Goal: Task Accomplishment & Management: Complete application form

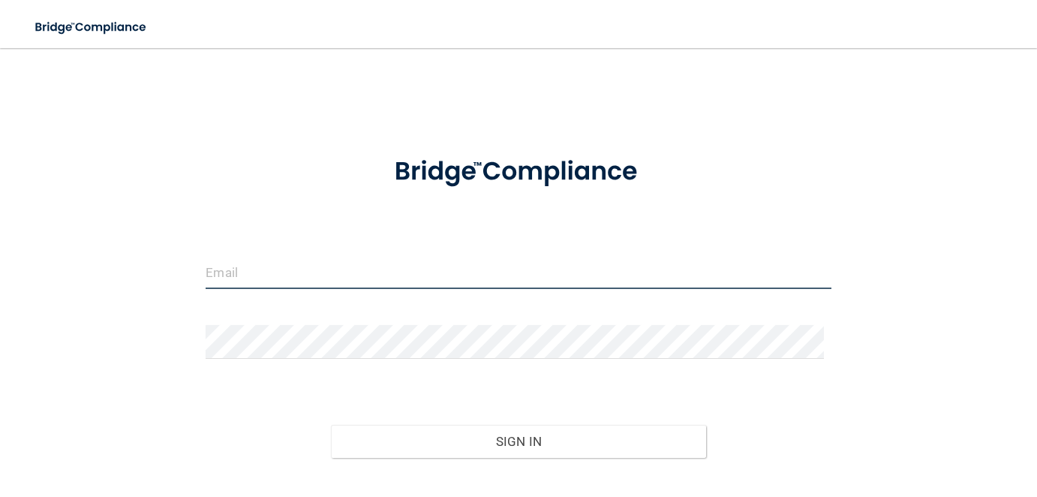
click at [344, 269] on input "email" at bounding box center [518, 272] width 625 height 34
type input "[EMAIL_ADDRESS][DOMAIN_NAME]"
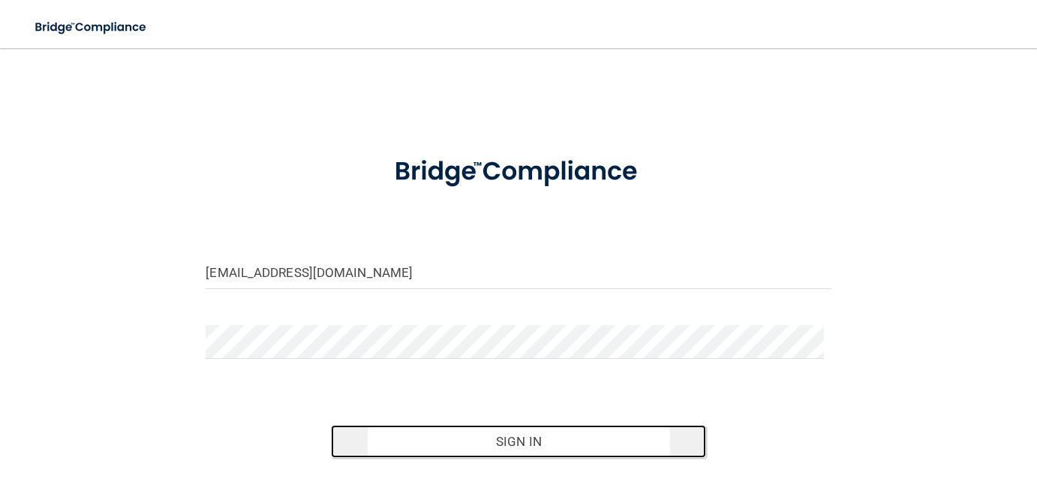
click at [488, 446] on button "Sign In" at bounding box center [518, 441] width 375 height 33
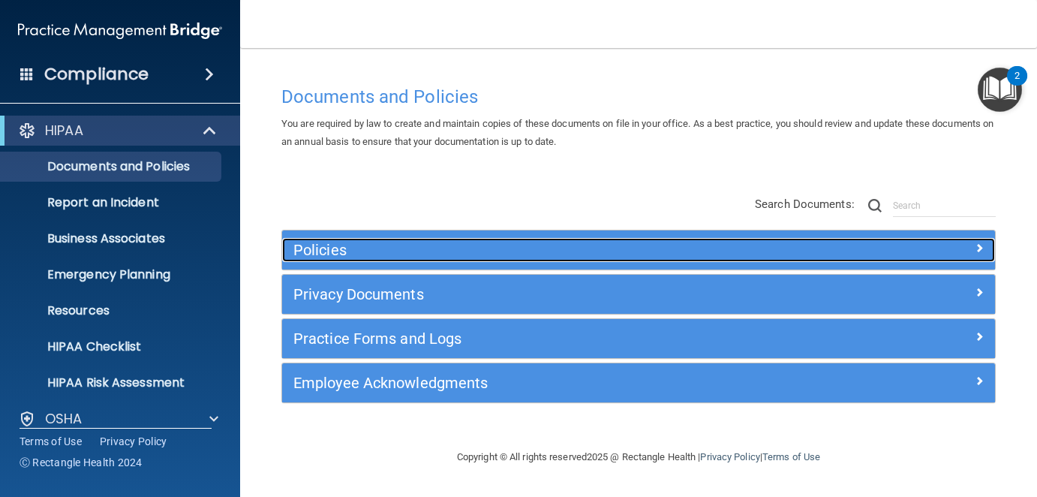
click at [369, 247] on h5 "Policies" at bounding box center [549, 250] width 513 height 17
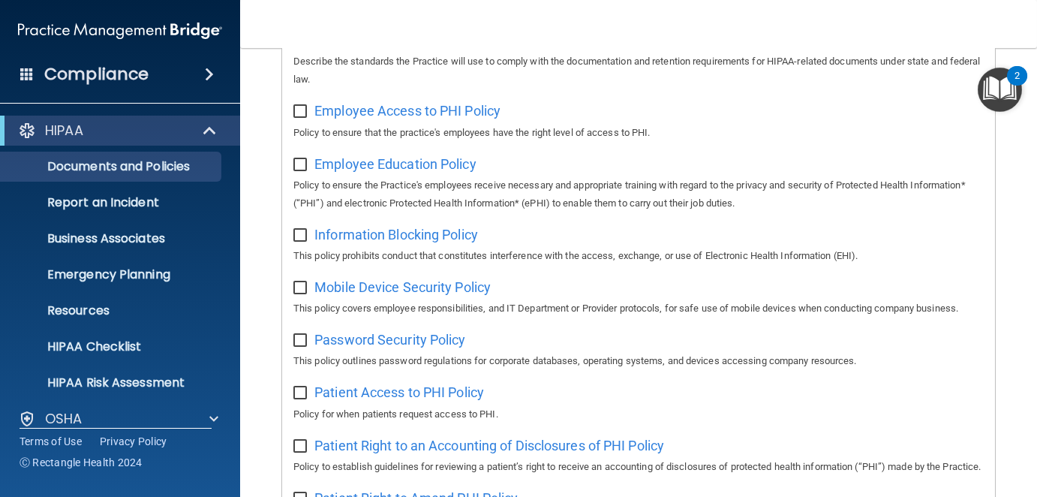
scroll to position [225, 0]
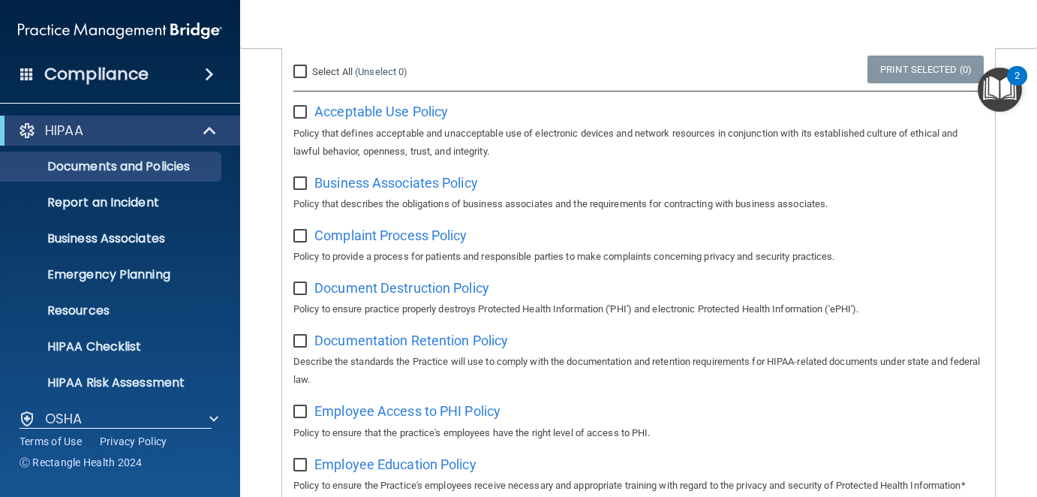
click at [302, 113] on input "checkbox" at bounding box center [301, 113] width 17 height 12
click at [926, 74] on link "Print Selected (1)" at bounding box center [926, 70] width 116 height 28
click at [304, 110] on input "checkbox" at bounding box center [301, 113] width 17 height 12
checkbox input "false"
click at [300, 183] on input "checkbox" at bounding box center [301, 184] width 17 height 12
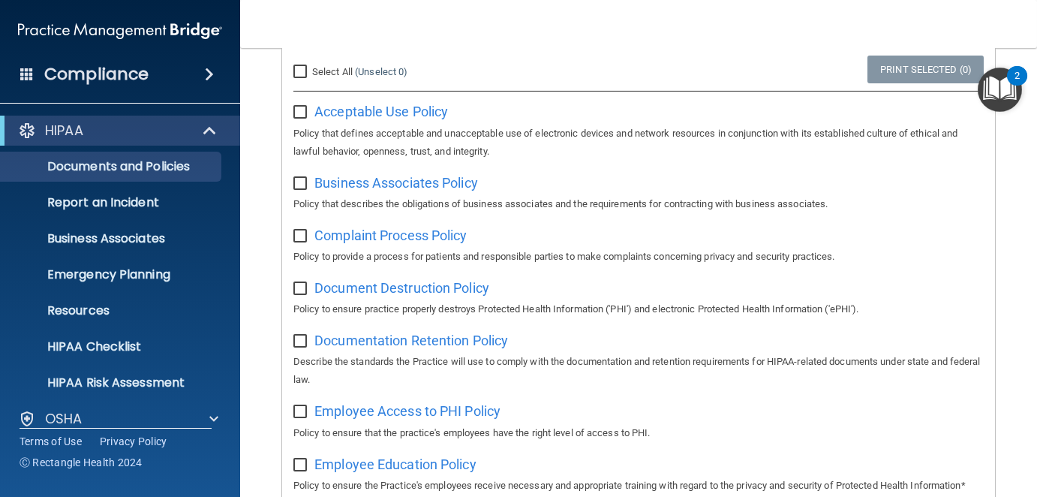
checkbox input "true"
click at [896, 65] on link "Print Selected (1)" at bounding box center [926, 70] width 116 height 28
click at [297, 230] on input "checkbox" at bounding box center [301, 236] width 17 height 12
checkbox input "true"
drag, startPoint x: 298, startPoint y: 182, endPoint x: 312, endPoint y: 206, distance: 27.6
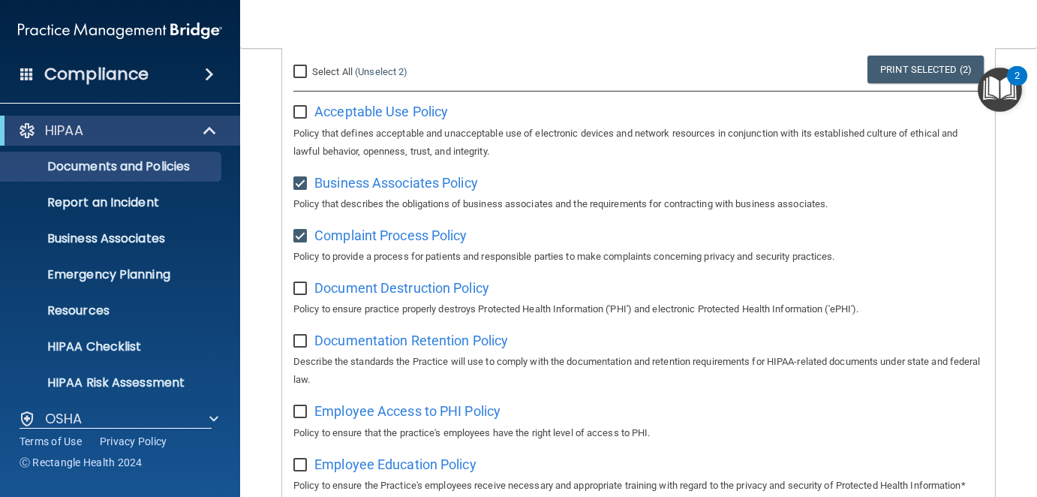
click at [298, 182] on input "checkbox" at bounding box center [301, 184] width 17 height 12
checkbox input "false"
click at [933, 67] on link "Print Selected (1)" at bounding box center [926, 70] width 116 height 28
click at [296, 290] on input "checkbox" at bounding box center [301, 289] width 17 height 12
checkbox input "true"
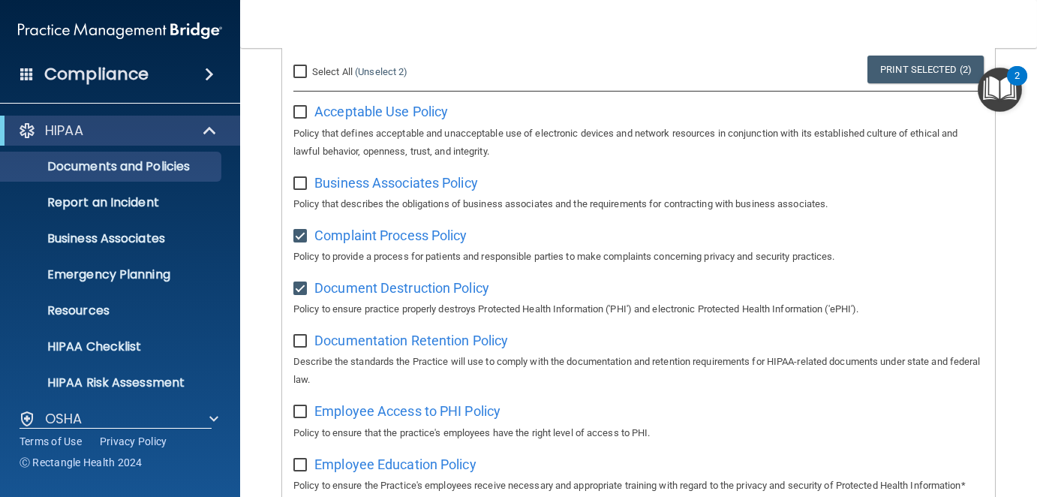
click at [297, 233] on input "checkbox" at bounding box center [301, 236] width 17 height 12
checkbox input "false"
click at [906, 69] on link "Print Selected (1)" at bounding box center [926, 70] width 116 height 28
click at [300, 339] on input "checkbox" at bounding box center [301, 342] width 17 height 12
checkbox input "true"
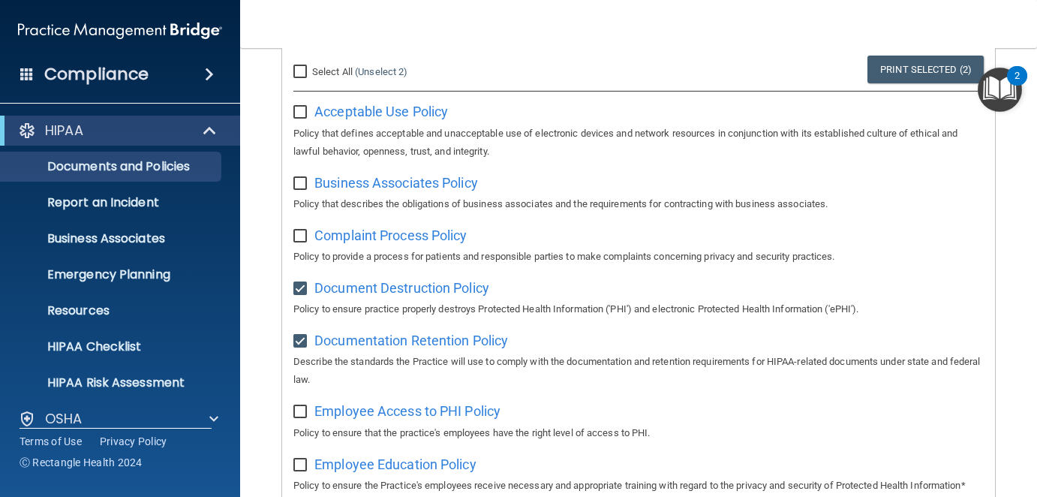
click at [302, 286] on input "checkbox" at bounding box center [301, 289] width 17 height 12
checkbox input "false"
click at [919, 68] on link "Print Selected (1)" at bounding box center [926, 70] width 116 height 28
click at [302, 412] on input "checkbox" at bounding box center [301, 412] width 17 height 12
checkbox input "true"
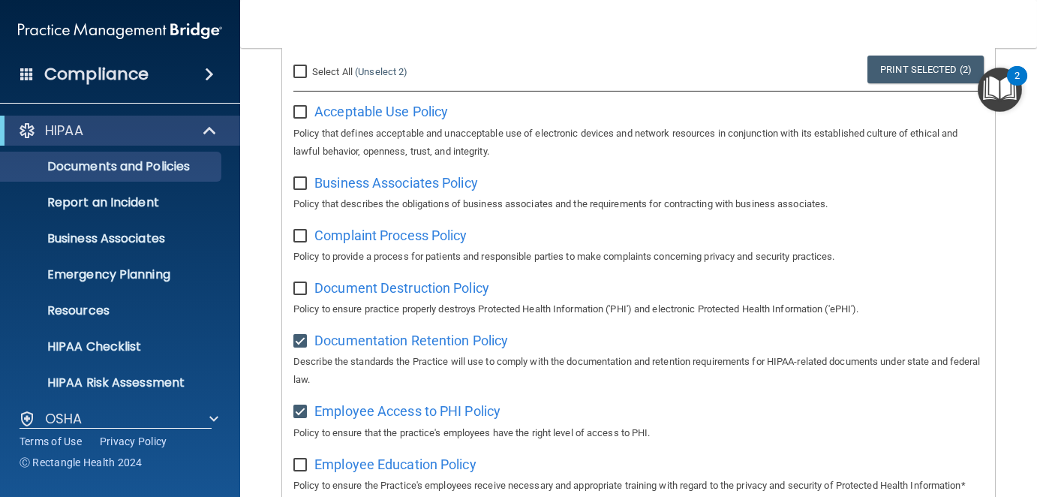
click at [300, 333] on label at bounding box center [302, 336] width 19 height 17
click at [300, 336] on input "checkbox" at bounding box center [301, 342] width 17 height 12
checkbox input "false"
click at [923, 75] on link "Print Selected (1)" at bounding box center [926, 70] width 116 height 28
click at [296, 464] on input "checkbox" at bounding box center [301, 465] width 17 height 12
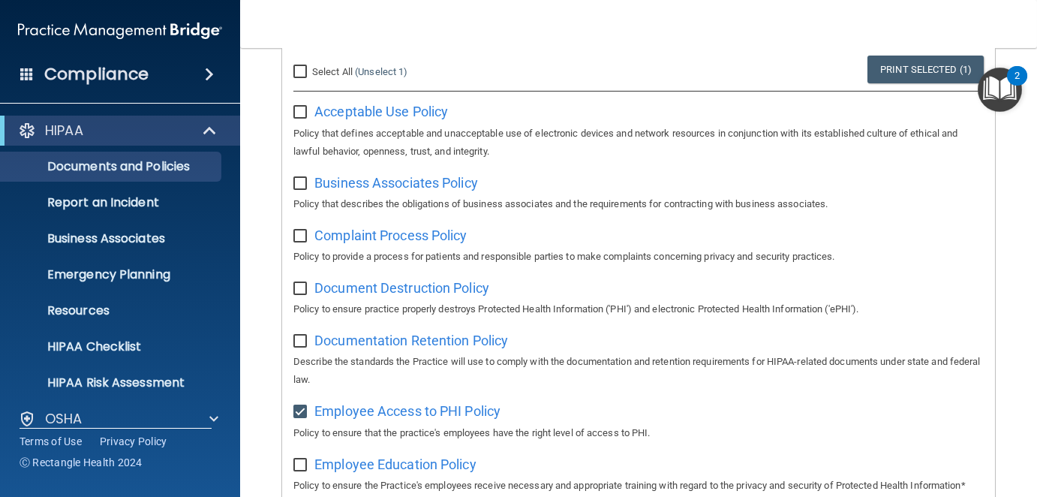
checkbox input "true"
click at [300, 410] on input "checkbox" at bounding box center [301, 412] width 17 height 12
checkbox input "false"
click at [938, 67] on link "Print Selected (1)" at bounding box center [926, 70] width 116 height 28
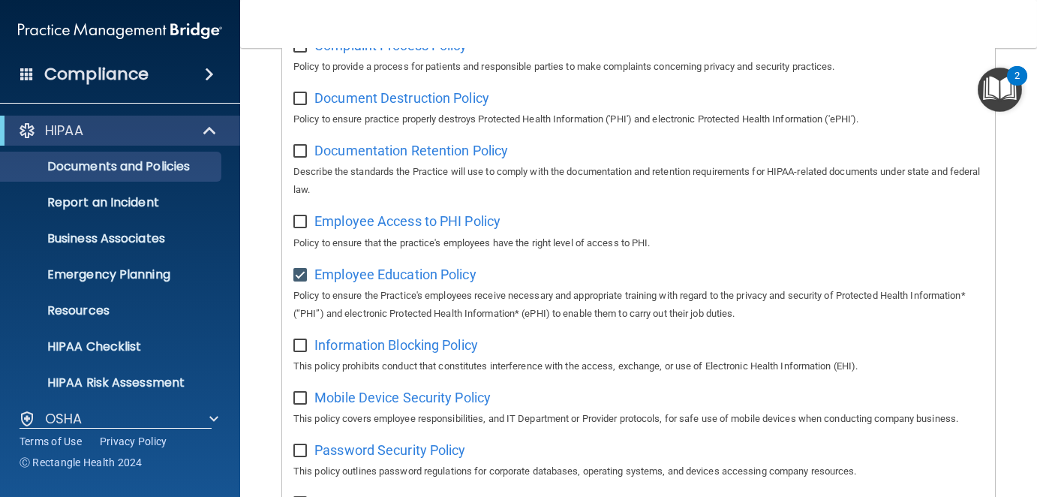
scroll to position [450, 0]
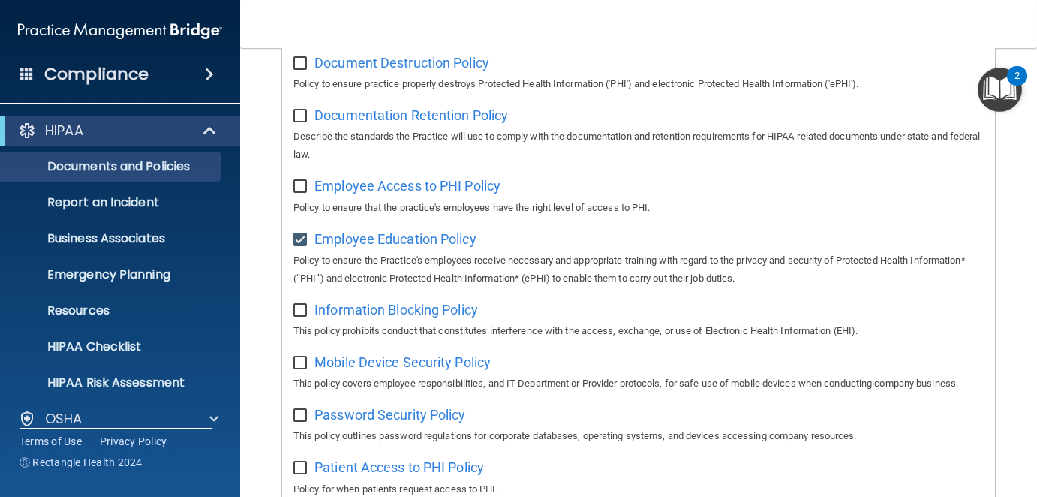
click at [297, 308] on input "checkbox" at bounding box center [301, 311] width 17 height 12
checkbox input "true"
click at [296, 239] on input "checkbox" at bounding box center [301, 240] width 17 height 12
checkbox input "false"
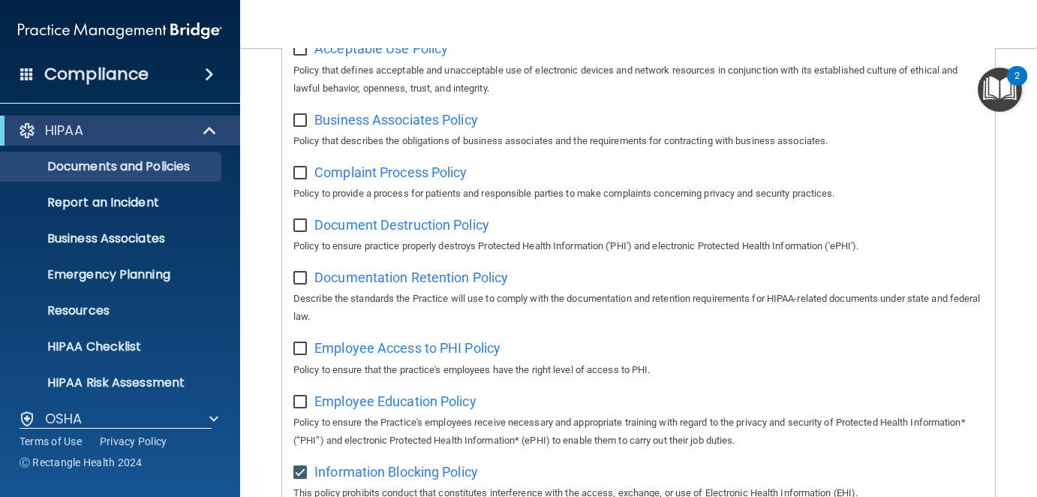
scroll to position [225, 0]
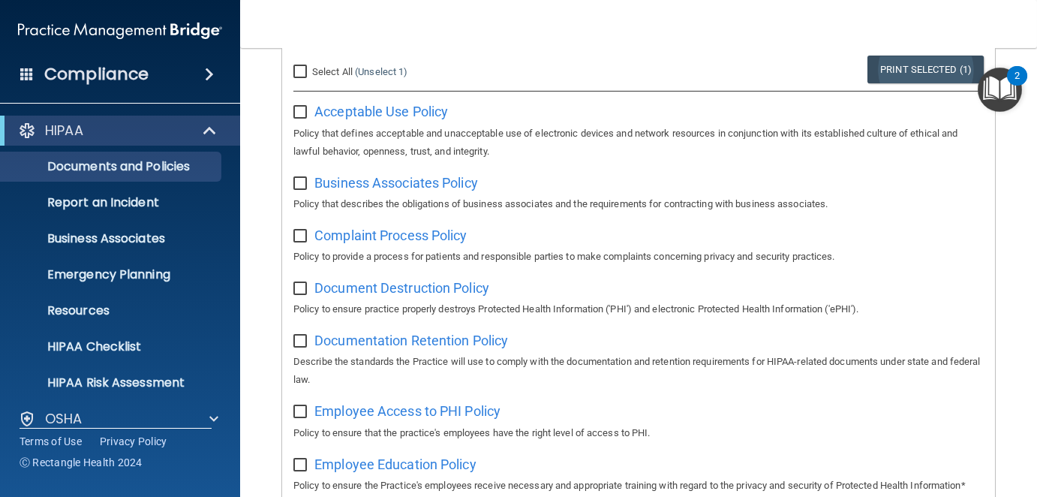
click at [916, 67] on link "Print Selected (1)" at bounding box center [926, 70] width 116 height 28
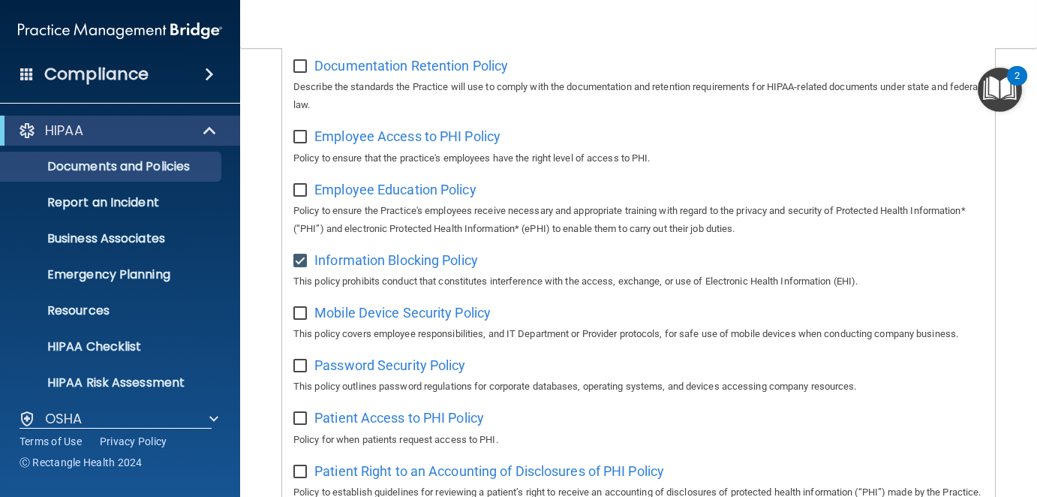
scroll to position [525, 0]
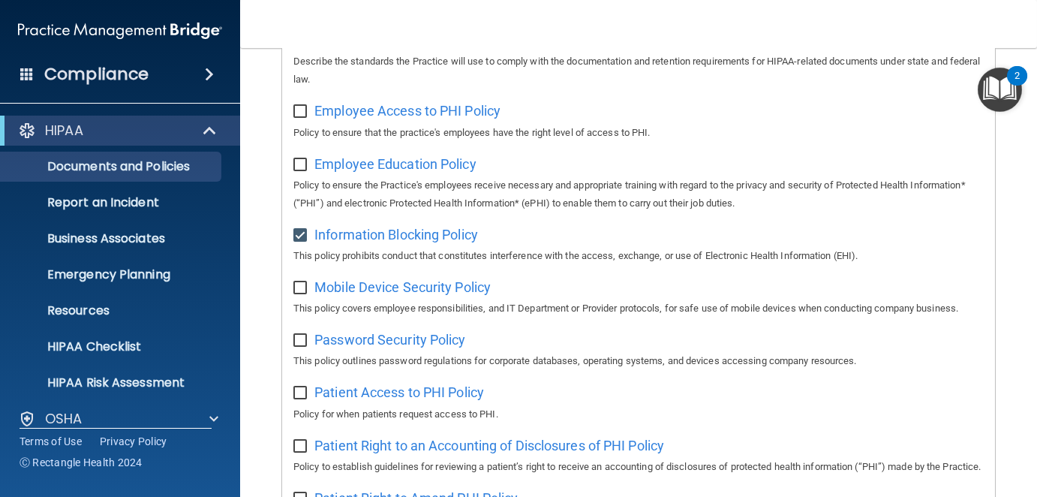
drag, startPoint x: 300, startPoint y: 284, endPoint x: 294, endPoint y: 263, distance: 21.9
click at [300, 284] on input "checkbox" at bounding box center [301, 288] width 17 height 12
checkbox input "true"
click at [300, 230] on input "checkbox" at bounding box center [301, 236] width 17 height 12
checkbox input "false"
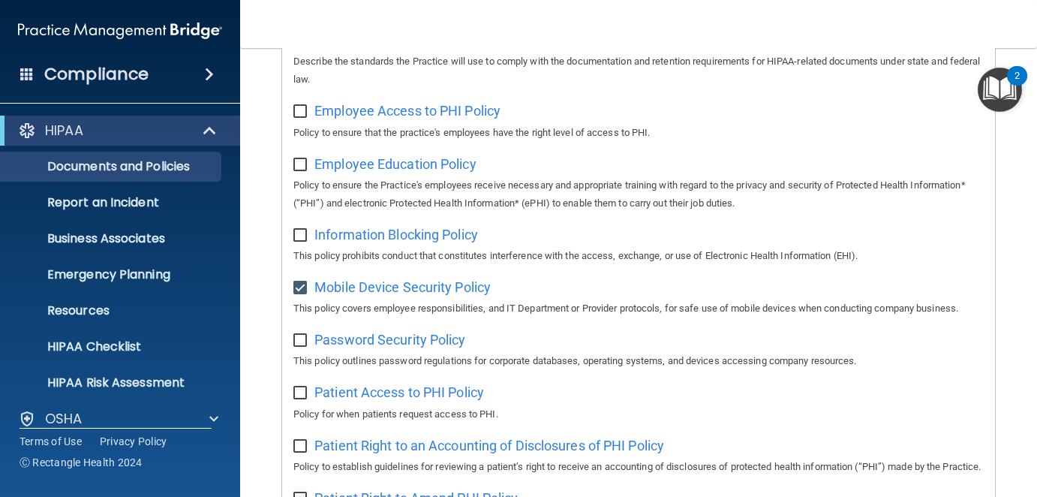
scroll to position [0, 0]
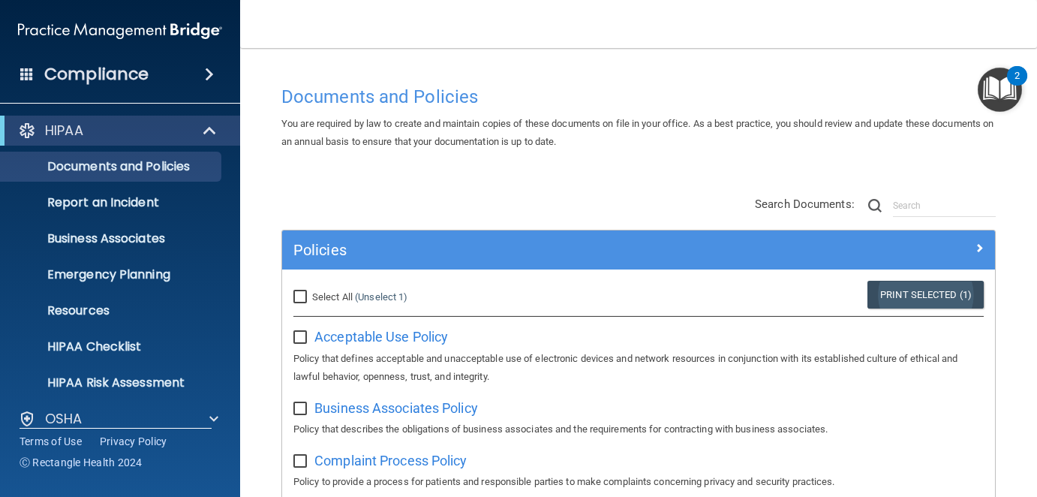
click at [906, 289] on link "Print Selected (1)" at bounding box center [926, 295] width 116 height 28
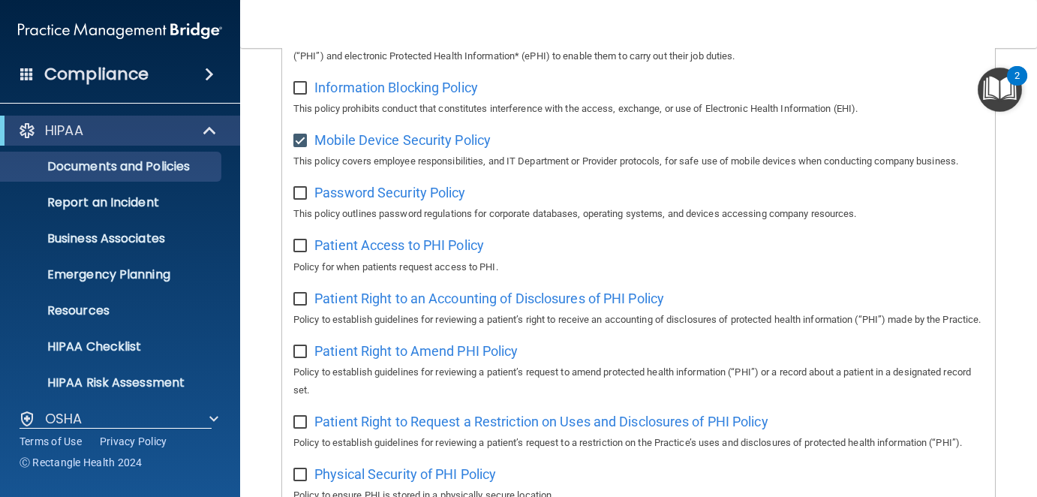
scroll to position [676, 0]
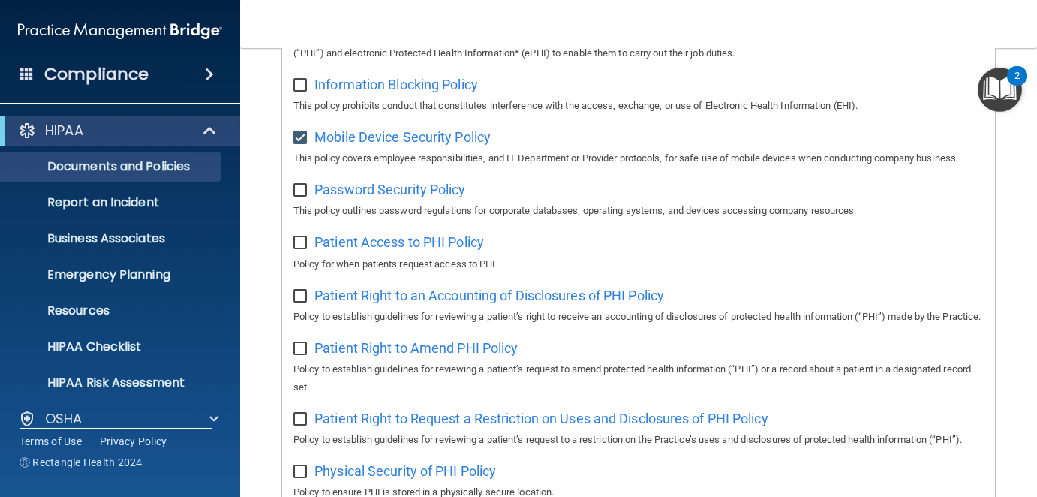
click at [298, 136] on input "checkbox" at bounding box center [301, 138] width 17 height 12
checkbox input "false"
click at [299, 188] on input "checkbox" at bounding box center [301, 191] width 17 height 12
checkbox input "true"
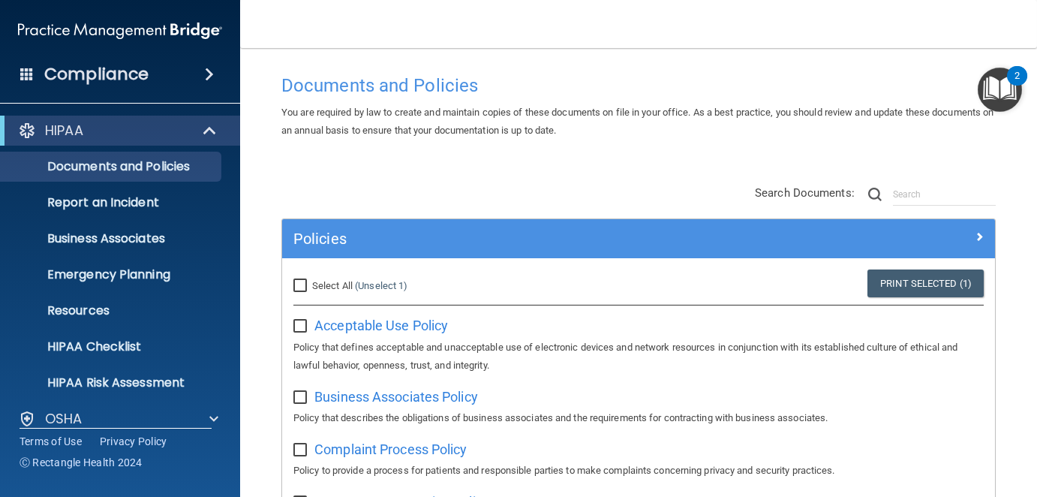
scroll to position [0, 0]
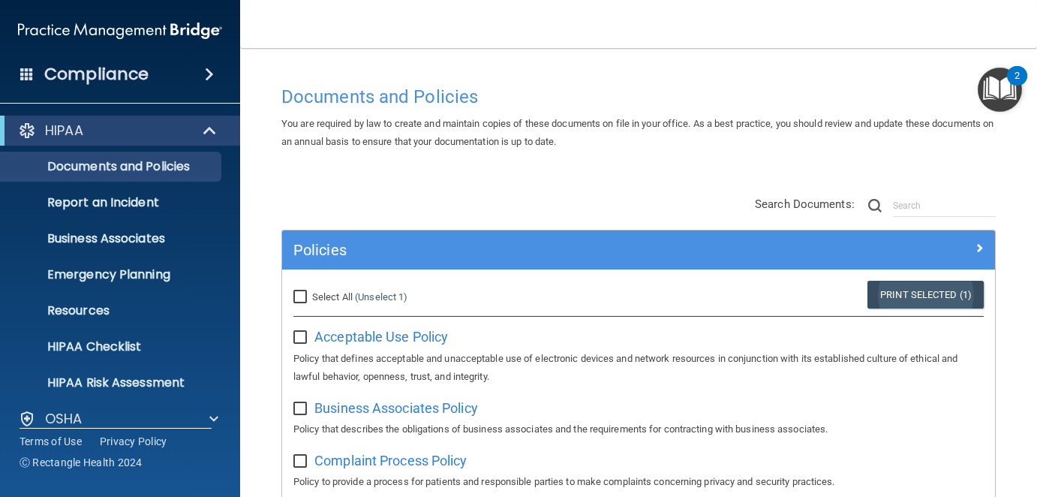
click at [927, 294] on link "Print Selected (1)" at bounding box center [926, 295] width 116 height 28
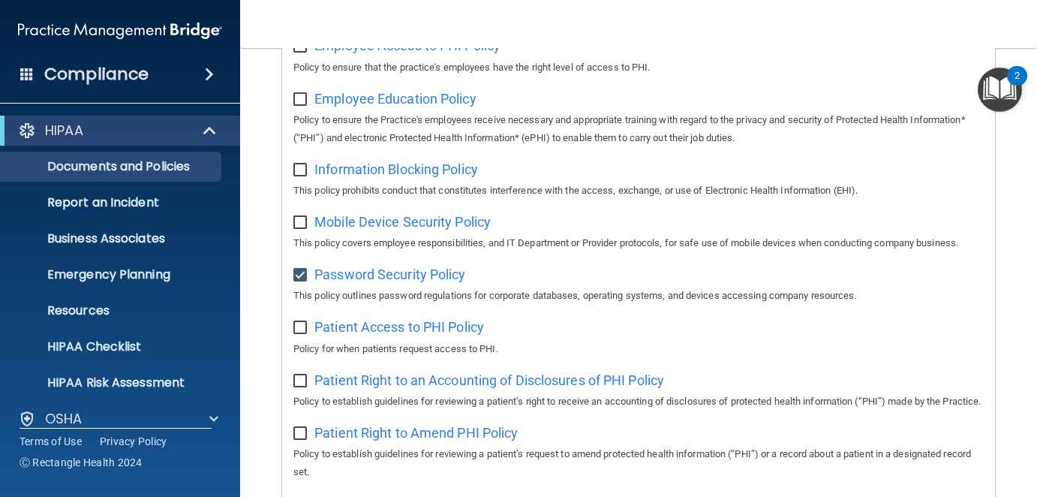
scroll to position [751, 0]
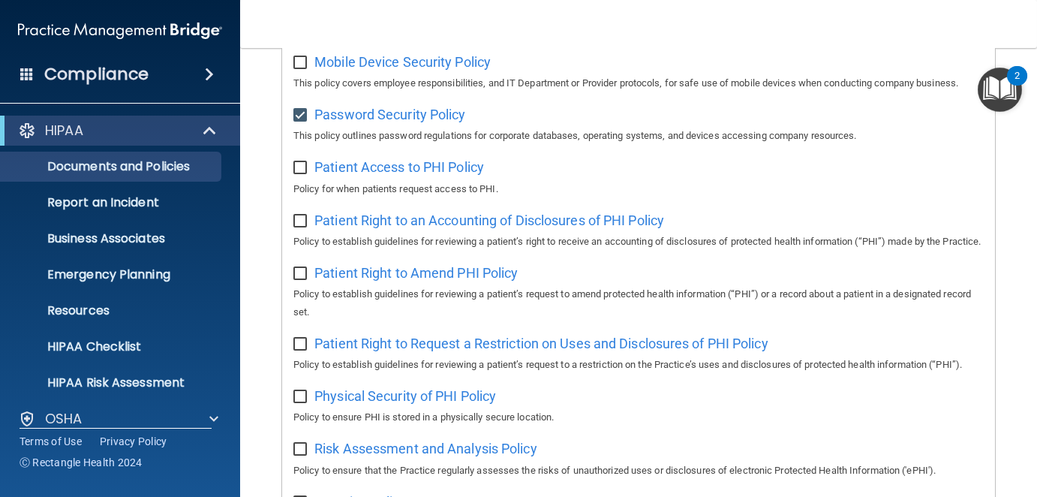
click at [300, 169] on input "checkbox" at bounding box center [301, 168] width 17 height 12
checkbox input "true"
click at [300, 113] on input "checkbox" at bounding box center [301, 116] width 17 height 12
checkbox input "false"
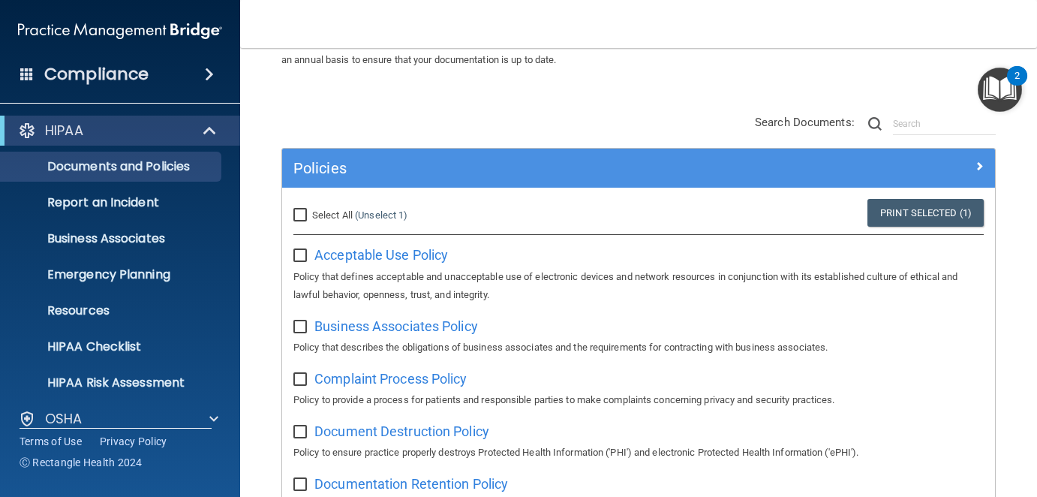
scroll to position [75, 0]
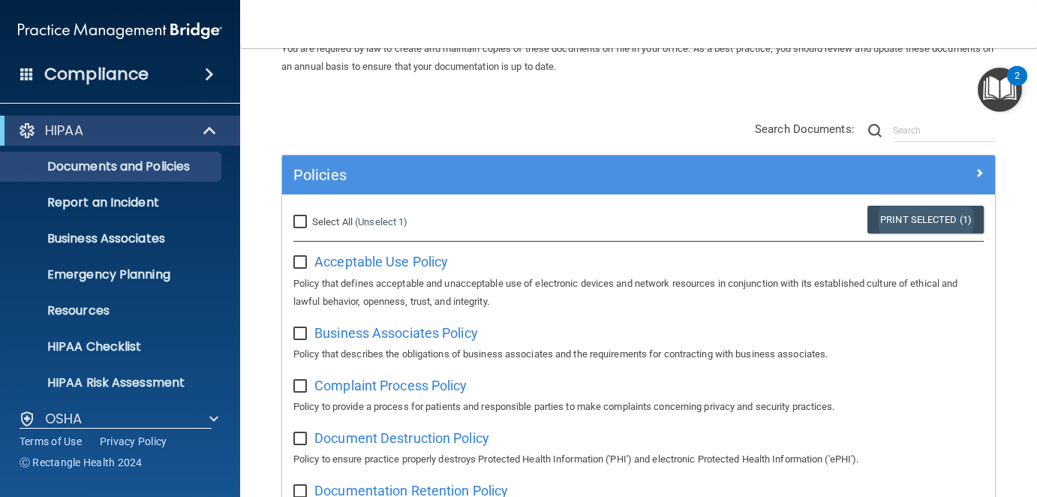
click at [914, 211] on link "Print Selected (1)" at bounding box center [926, 220] width 116 height 28
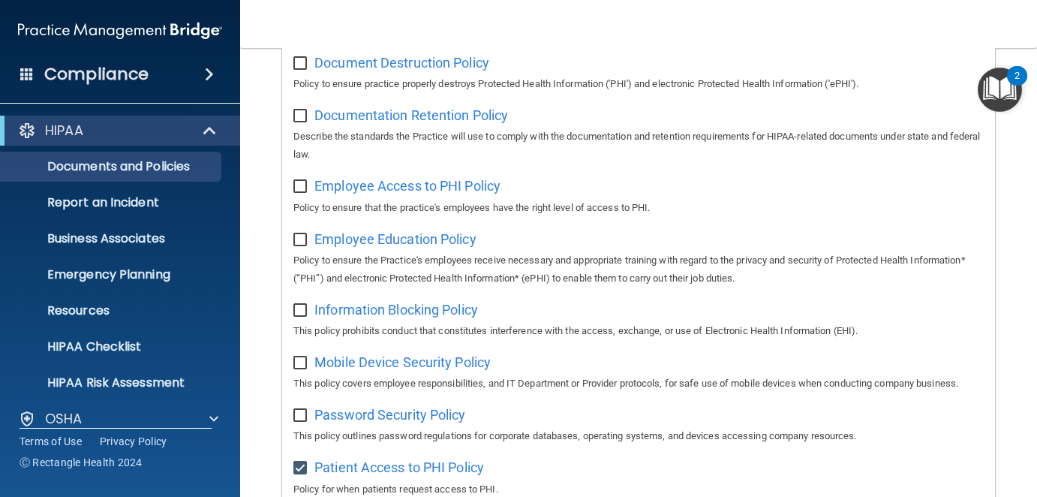
scroll to position [751, 0]
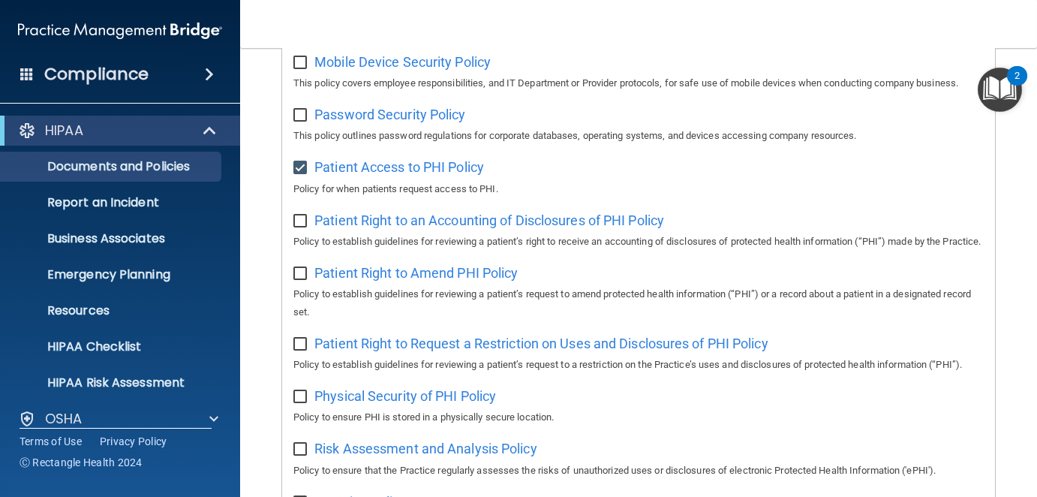
click at [299, 217] on input "checkbox" at bounding box center [301, 221] width 17 height 12
checkbox input "true"
click at [300, 164] on input "checkbox" at bounding box center [301, 168] width 17 height 12
checkbox input "false"
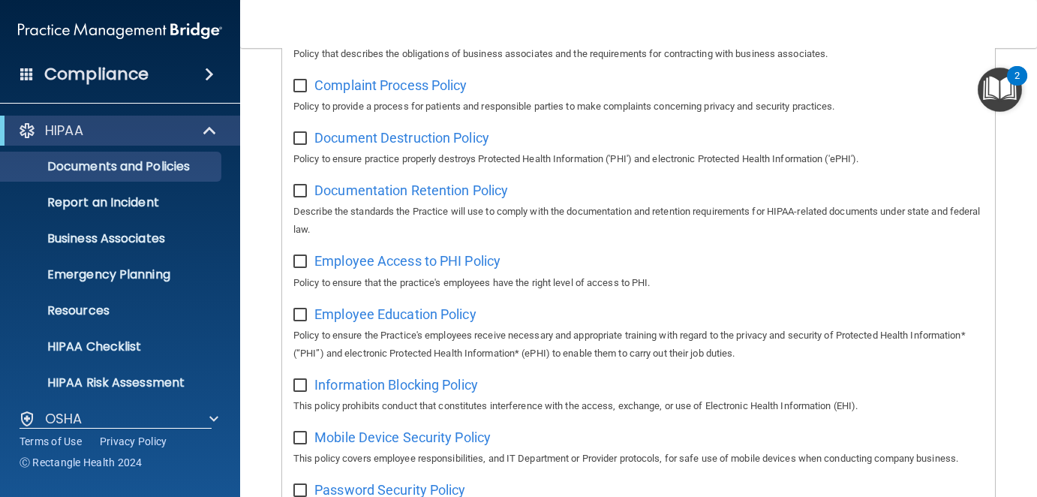
scroll to position [0, 0]
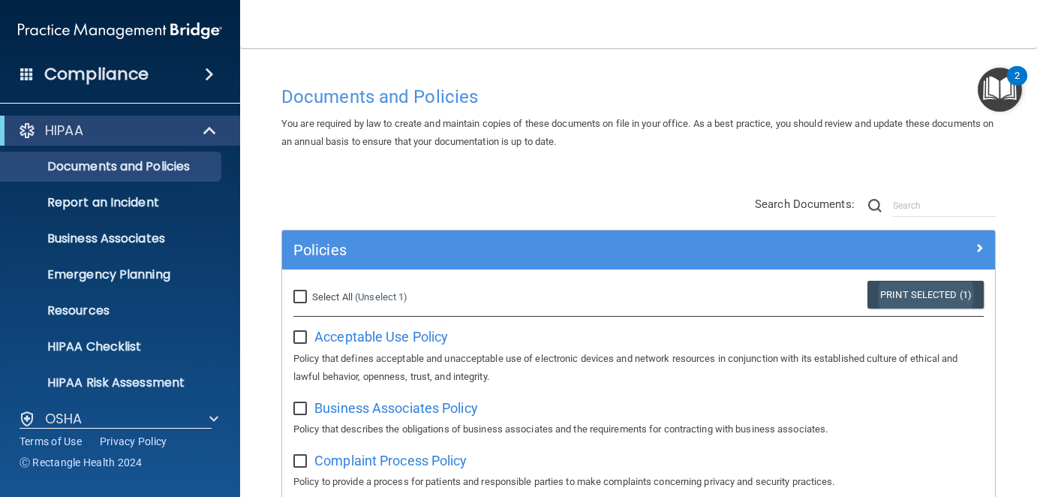
click at [916, 297] on link "Print Selected (1)" at bounding box center [926, 295] width 116 height 28
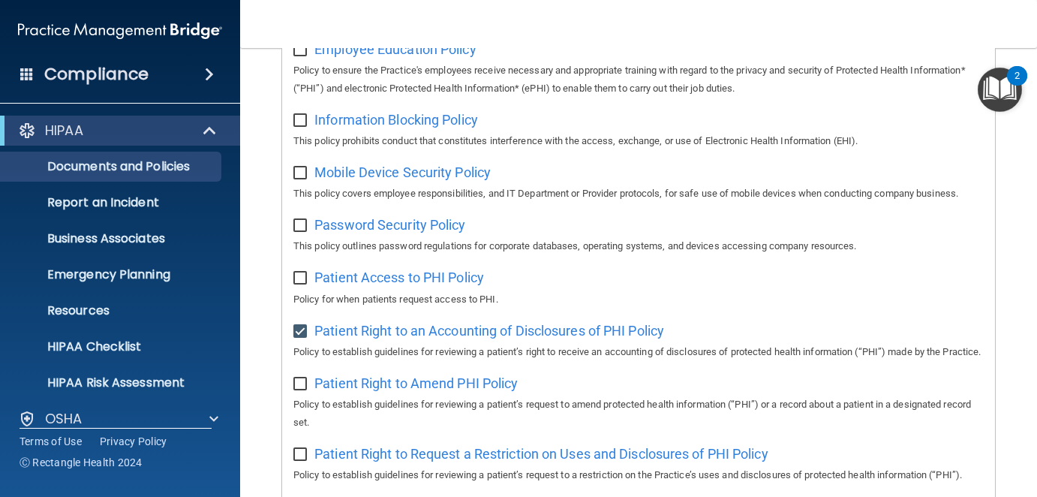
scroll to position [751, 0]
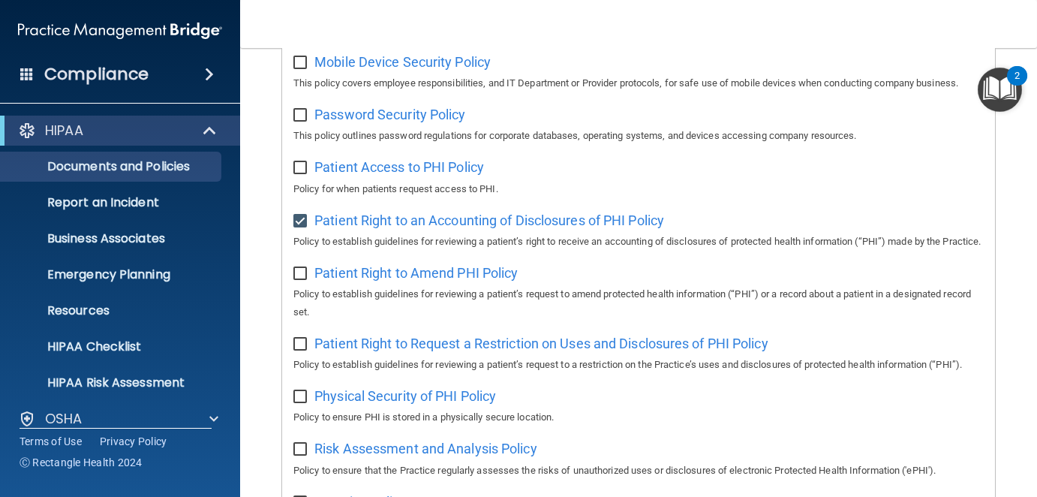
click at [299, 215] on input "checkbox" at bounding box center [301, 221] width 17 height 12
checkbox input "false"
click at [298, 280] on input "checkbox" at bounding box center [301, 274] width 17 height 12
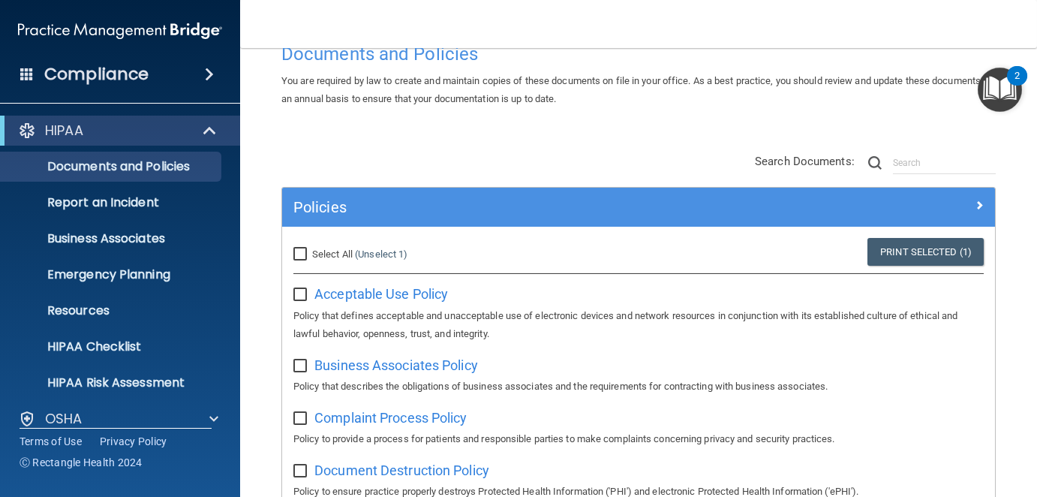
scroll to position [0, 0]
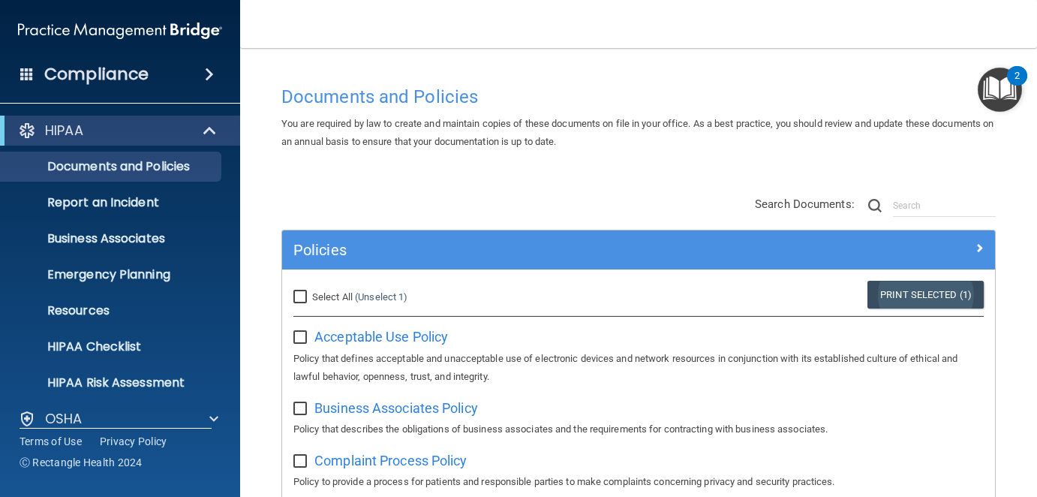
click at [915, 288] on link "Print Selected (1)" at bounding box center [926, 295] width 116 height 28
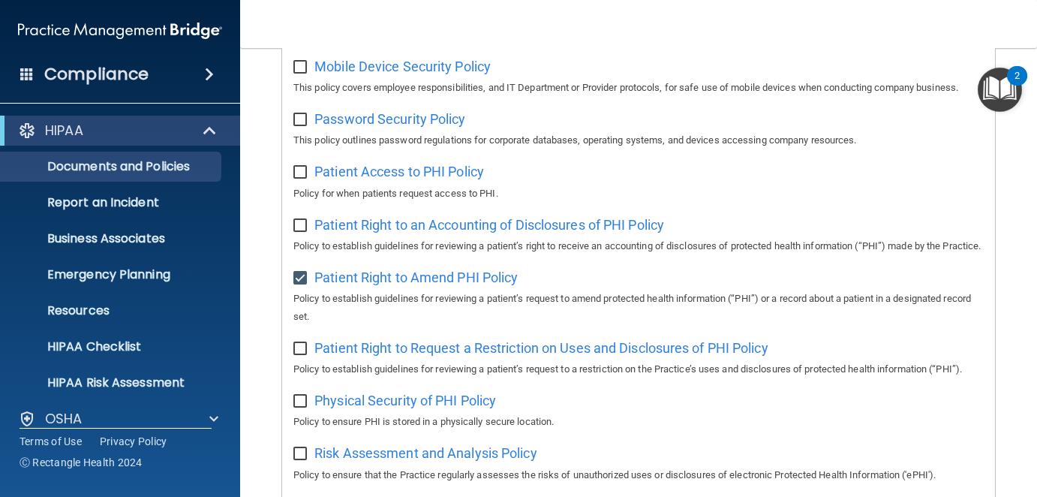
scroll to position [826, 0]
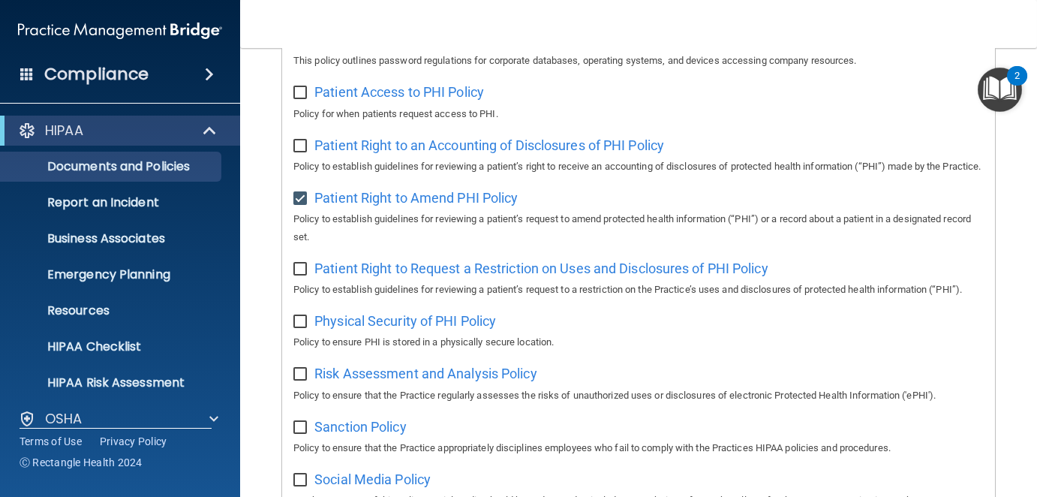
click at [299, 205] on input "checkbox" at bounding box center [301, 199] width 17 height 12
checkbox input "false"
click at [300, 275] on input "checkbox" at bounding box center [301, 269] width 17 height 12
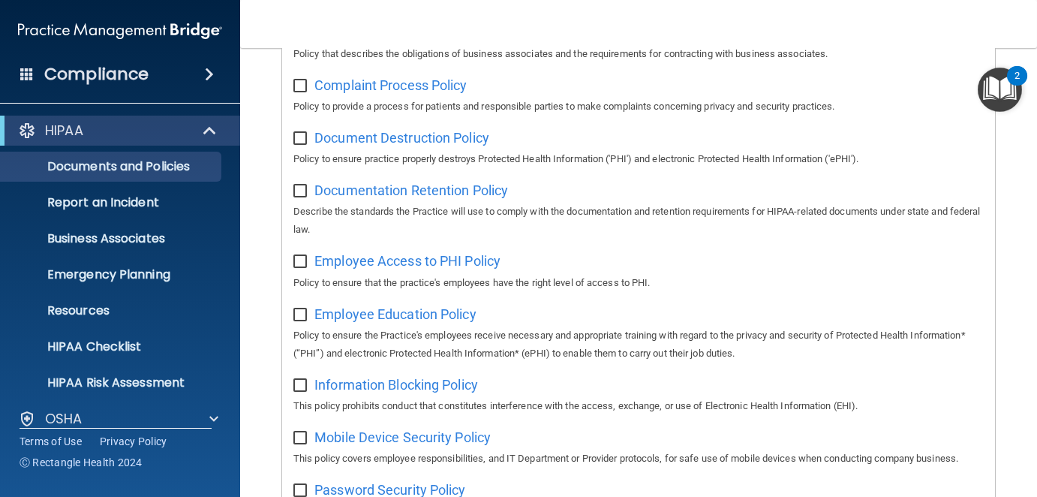
scroll to position [0, 0]
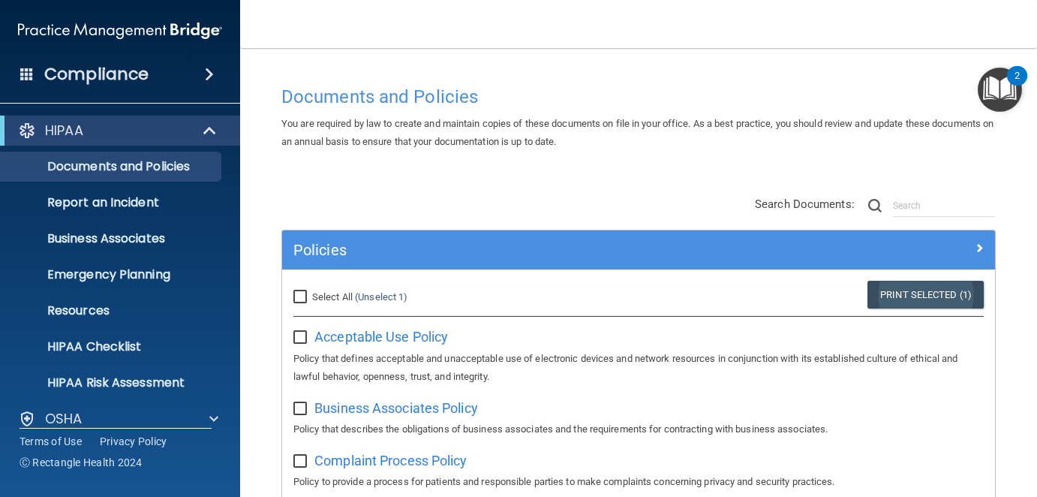
click at [958, 287] on link "Print Selected (1)" at bounding box center [926, 295] width 116 height 28
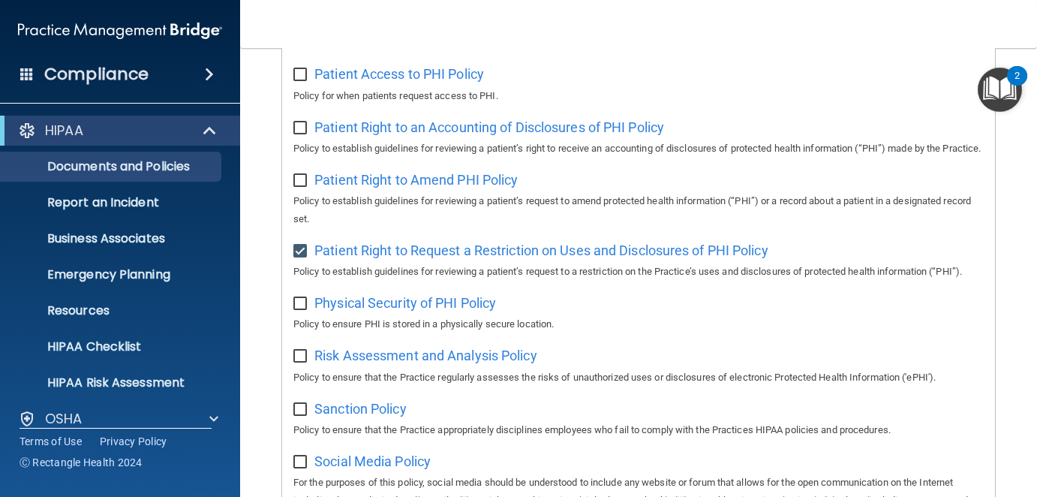
scroll to position [901, 0]
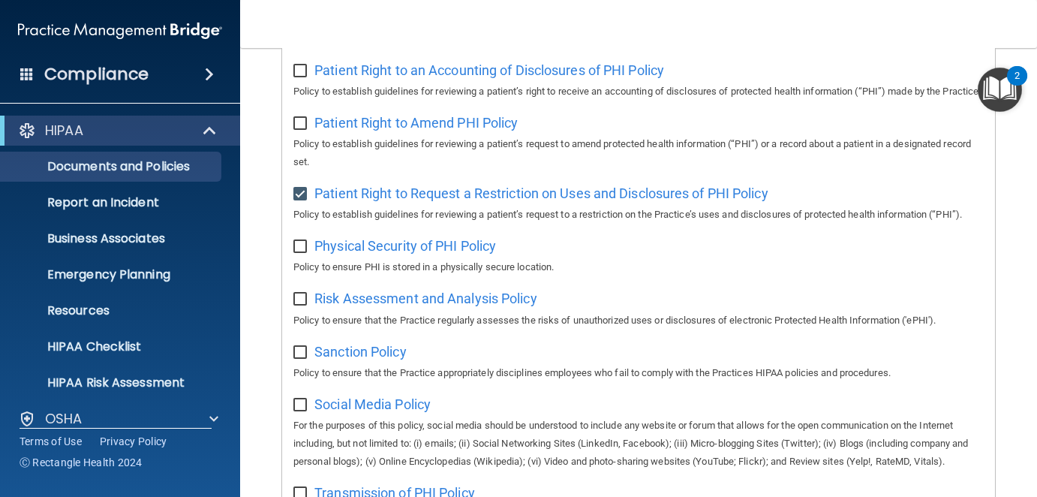
click at [302, 200] on input "checkbox" at bounding box center [301, 194] width 17 height 12
checkbox input "false"
click at [302, 253] on input "checkbox" at bounding box center [301, 247] width 17 height 12
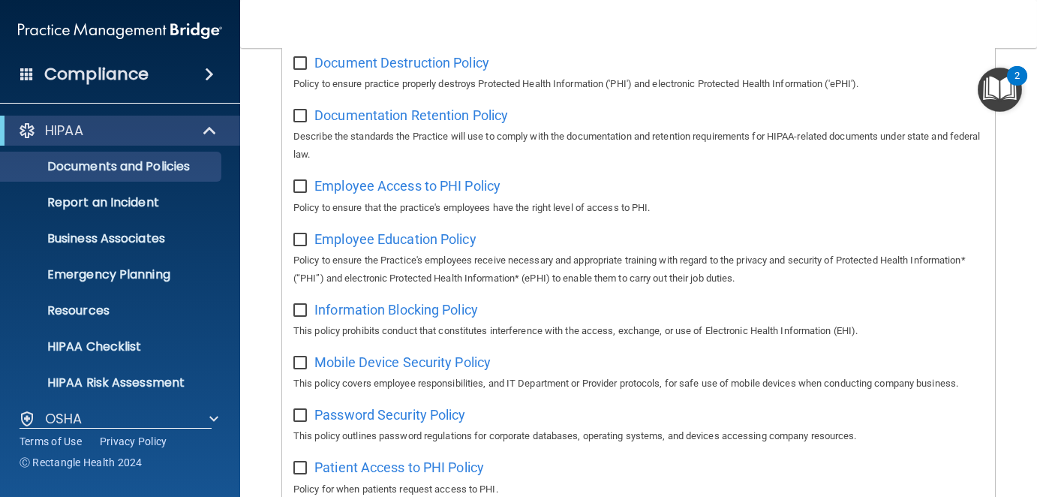
scroll to position [75, 0]
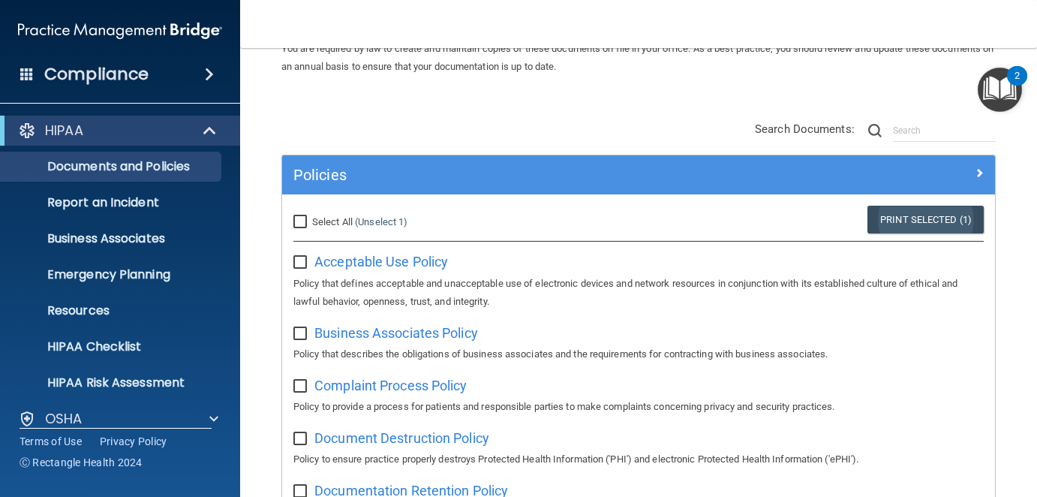
click at [922, 221] on link "Print Selected (1)" at bounding box center [926, 220] width 116 height 28
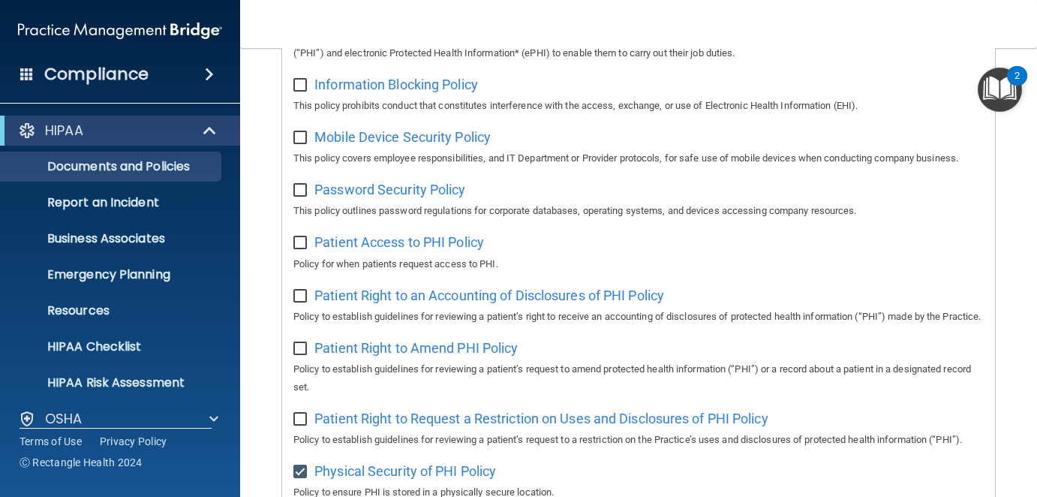
scroll to position [901, 0]
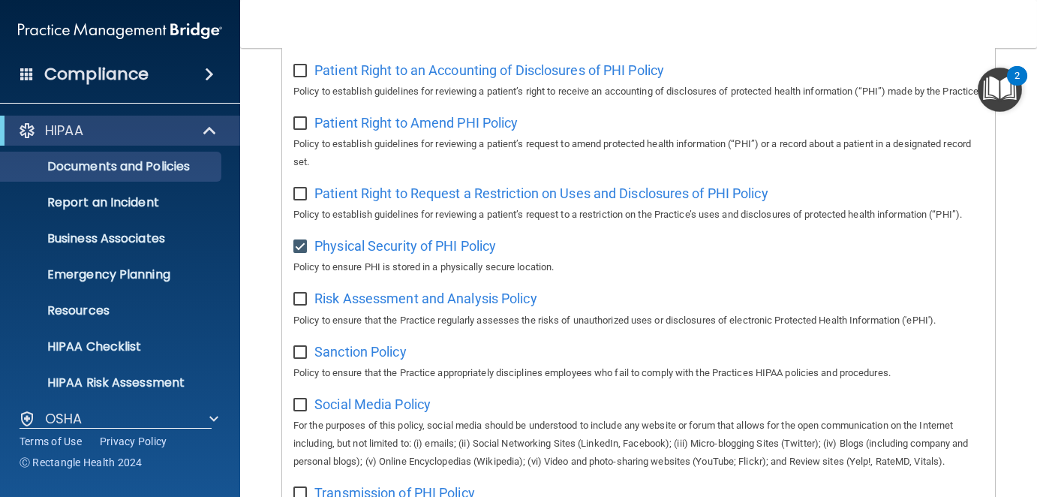
click at [301, 253] on input "checkbox" at bounding box center [301, 247] width 17 height 12
checkbox input "false"
click at [299, 306] on input "checkbox" at bounding box center [301, 299] width 17 height 12
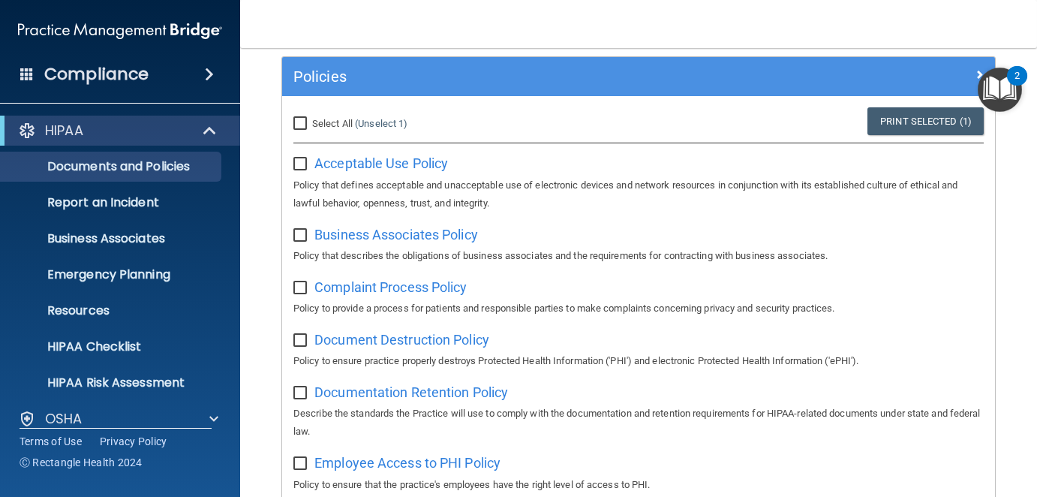
scroll to position [0, 0]
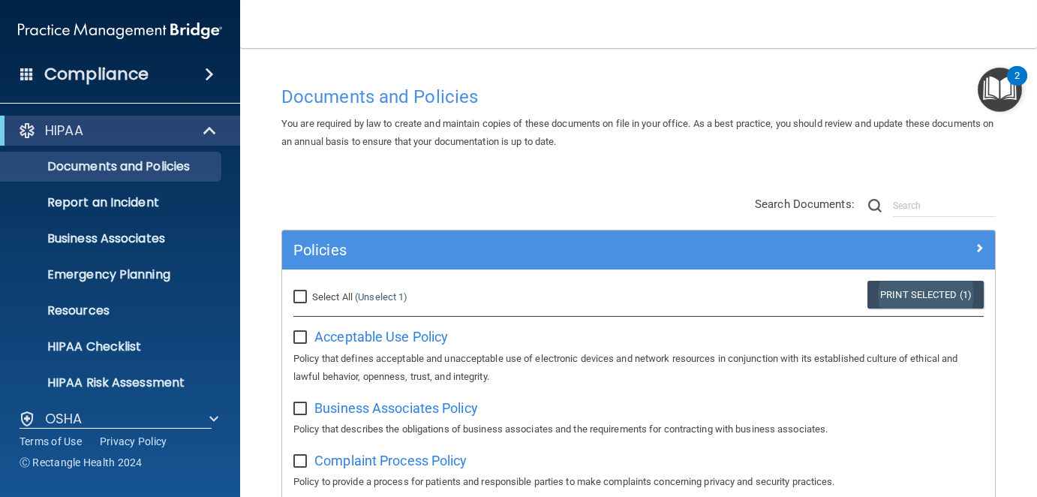
click at [935, 289] on link "Print Selected (1)" at bounding box center [926, 295] width 116 height 28
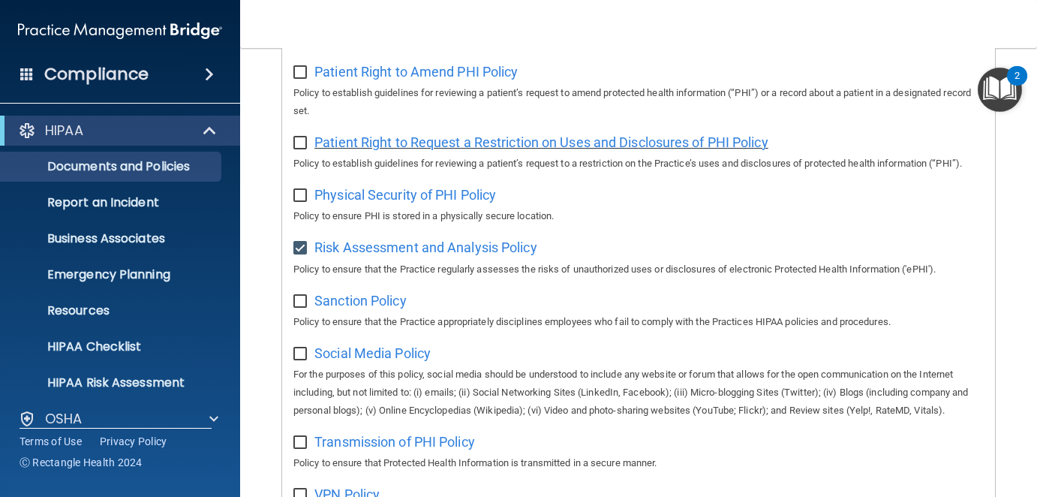
scroll to position [1126, 0]
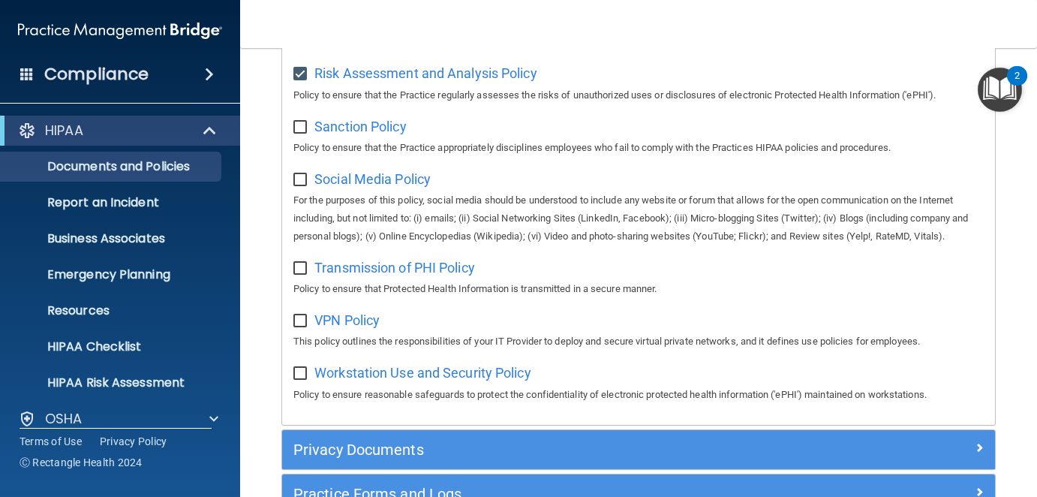
click at [300, 80] on input "checkbox" at bounding box center [301, 74] width 17 height 12
checkbox input "false"
click at [302, 134] on input "checkbox" at bounding box center [301, 128] width 17 height 12
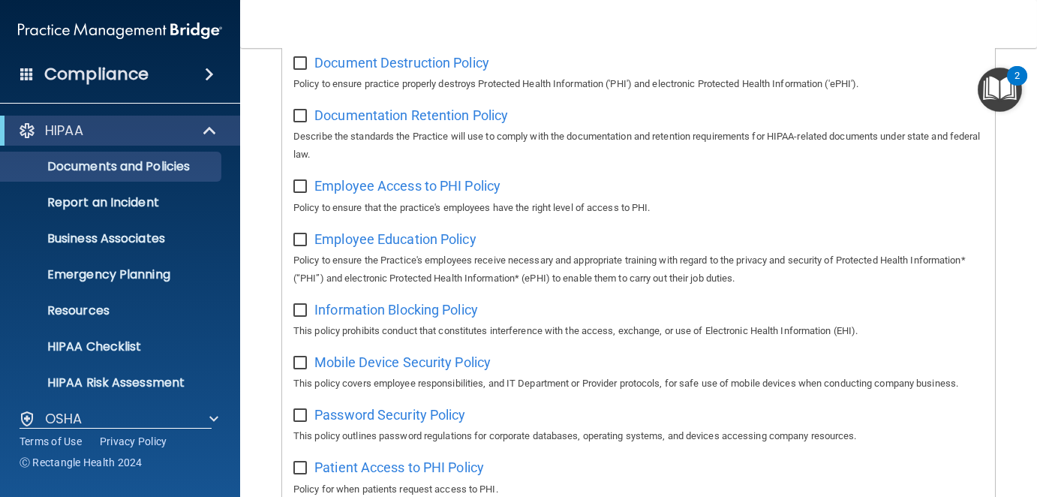
scroll to position [75, 0]
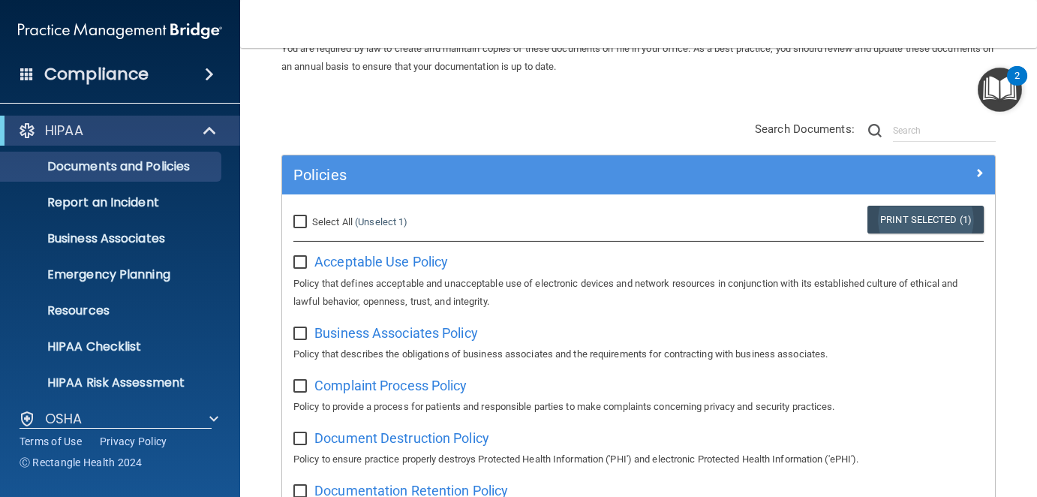
click at [914, 219] on link "Print Selected (1)" at bounding box center [926, 220] width 116 height 28
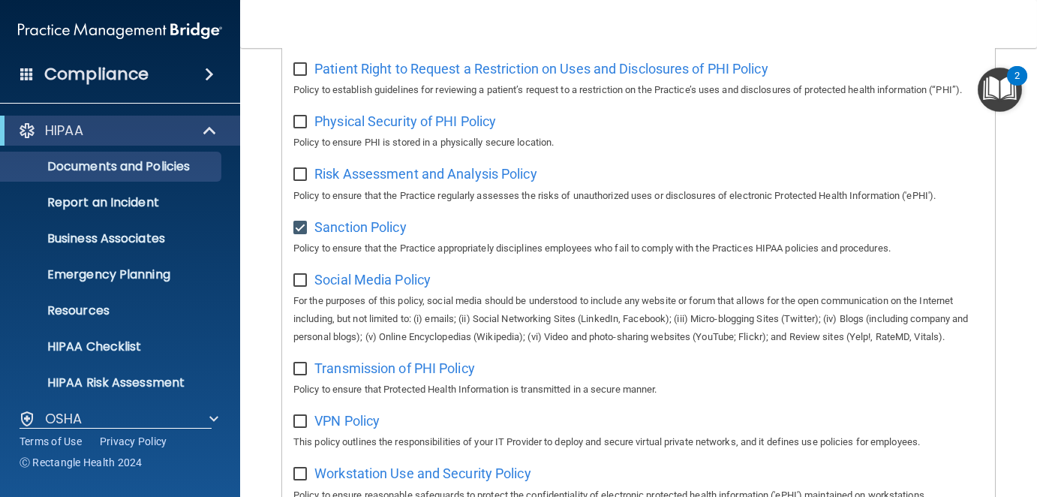
scroll to position [1051, 0]
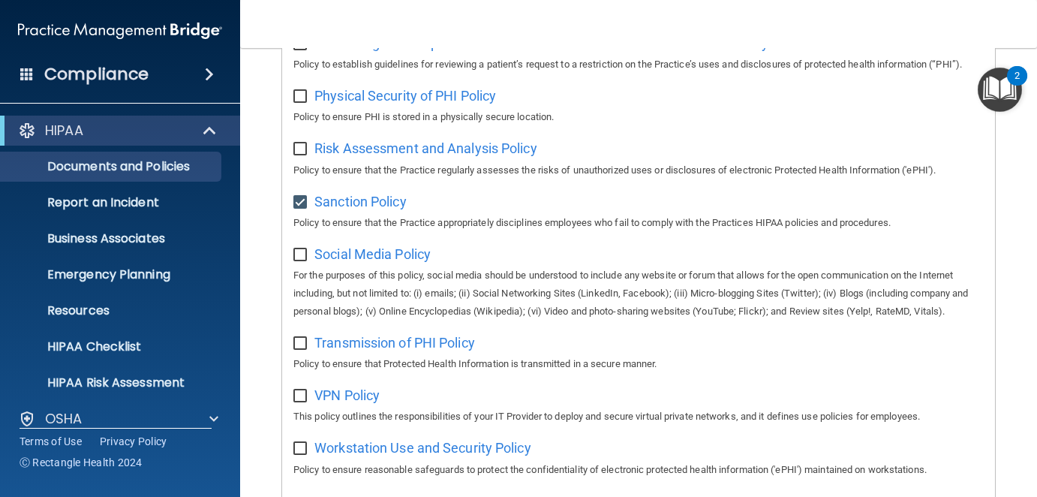
click at [303, 209] on input "checkbox" at bounding box center [301, 203] width 17 height 12
checkbox input "false"
click at [301, 261] on input "checkbox" at bounding box center [301, 255] width 17 height 12
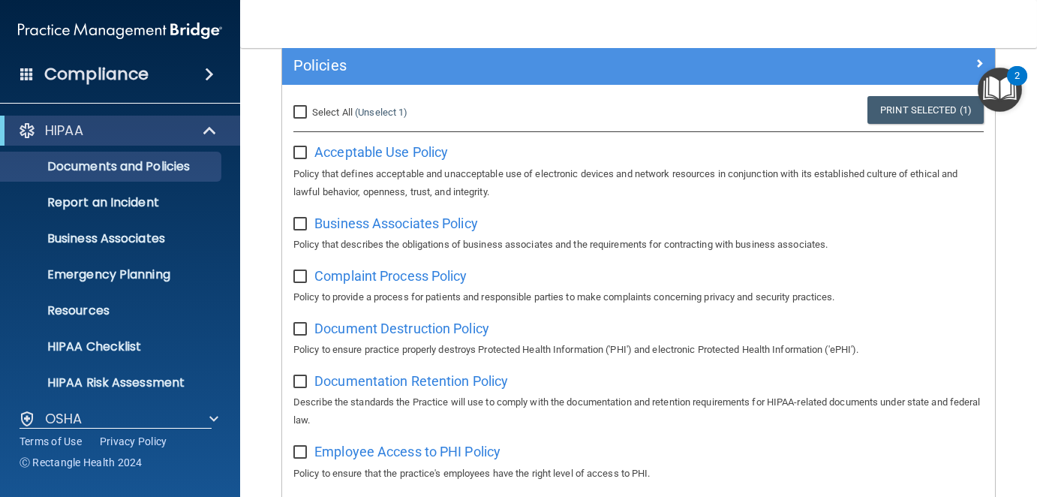
scroll to position [0, 0]
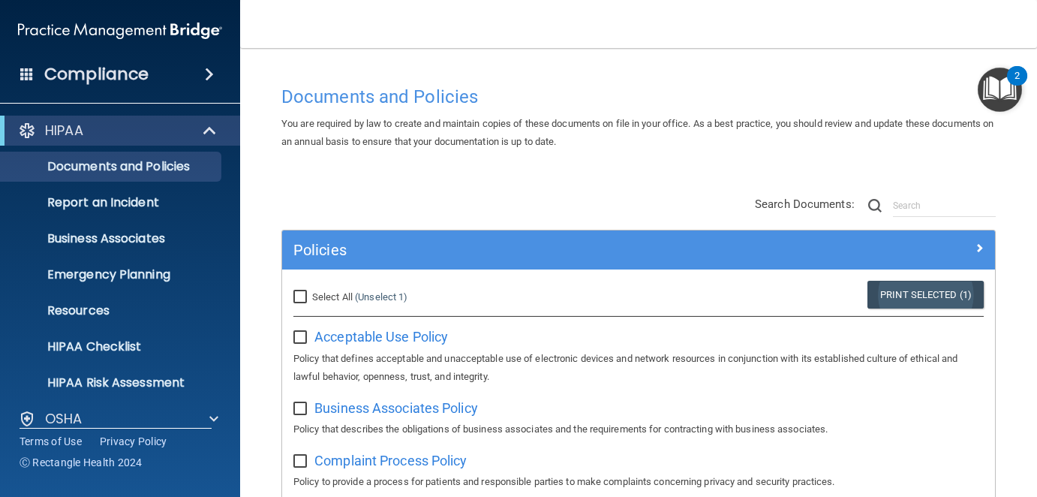
click at [914, 294] on link "Print Selected (1)" at bounding box center [926, 295] width 116 height 28
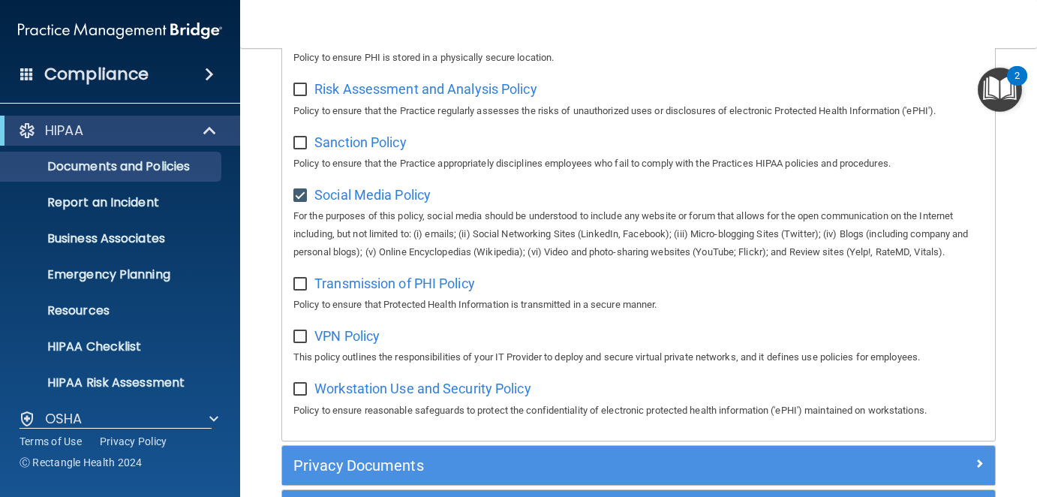
scroll to position [1201, 0]
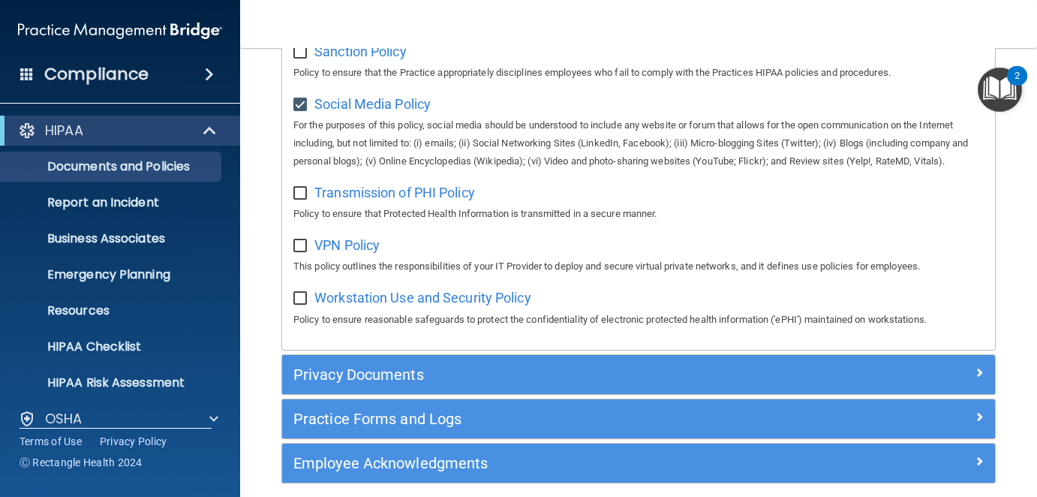
click at [302, 111] on input "checkbox" at bounding box center [301, 105] width 17 height 12
checkbox input "false"
click at [302, 200] on input "checkbox" at bounding box center [301, 194] width 17 height 12
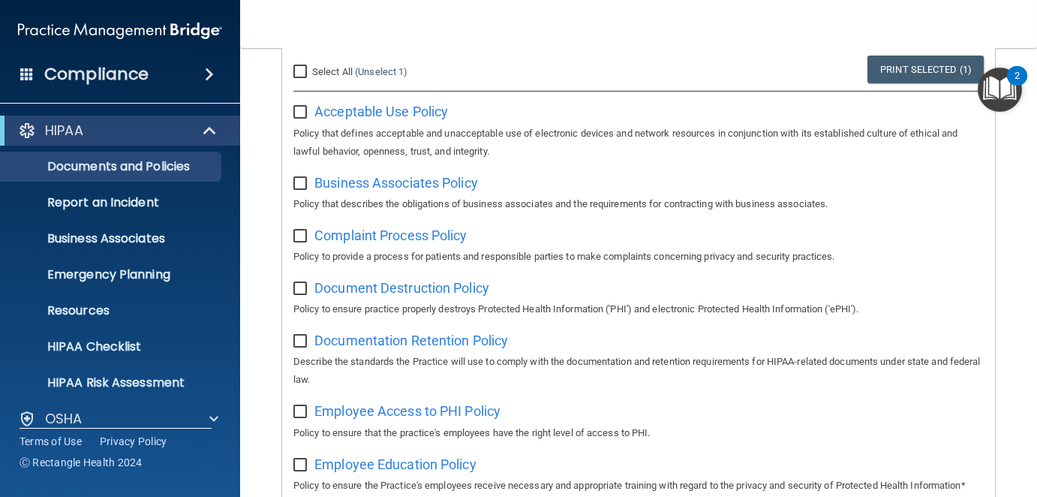
scroll to position [0, 0]
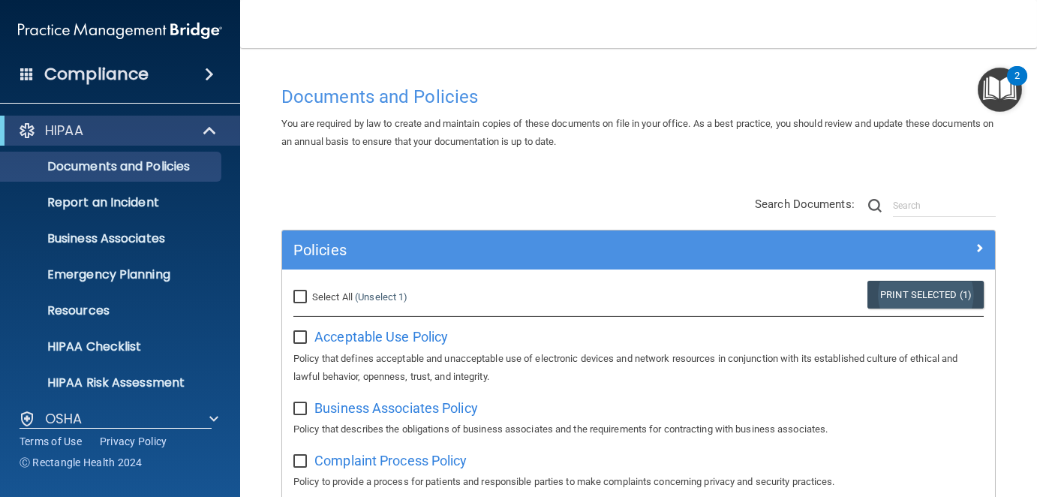
click at [916, 293] on link "Print Selected (1)" at bounding box center [926, 295] width 116 height 28
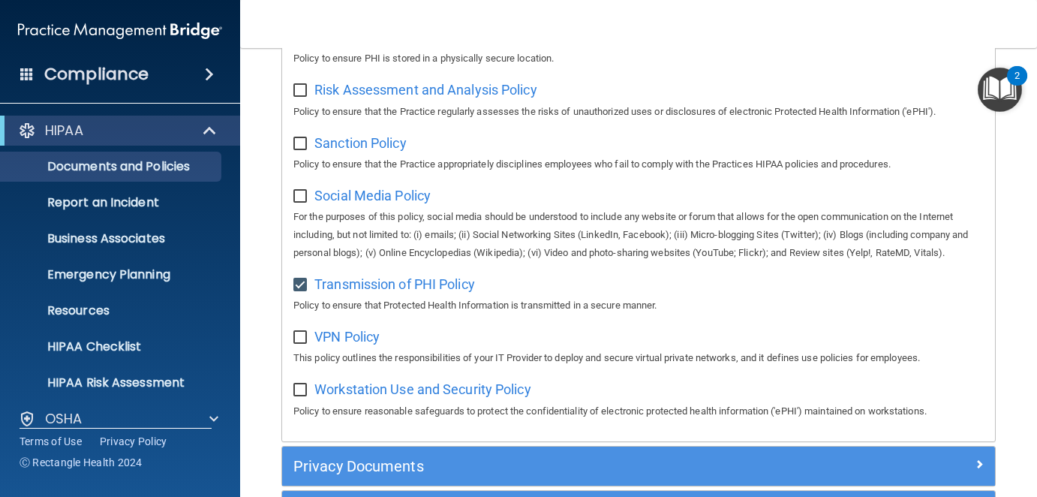
scroll to position [1315, 0]
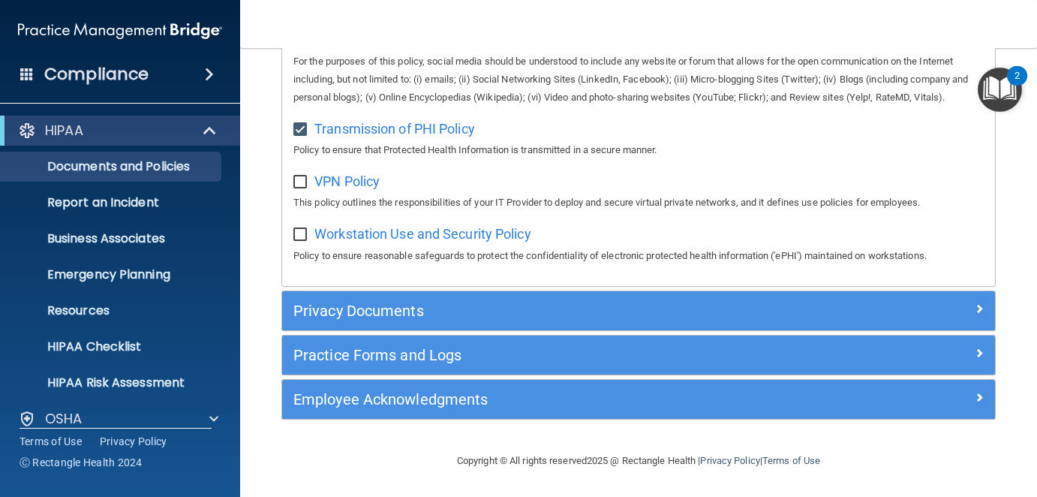
click at [299, 128] on input "checkbox" at bounding box center [301, 130] width 17 height 12
checkbox input "false"
click at [302, 182] on input "checkbox" at bounding box center [301, 182] width 17 height 12
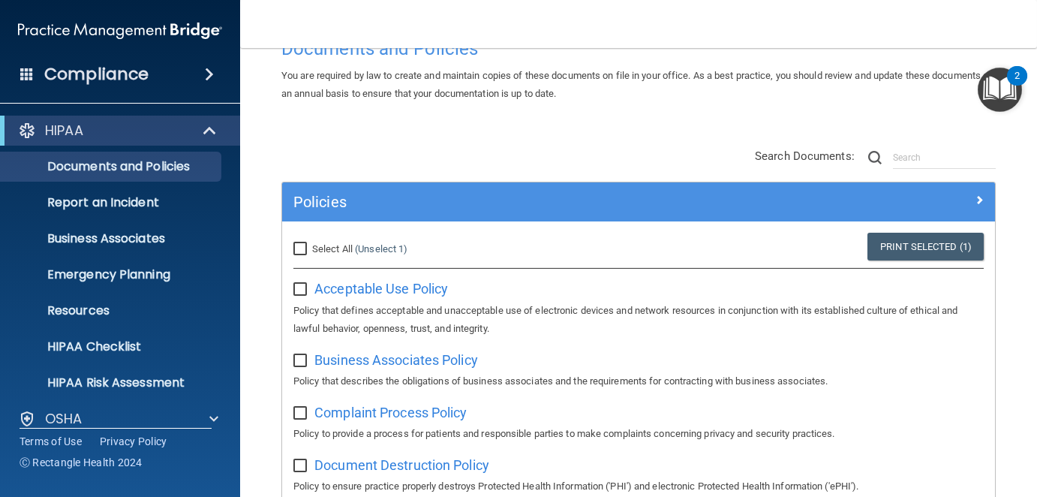
scroll to position [0, 0]
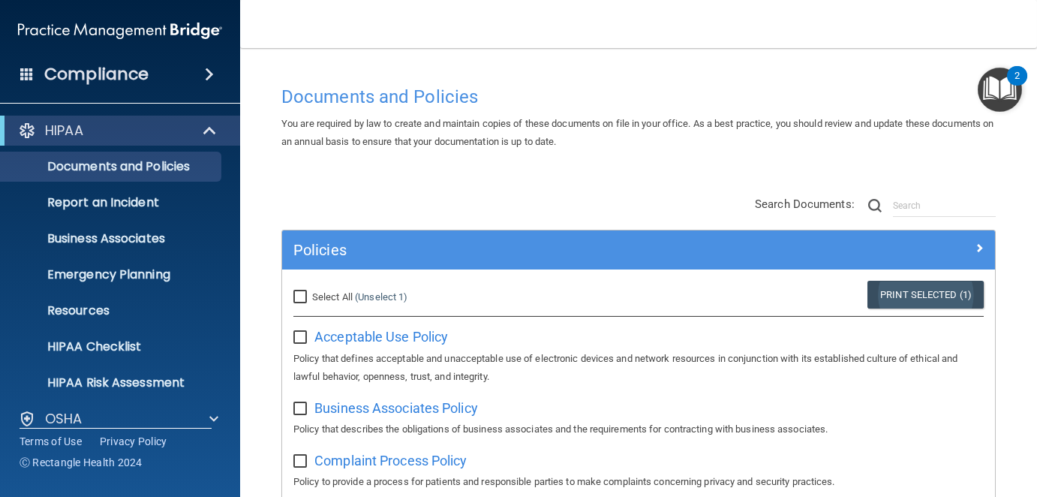
click at [923, 296] on link "Print Selected (1)" at bounding box center [926, 295] width 116 height 28
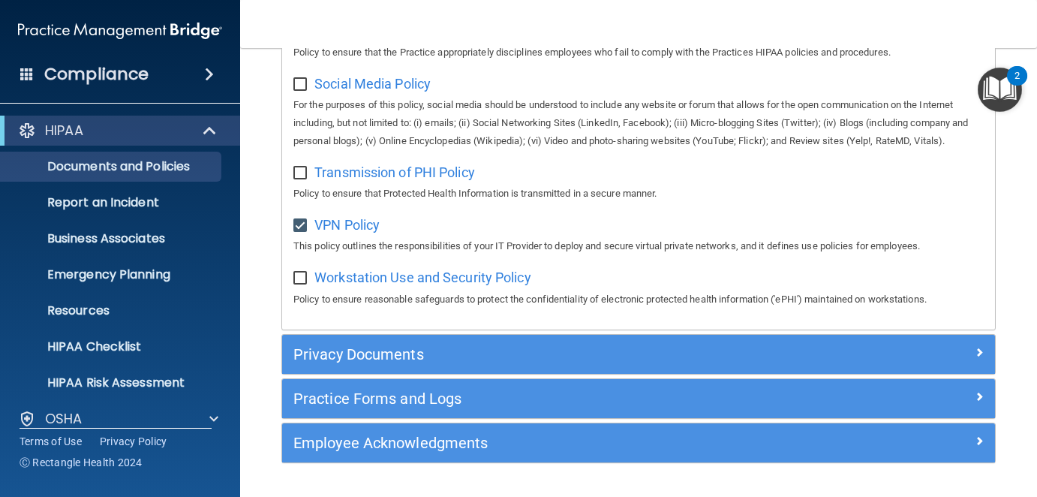
scroll to position [1315, 0]
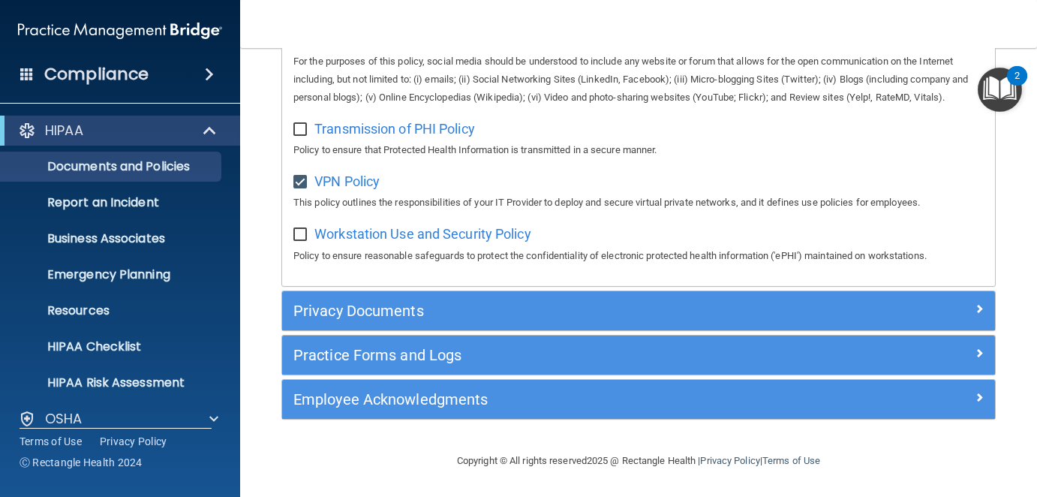
drag, startPoint x: 301, startPoint y: 182, endPoint x: 296, endPoint y: 239, distance: 56.5
click at [298, 185] on input "checkbox" at bounding box center [301, 182] width 17 height 12
checkbox input "false"
drag, startPoint x: 302, startPoint y: 240, endPoint x: 338, endPoint y: 273, distance: 48.9
click at [302, 239] on input "checkbox" at bounding box center [301, 235] width 17 height 12
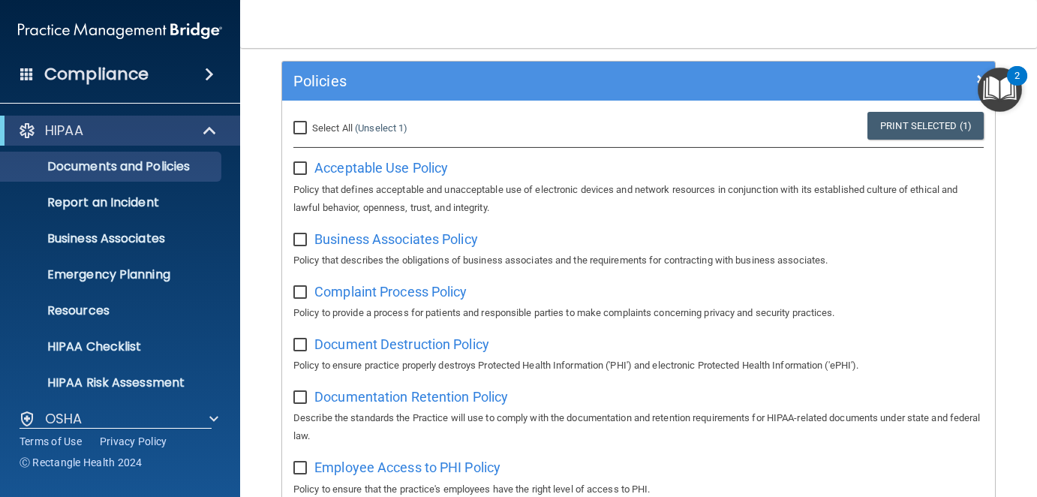
scroll to position [0, 0]
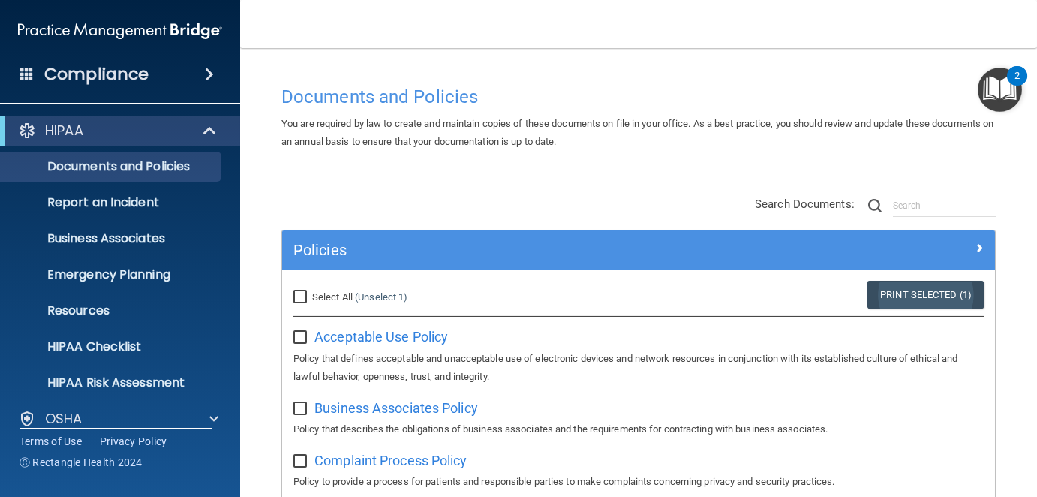
click at [916, 297] on link "Print Selected (1)" at bounding box center [926, 295] width 116 height 28
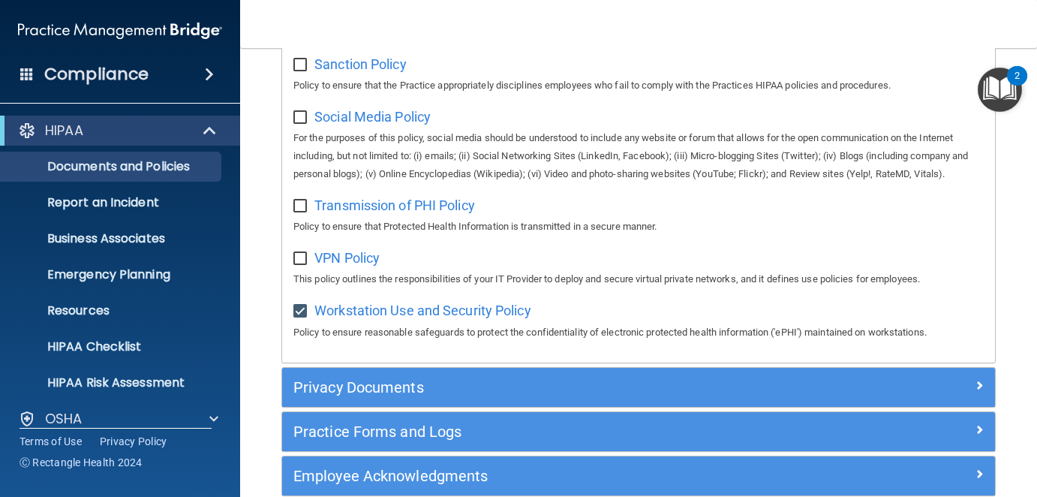
scroll to position [1276, 0]
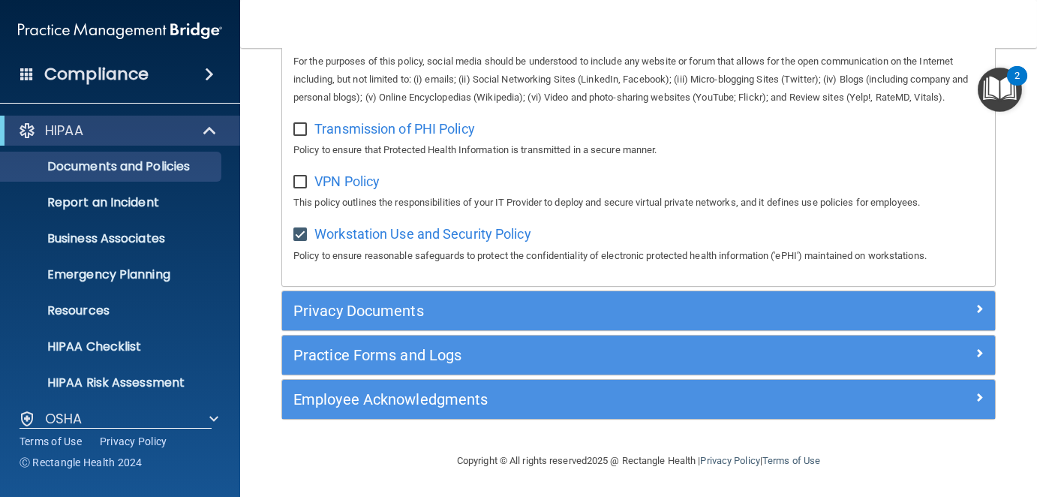
click at [295, 241] on input "checkbox" at bounding box center [301, 235] width 17 height 12
checkbox input "false"
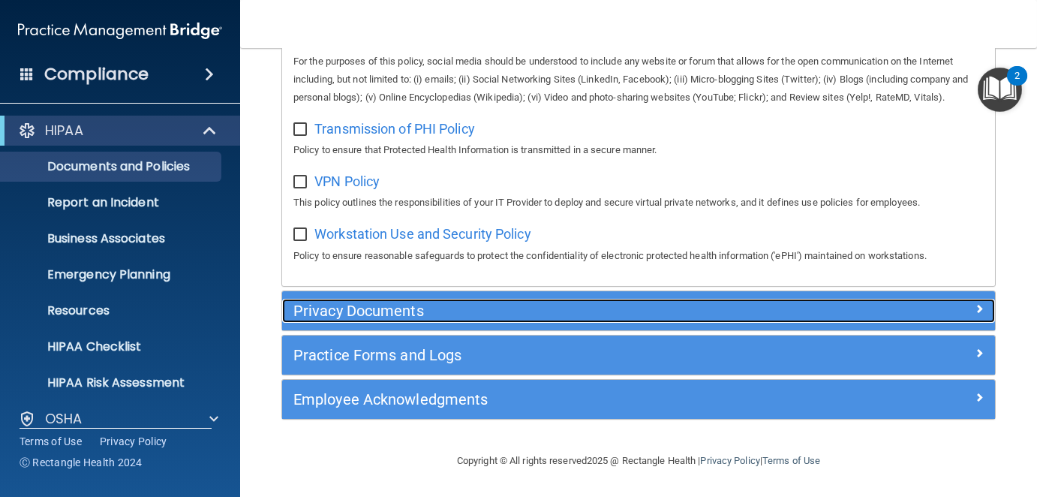
click at [342, 319] on h5 "Privacy Documents" at bounding box center [549, 310] width 513 height 17
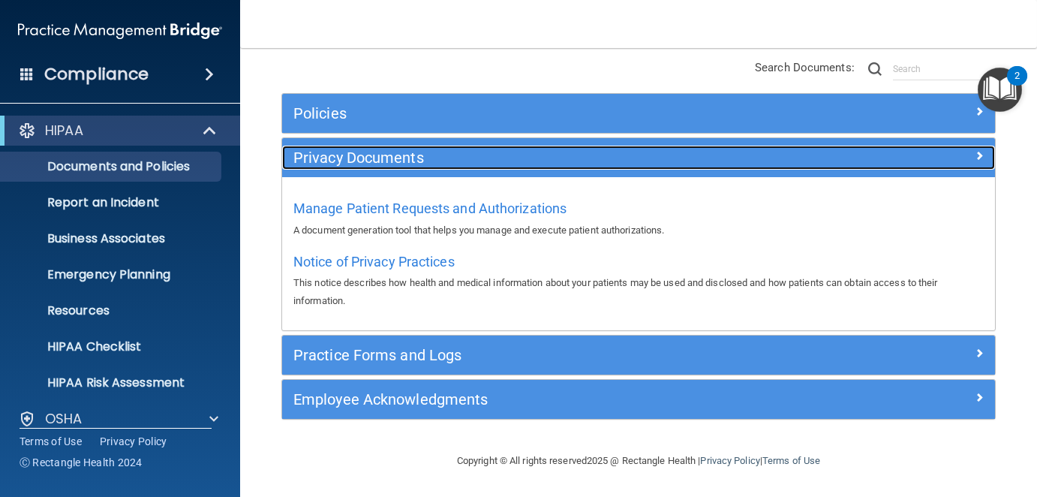
scroll to position [134, 0]
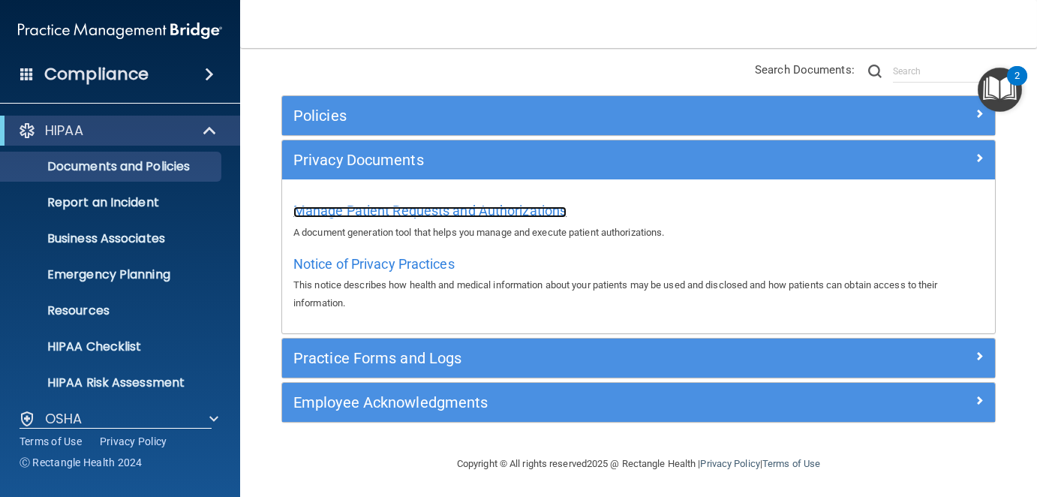
click at [378, 209] on span "Manage Patient Requests and Authorizations" at bounding box center [429, 211] width 273 height 16
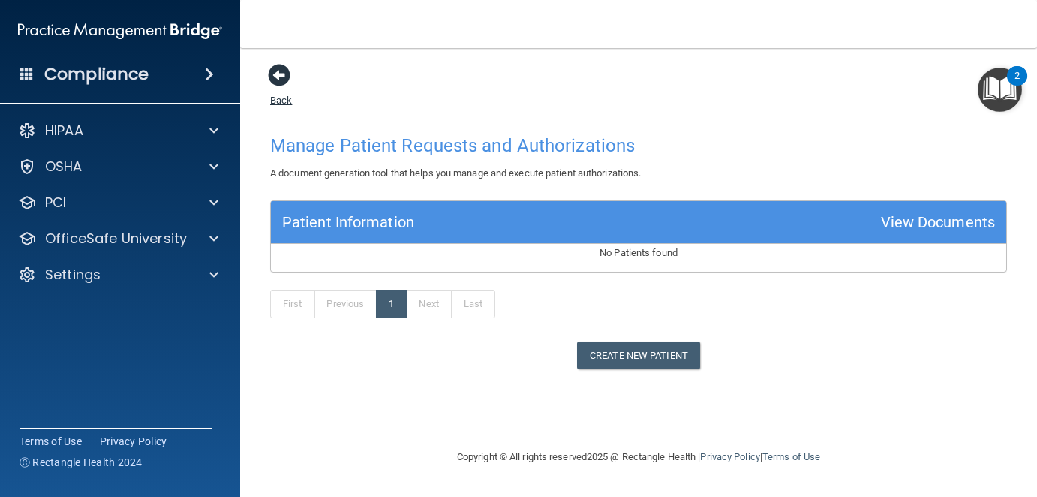
click at [278, 71] on span at bounding box center [279, 75] width 23 height 23
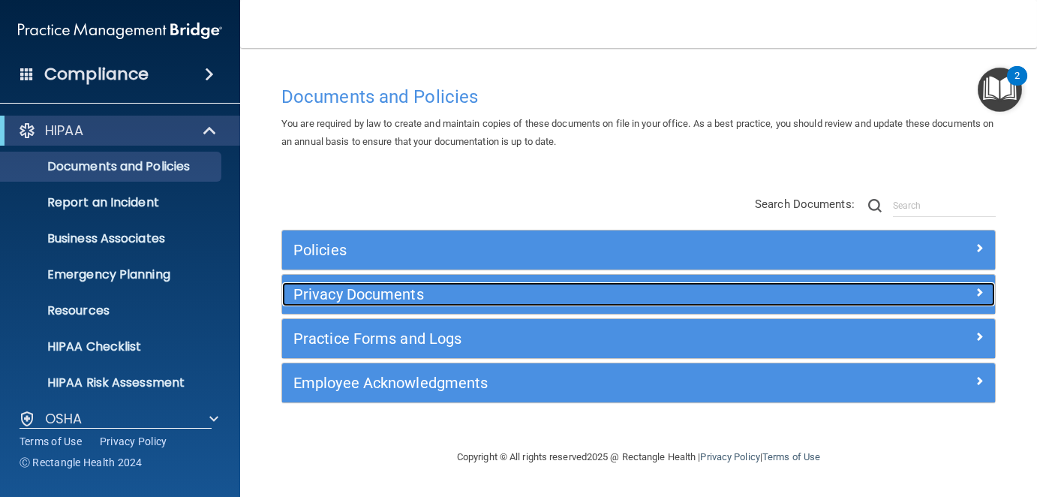
click at [390, 293] on h5 "Privacy Documents" at bounding box center [549, 294] width 513 height 17
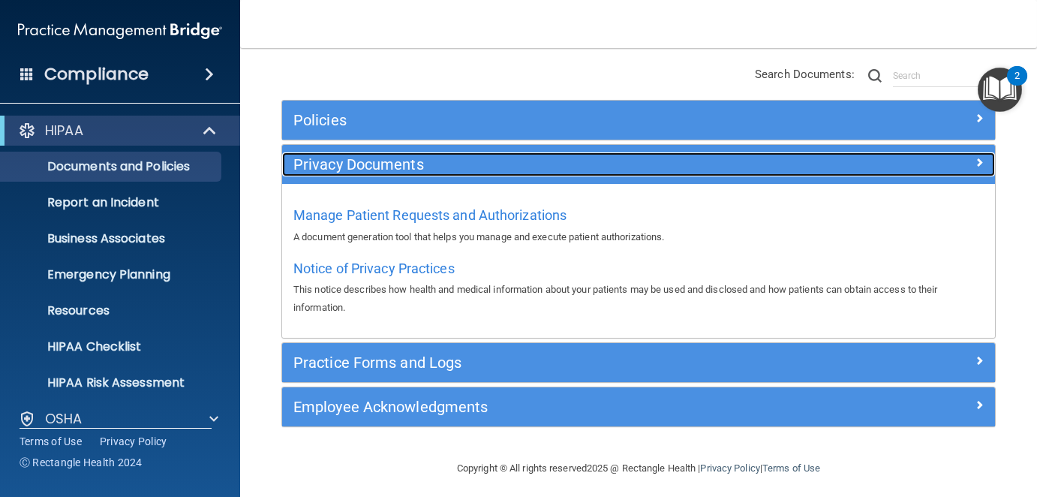
scroll to position [134, 0]
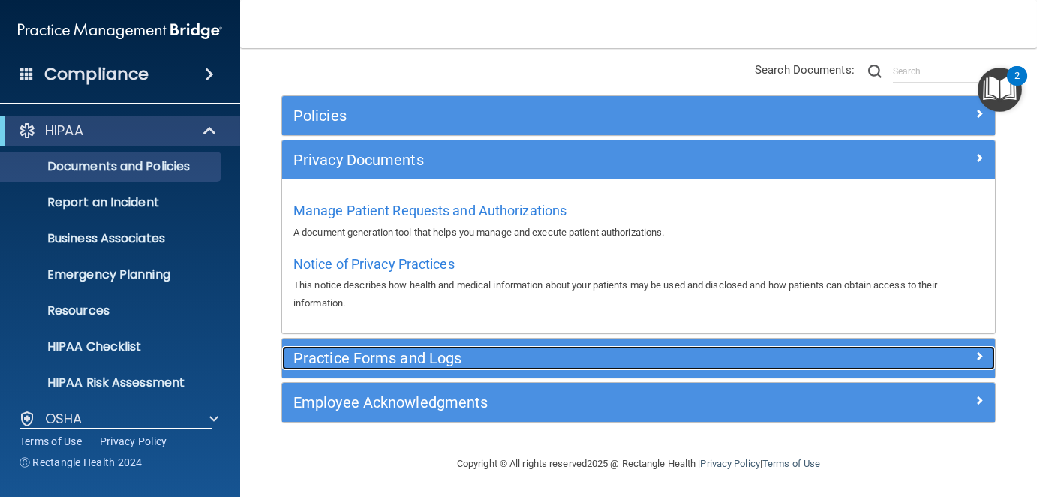
click at [373, 350] on h5 "Practice Forms and Logs" at bounding box center [549, 358] width 513 height 17
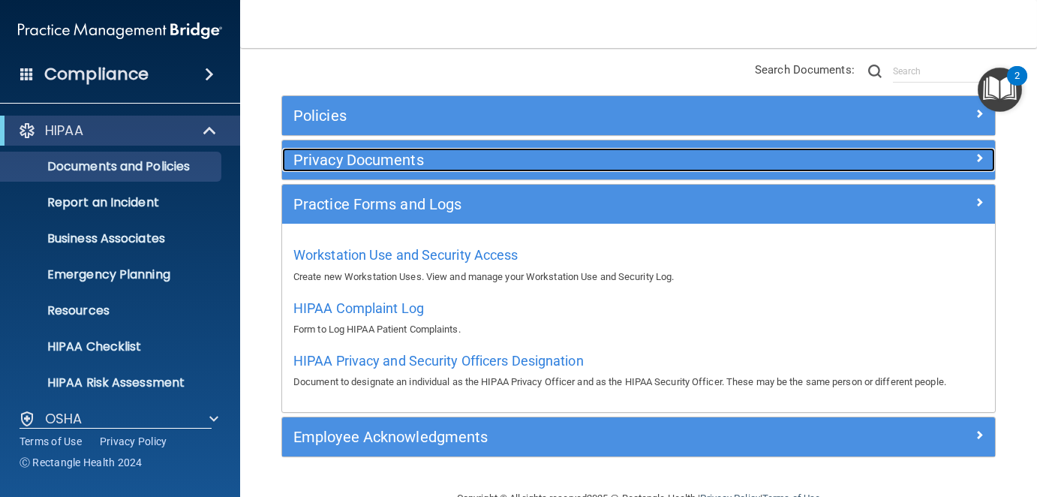
click at [374, 157] on h5 "Privacy Documents" at bounding box center [549, 160] width 513 height 17
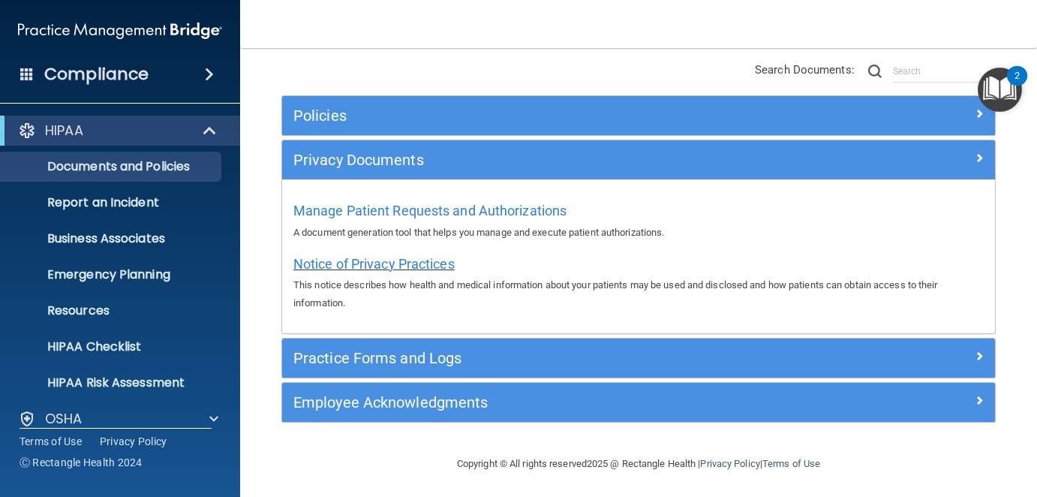
click at [399, 261] on span "Notice of Privacy Practices" at bounding box center [373, 264] width 161 height 16
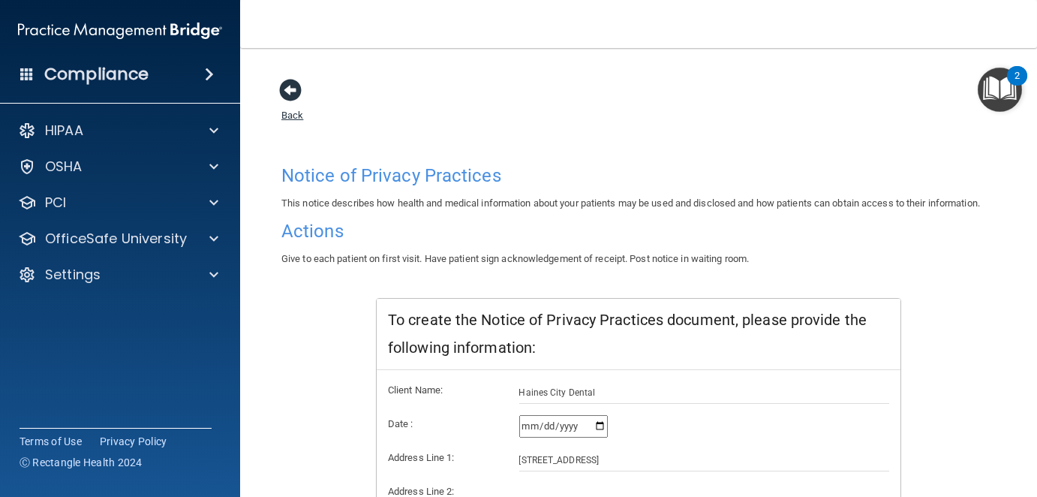
click at [290, 83] on span at bounding box center [290, 90] width 23 height 23
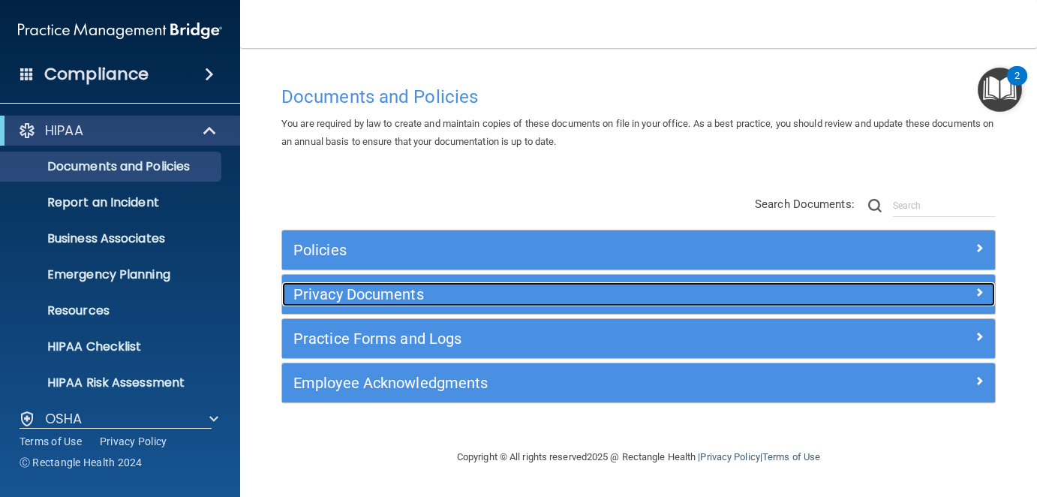
click at [480, 293] on h5 "Privacy Documents" at bounding box center [549, 294] width 513 height 17
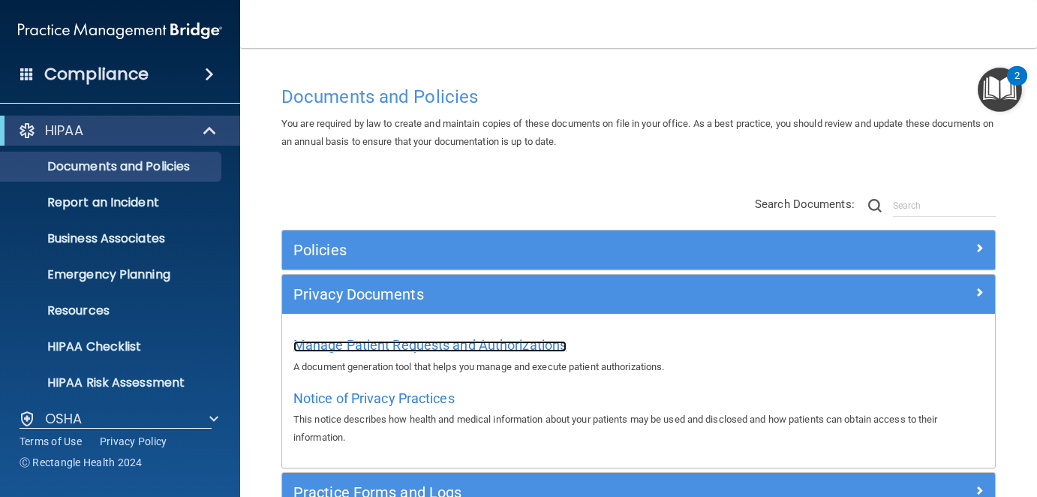
click at [479, 345] on span "Manage Patient Requests and Authorizations" at bounding box center [429, 345] width 273 height 16
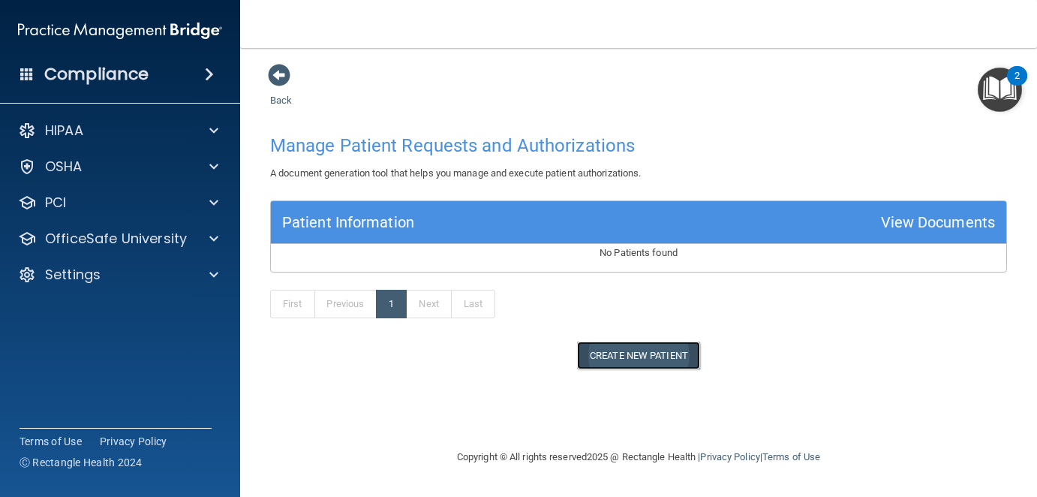
click at [668, 356] on button "Create New Patient" at bounding box center [638, 356] width 123 height 28
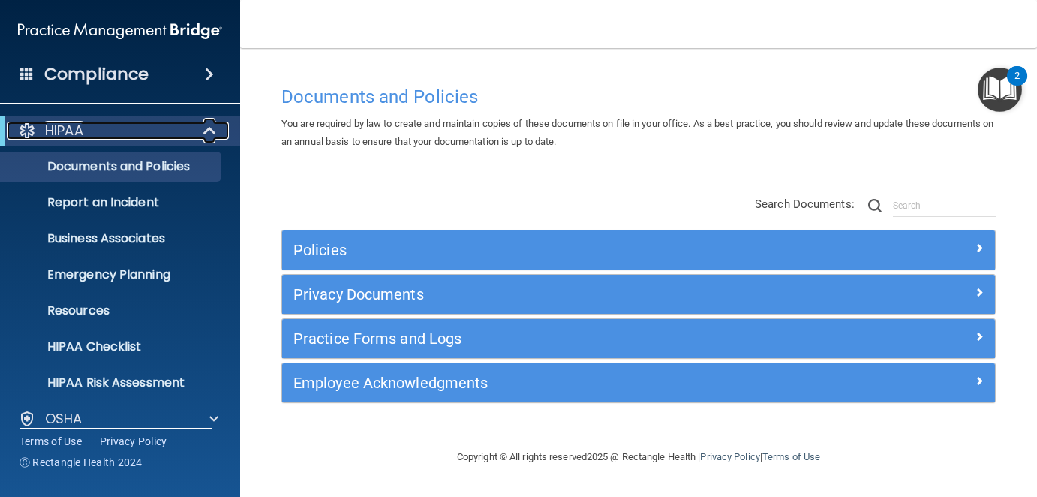
click at [77, 125] on p "HIPAA" at bounding box center [64, 131] width 38 height 18
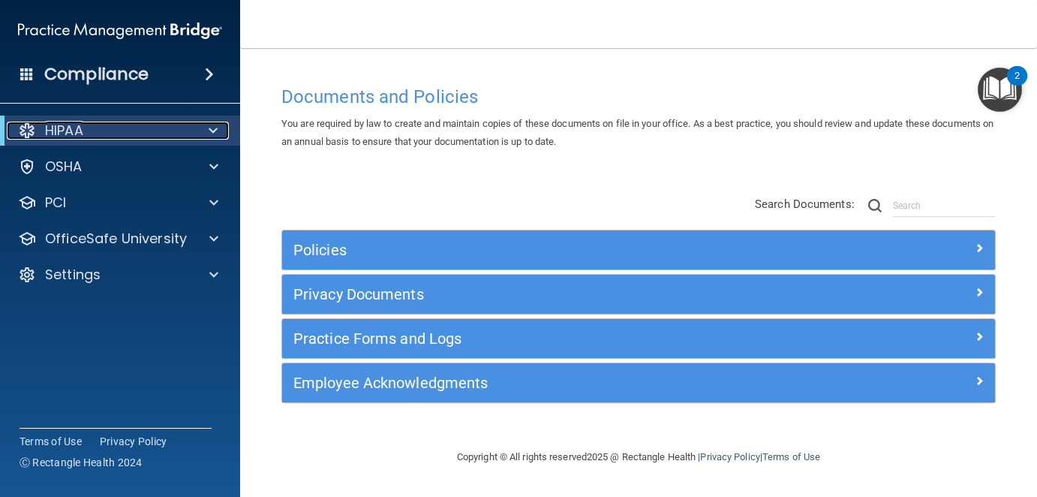
click at [77, 129] on p "HIPAA" at bounding box center [64, 131] width 38 height 18
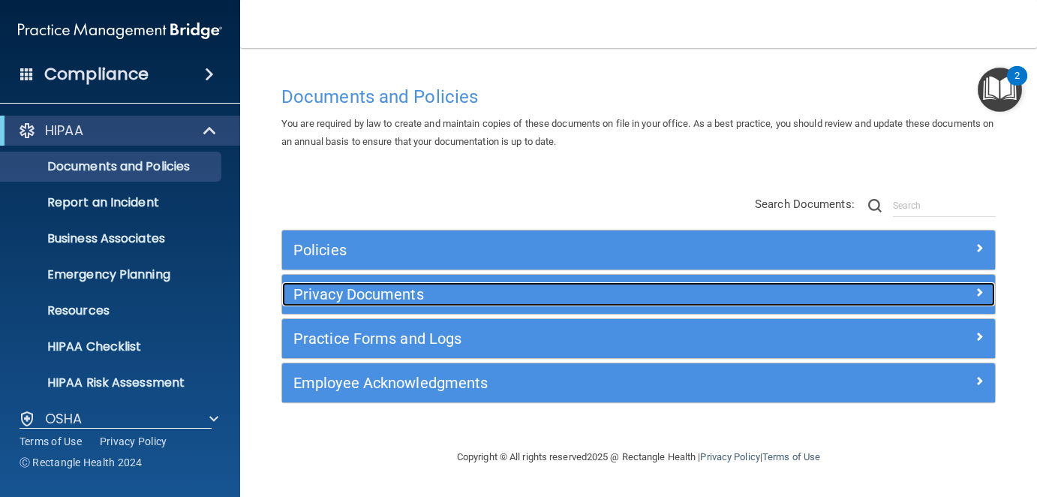
click at [342, 294] on h5 "Privacy Documents" at bounding box center [549, 294] width 513 height 17
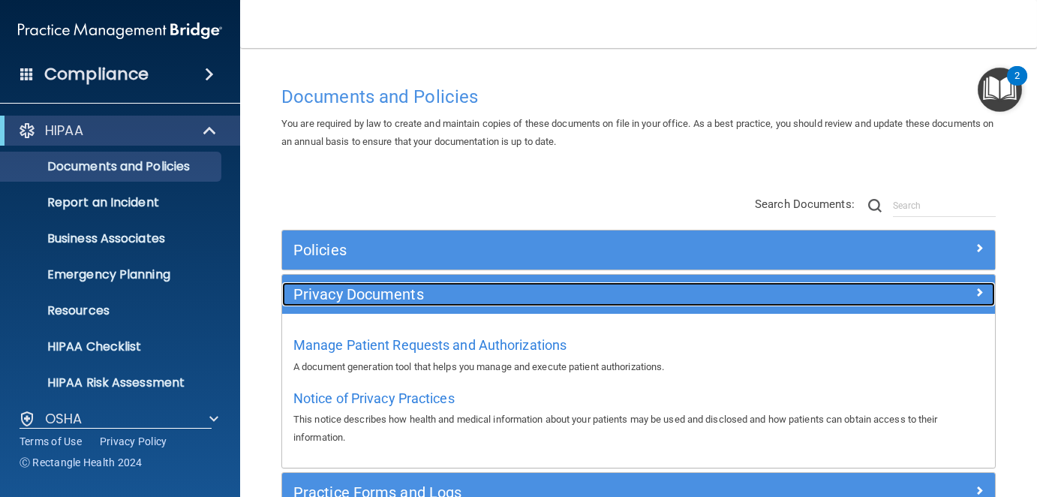
scroll to position [134, 0]
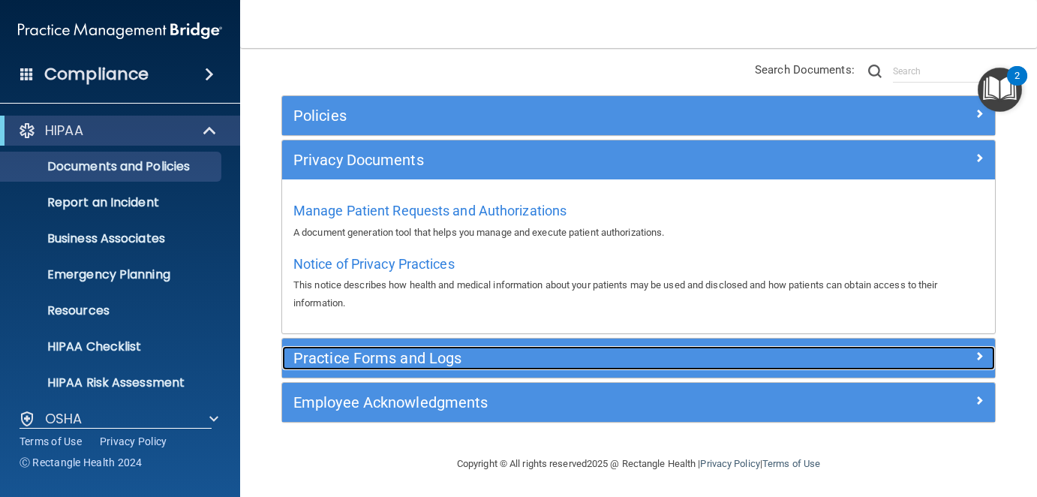
click at [351, 352] on h5 "Practice Forms and Logs" at bounding box center [549, 358] width 513 height 17
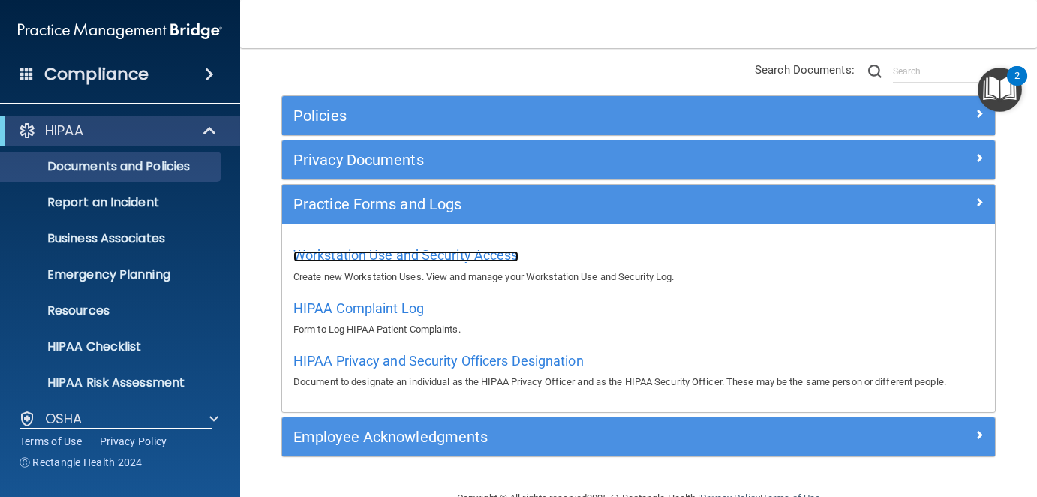
click at [366, 250] on span "Workstation Use and Security Access" at bounding box center [405, 255] width 225 height 16
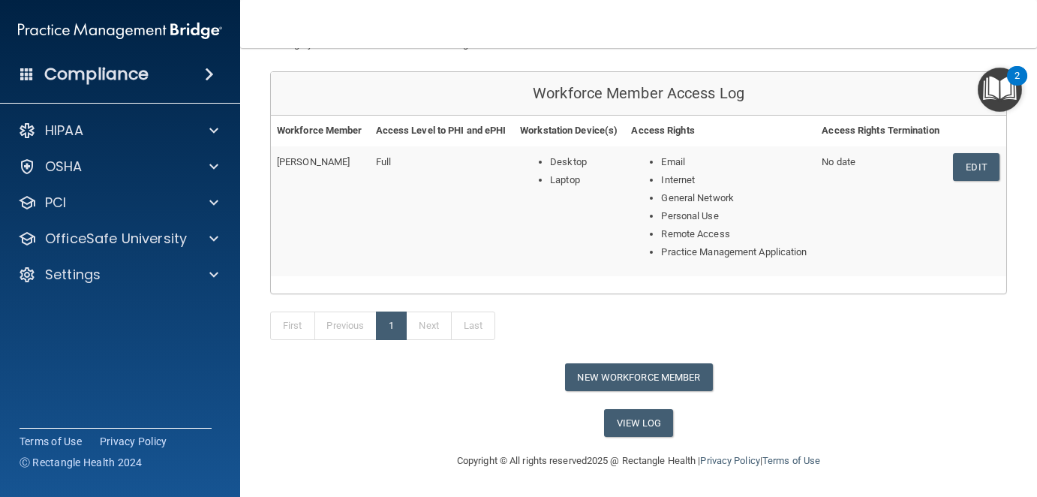
scroll to position [150, 0]
click at [640, 387] on button "New Workforce Member" at bounding box center [639, 377] width 148 height 28
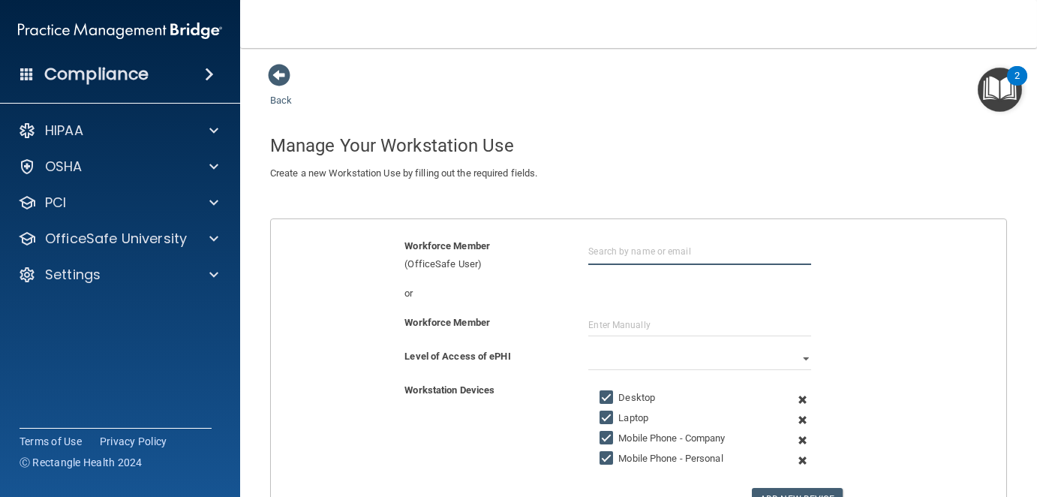
click at [611, 249] on input "text" at bounding box center [699, 251] width 223 height 28
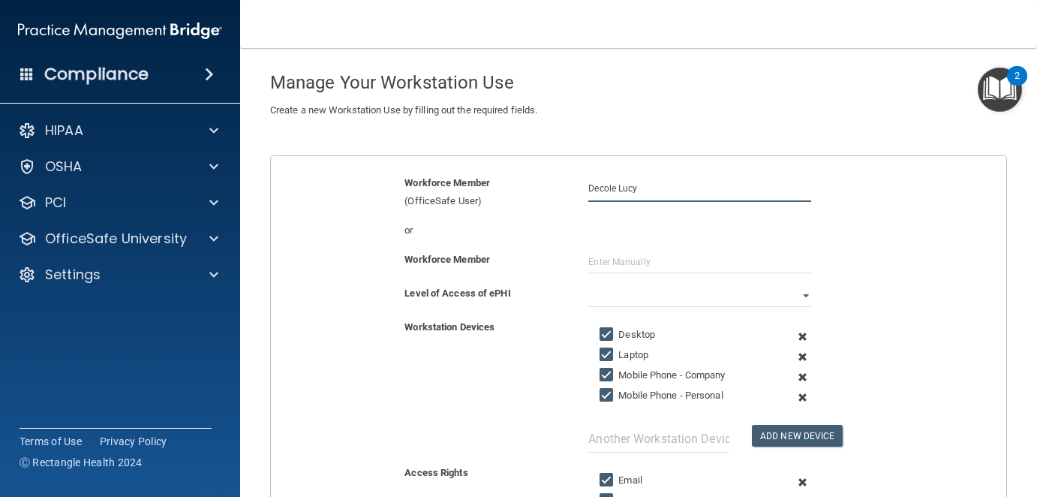
scroll to position [150, 0]
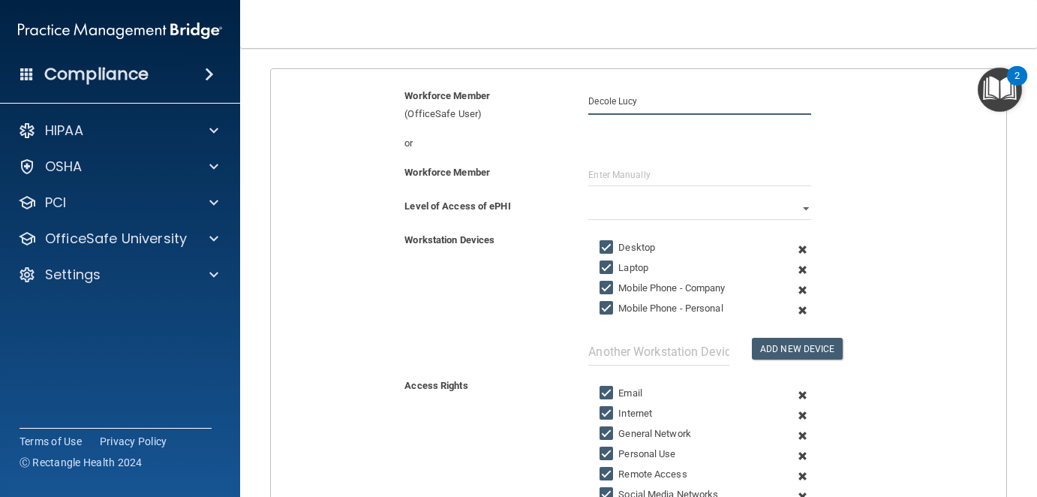
type input "Decole Lucy"
click at [603, 306] on input "Mobile Phone - Personal" at bounding box center [608, 308] width 17 height 12
checkbox input "false"
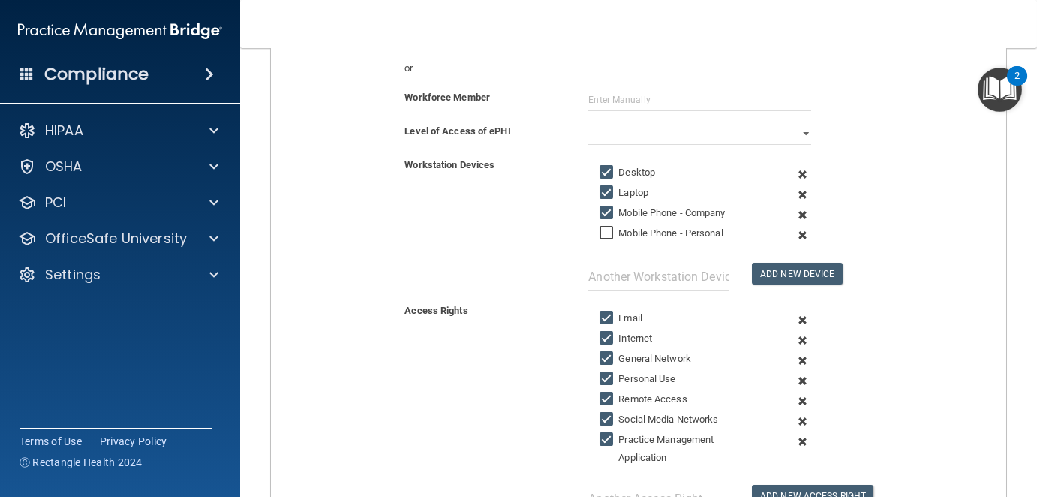
click at [601, 212] on input "Mobile Phone - Company" at bounding box center [608, 213] width 17 height 12
checkbox input "false"
click at [602, 230] on input "Mobile Phone - Personal" at bounding box center [608, 233] width 17 height 12
checkbox input "true"
drag, startPoint x: 602, startPoint y: 215, endPoint x: 619, endPoint y: 236, distance: 27.2
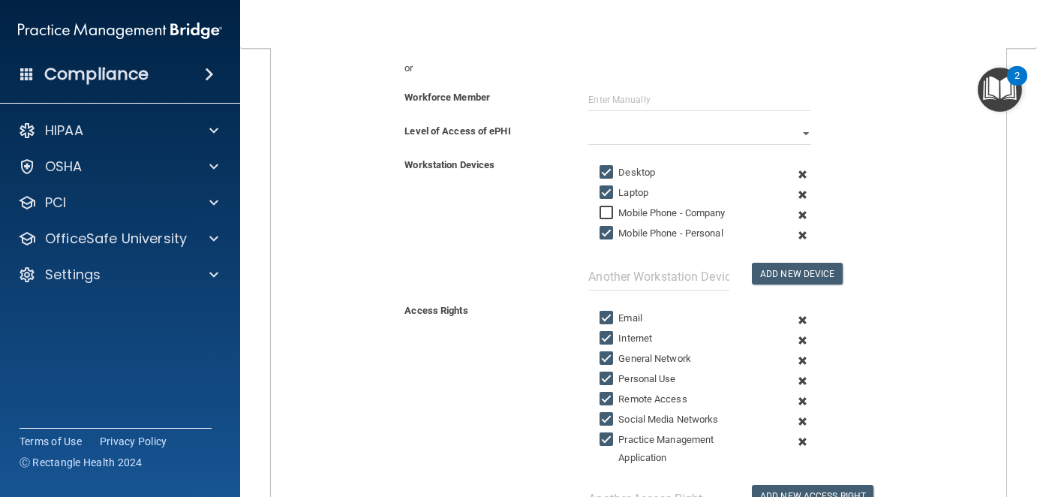
click at [602, 215] on input "Mobile Phone - Company" at bounding box center [608, 213] width 17 height 12
checkbox input "true"
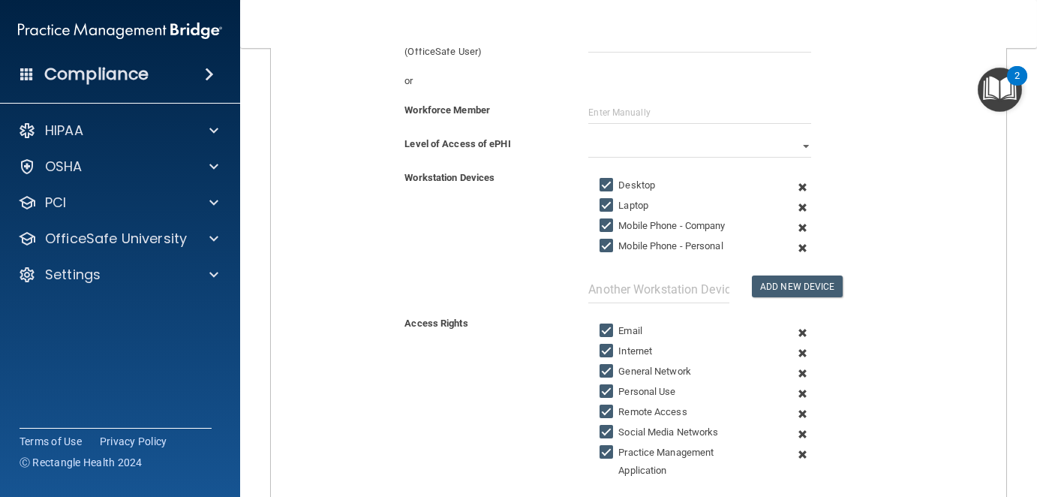
scroll to position [137, 0]
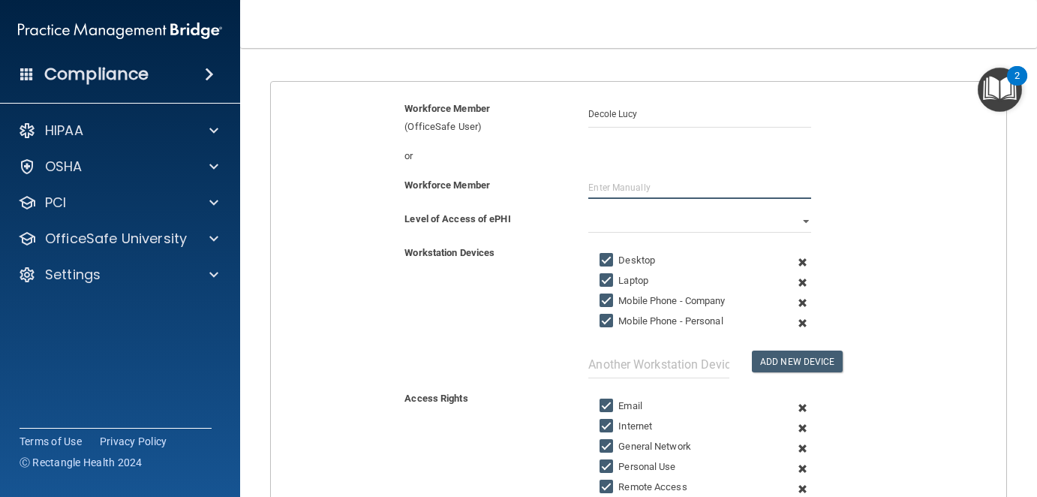
click at [591, 185] on input "text" at bounding box center [699, 187] width 223 height 23
click at [676, 186] on input "administrative" at bounding box center [699, 187] width 223 height 23
click at [588, 185] on input "administrative" at bounding box center [699, 187] width 223 height 23
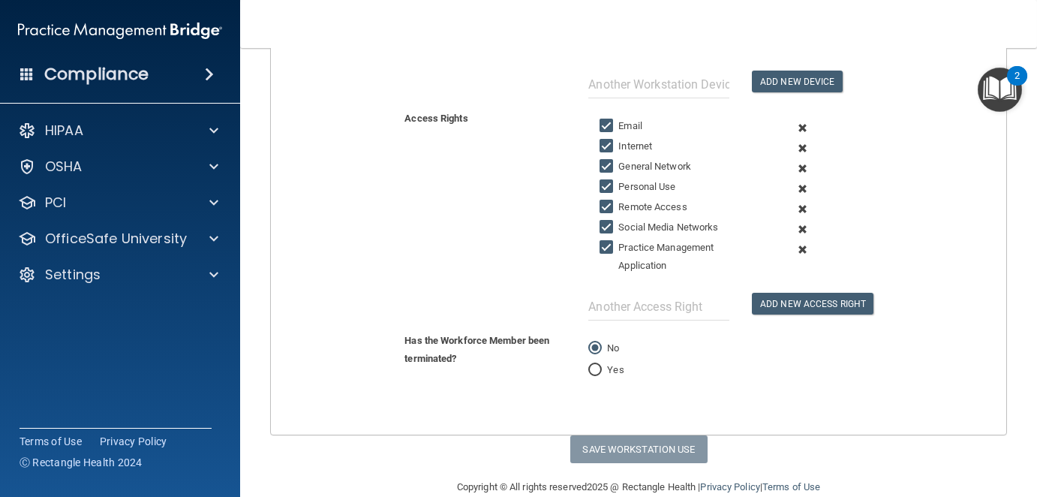
scroll to position [438, 0]
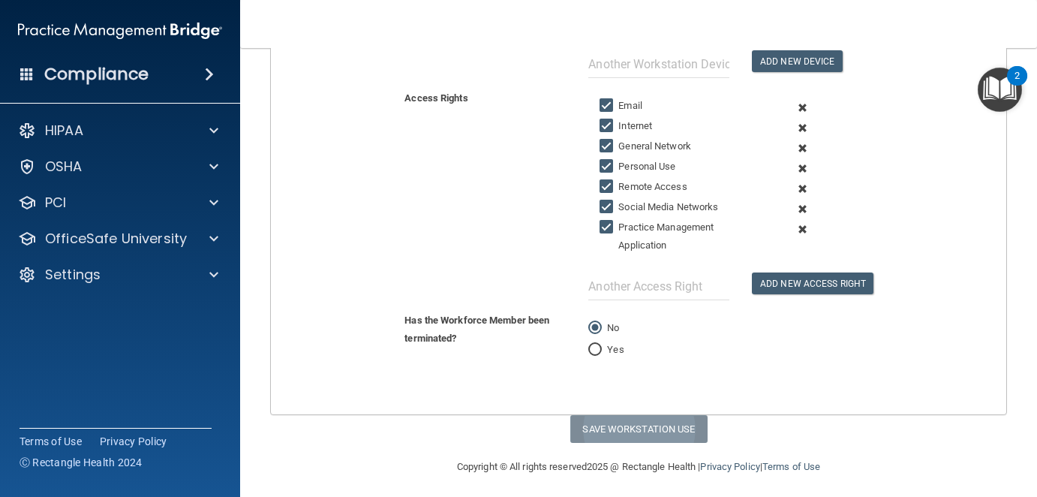
type input "Administrative"
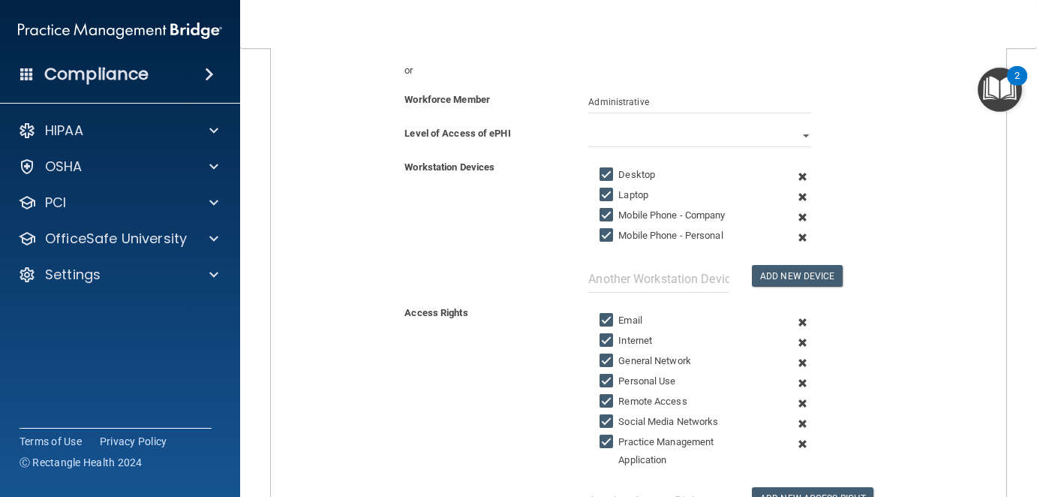
scroll to position [137, 0]
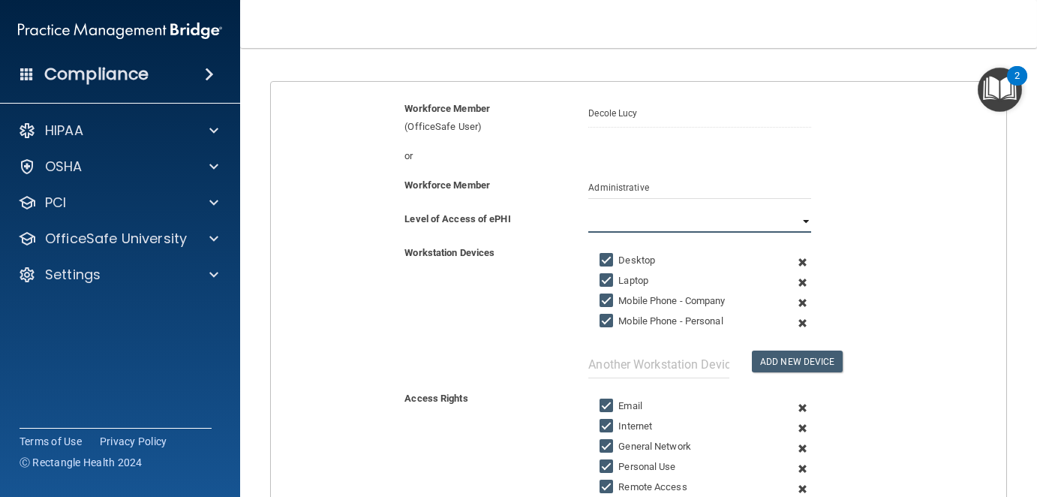
click at [796, 218] on select "Full Limited None" at bounding box center [699, 221] width 223 height 23
click at [588, 210] on select "Full Limited None" at bounding box center [699, 221] width 223 height 23
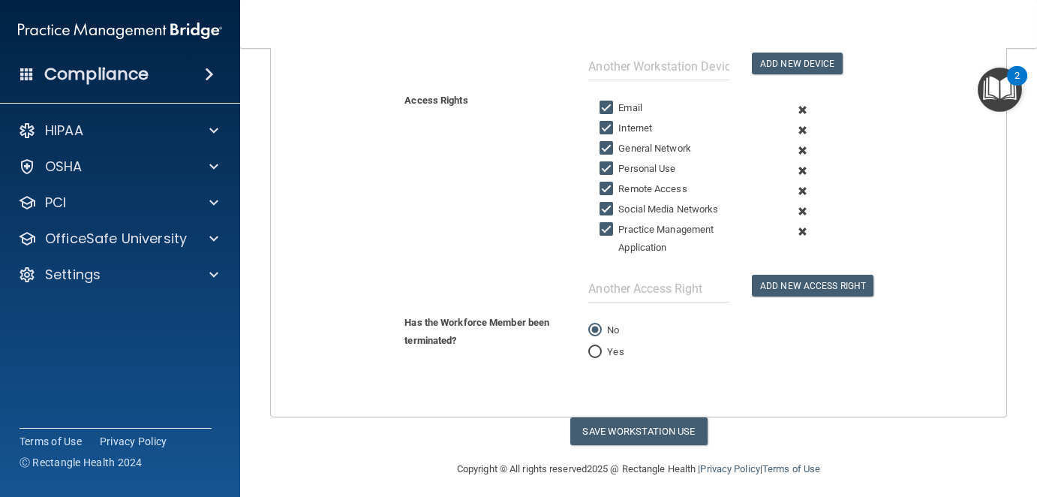
scroll to position [438, 0]
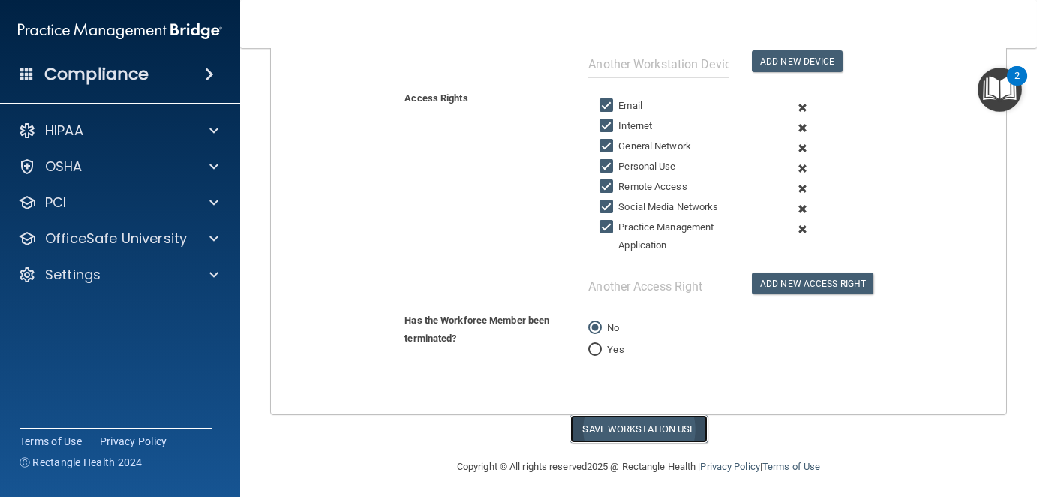
click at [631, 427] on button "Save Workstation Use" at bounding box center [638, 429] width 137 height 28
select select "? string:Full ?"
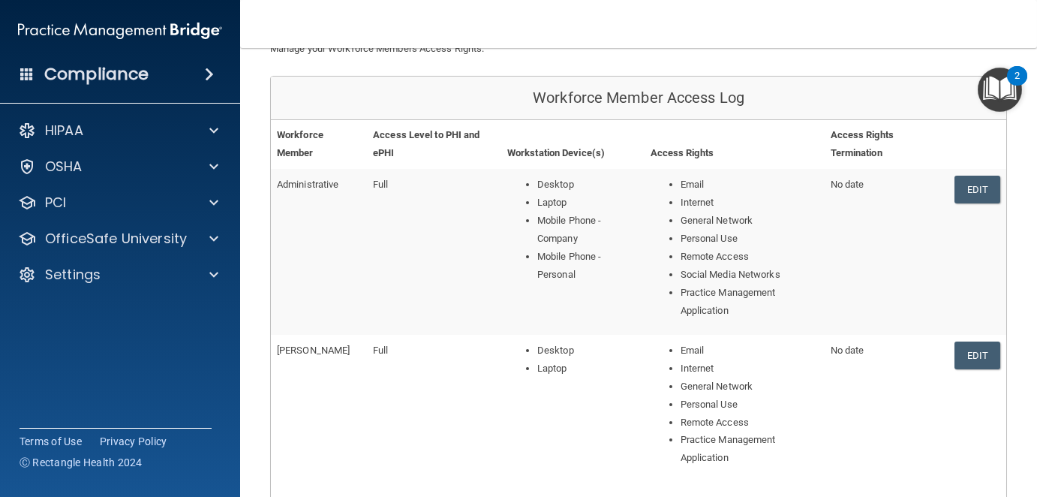
scroll to position [150, 0]
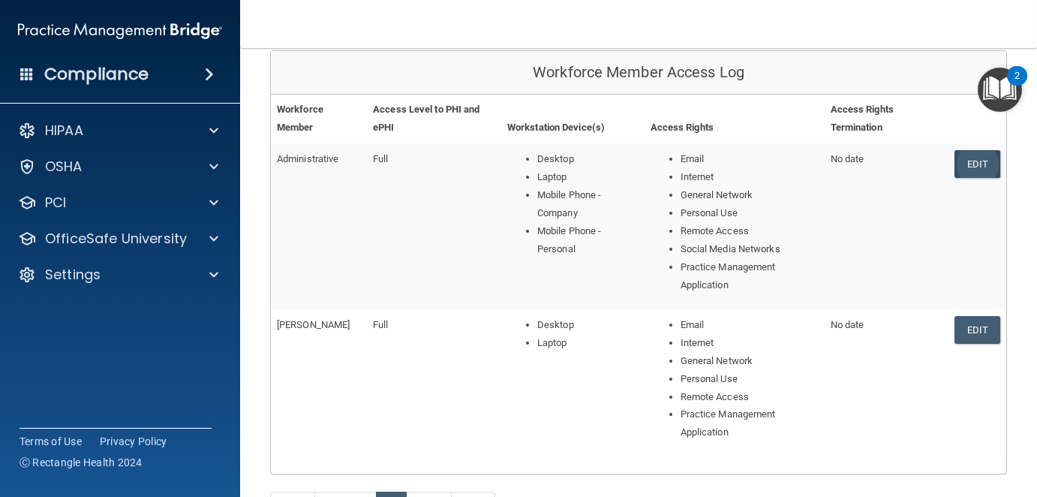
click at [981, 165] on link "Edit" at bounding box center [978, 164] width 46 height 28
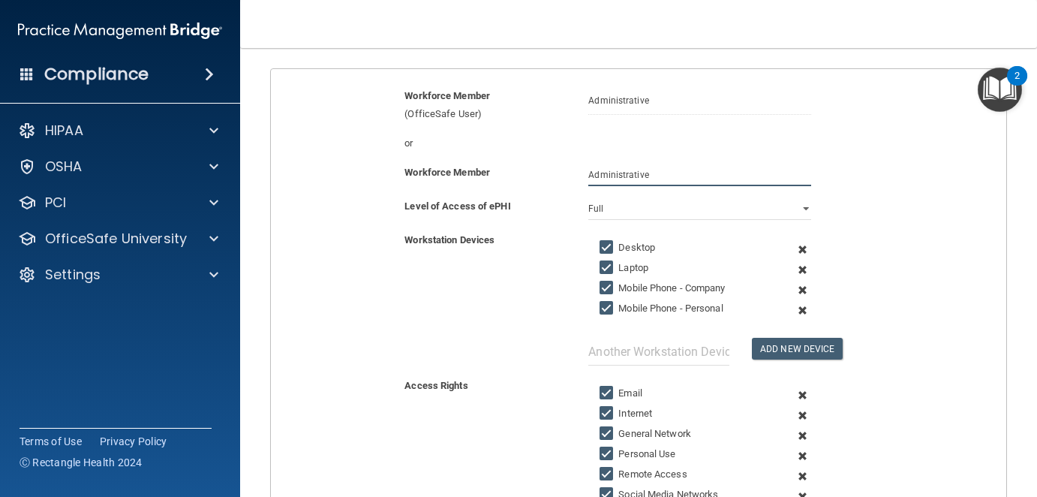
click at [588, 175] on input "Administrative" at bounding box center [699, 175] width 223 height 23
type input "e"
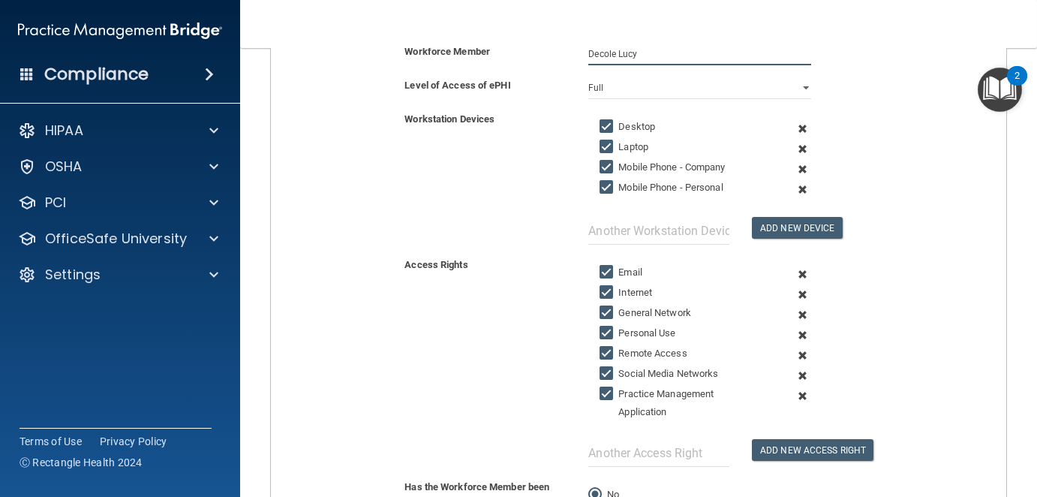
scroll to position [75, 0]
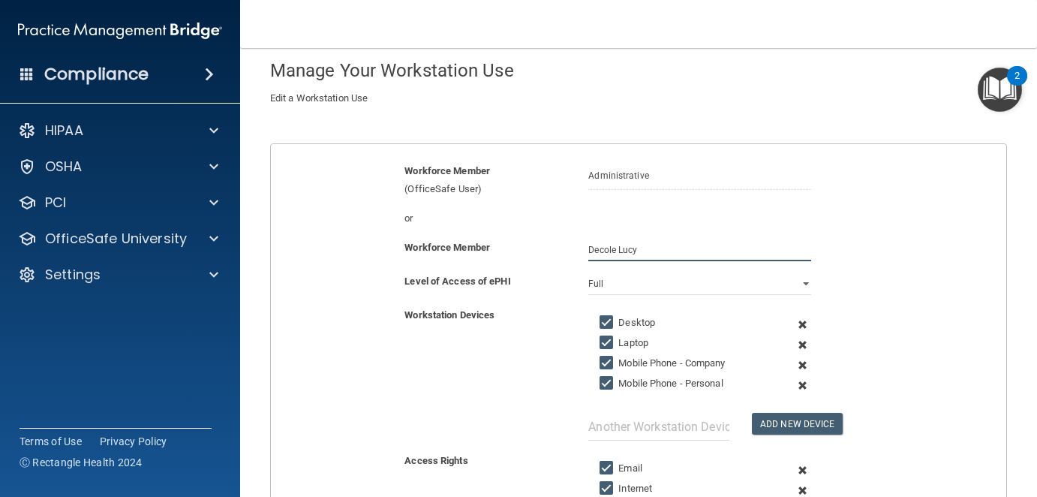
type input "Decole Lucy"
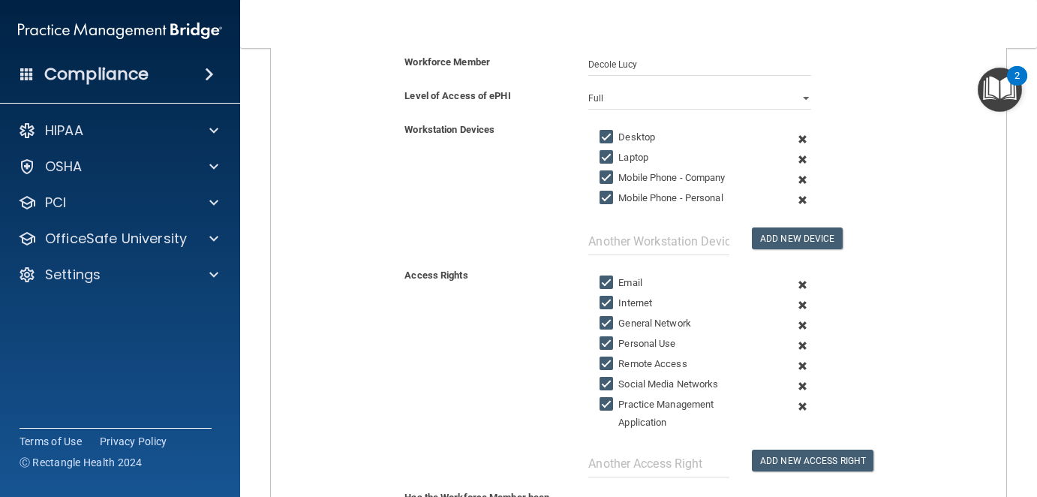
scroll to position [450, 0]
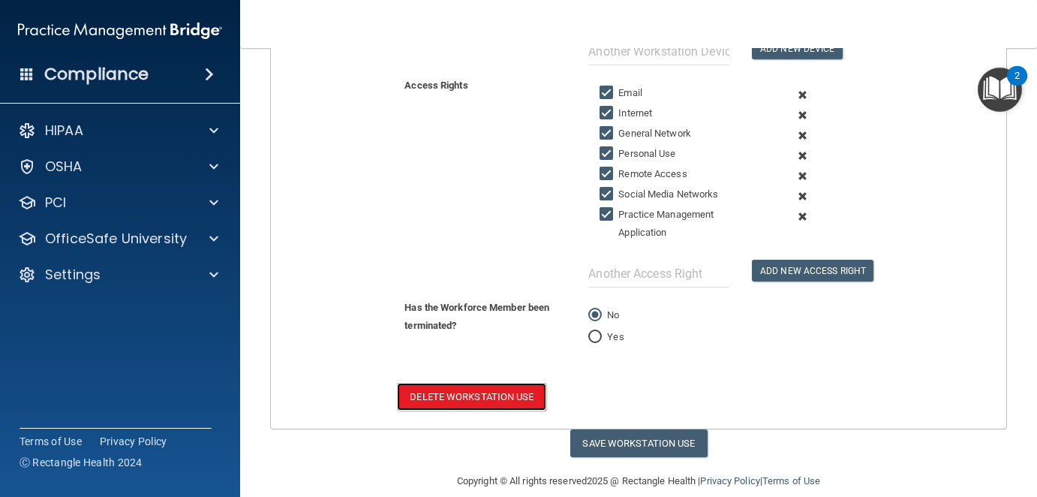
drag, startPoint x: 504, startPoint y: 387, endPoint x: 598, endPoint y: 283, distance: 140.3
click at [507, 386] on button "Delete Workstation Use" at bounding box center [471, 397] width 149 height 28
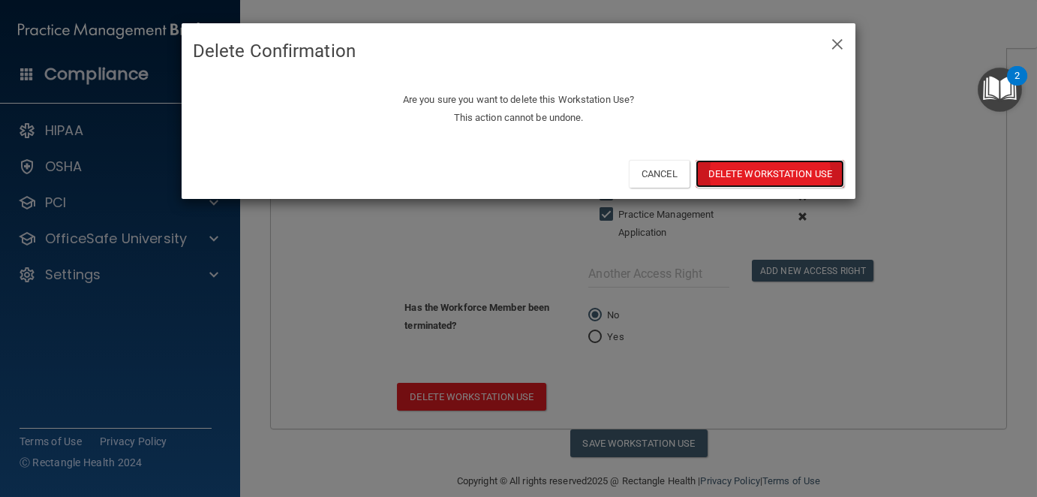
click at [735, 175] on button "Delete Workstation Use" at bounding box center [770, 174] width 149 height 28
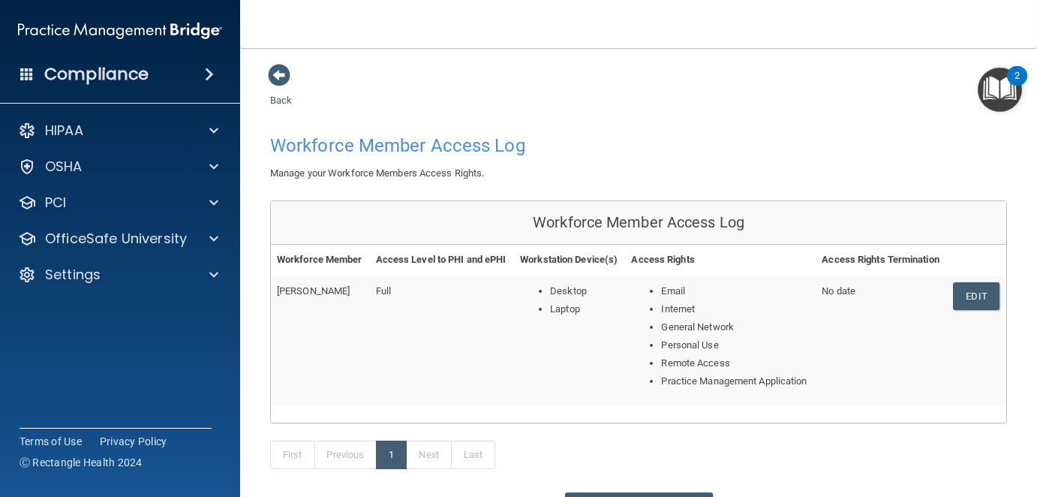
scroll to position [161, 0]
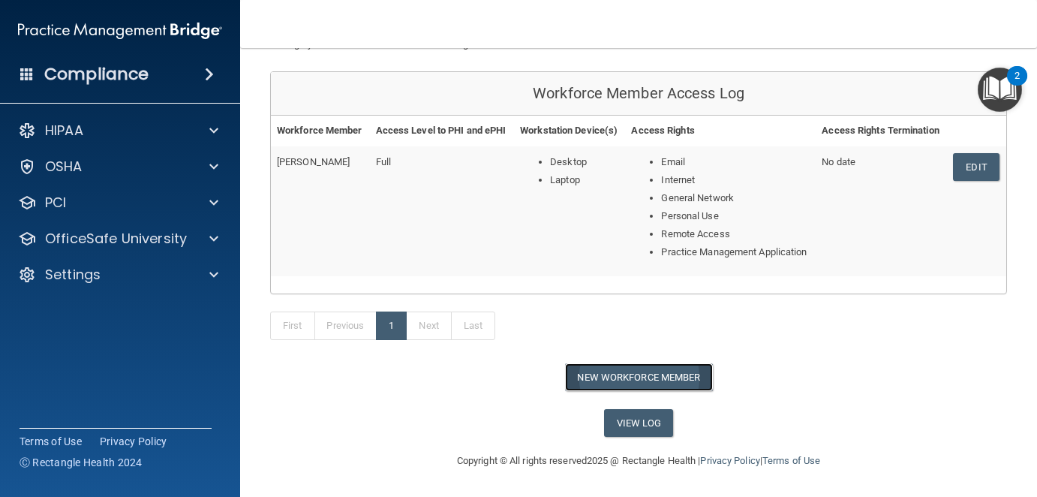
click at [661, 381] on button "New Workforce Member" at bounding box center [639, 377] width 148 height 28
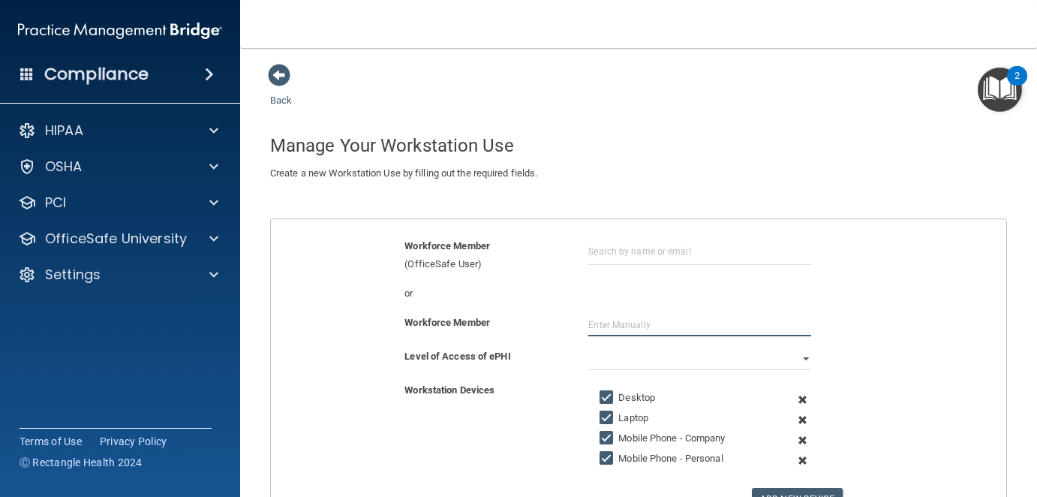
click at [599, 322] on input "text" at bounding box center [699, 325] width 223 height 23
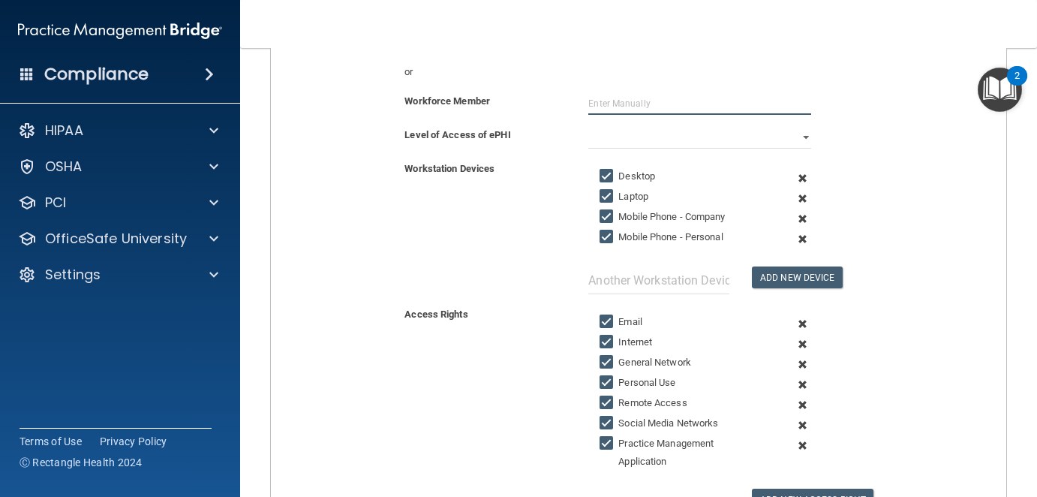
scroll to position [225, 0]
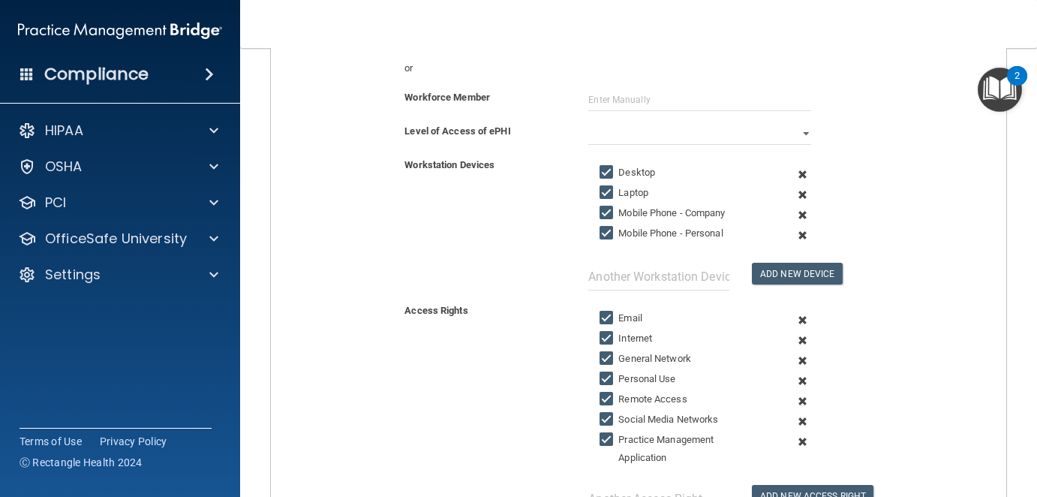
click at [601, 212] on input "Mobile Phone - Company" at bounding box center [608, 213] width 17 height 12
checkbox input "false"
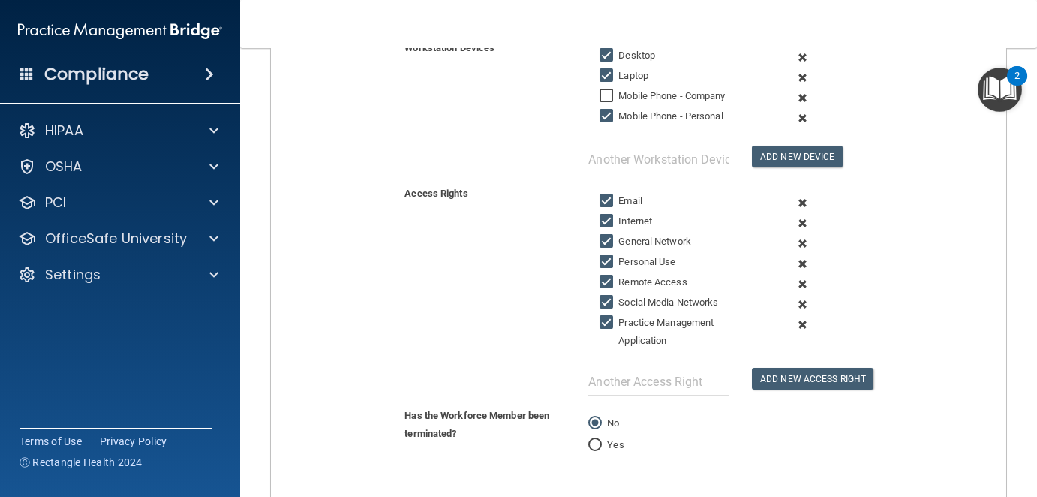
scroll to position [375, 0]
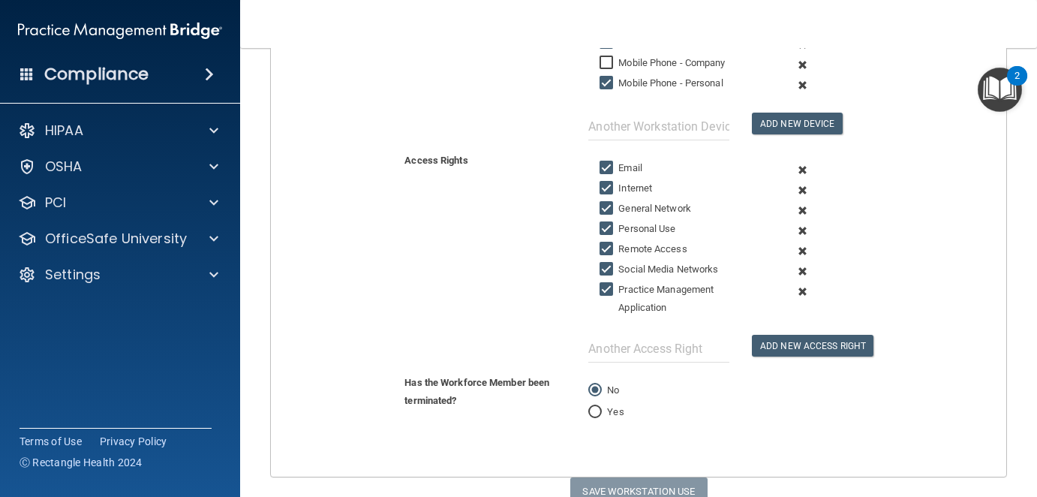
click at [603, 223] on input "Personal Use" at bounding box center [608, 229] width 17 height 12
checkbox input "false"
drag, startPoint x: 600, startPoint y: 200, endPoint x: 591, endPoint y: 224, distance: 26.4
click at [600, 203] on input "General Network" at bounding box center [608, 209] width 17 height 12
checkbox input "false"
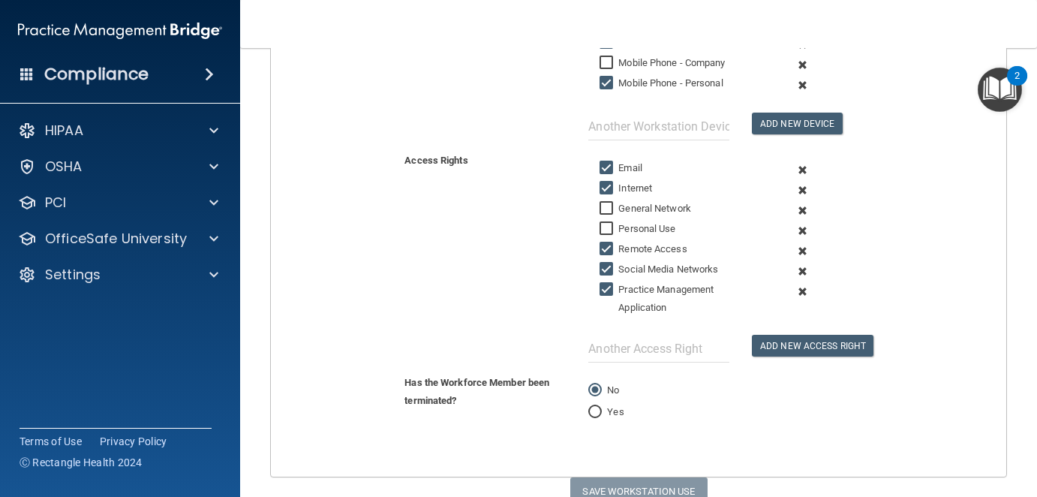
click at [601, 164] on input "Email" at bounding box center [608, 168] width 17 height 12
checkbox input "false"
click at [600, 245] on input "Remote Access" at bounding box center [608, 249] width 17 height 12
checkbox input "false"
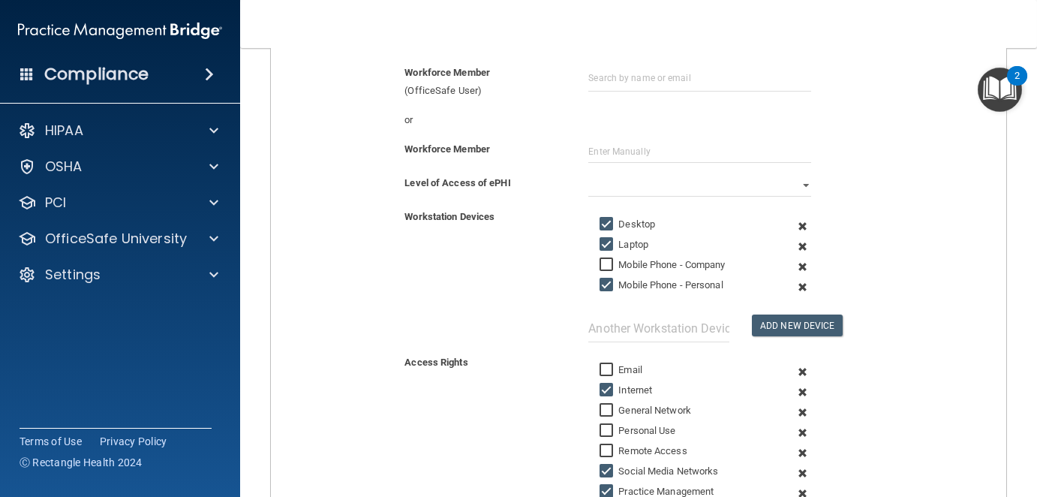
scroll to position [150, 0]
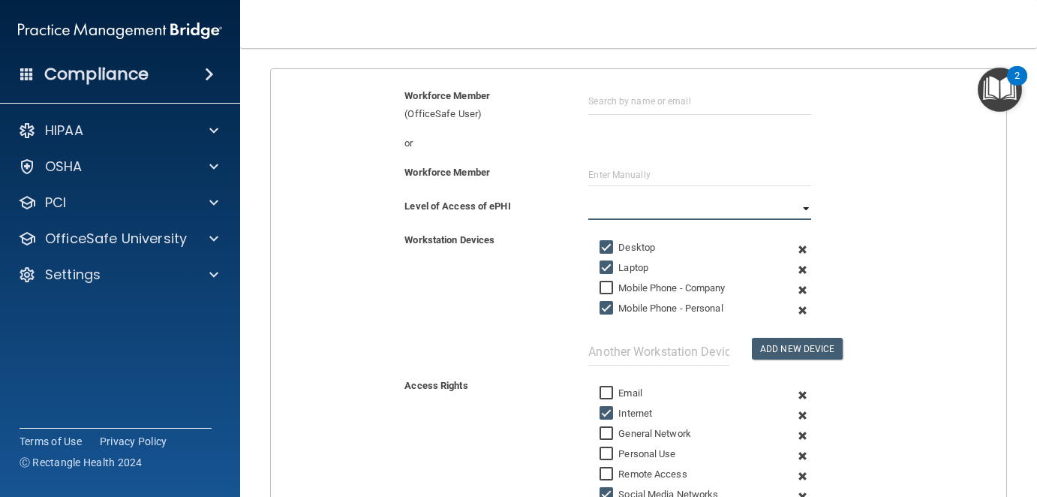
click at [799, 209] on select "Full Limited None" at bounding box center [699, 208] width 223 height 23
select select "1"
click at [588, 197] on select "Full Limited None" at bounding box center [699, 208] width 223 height 23
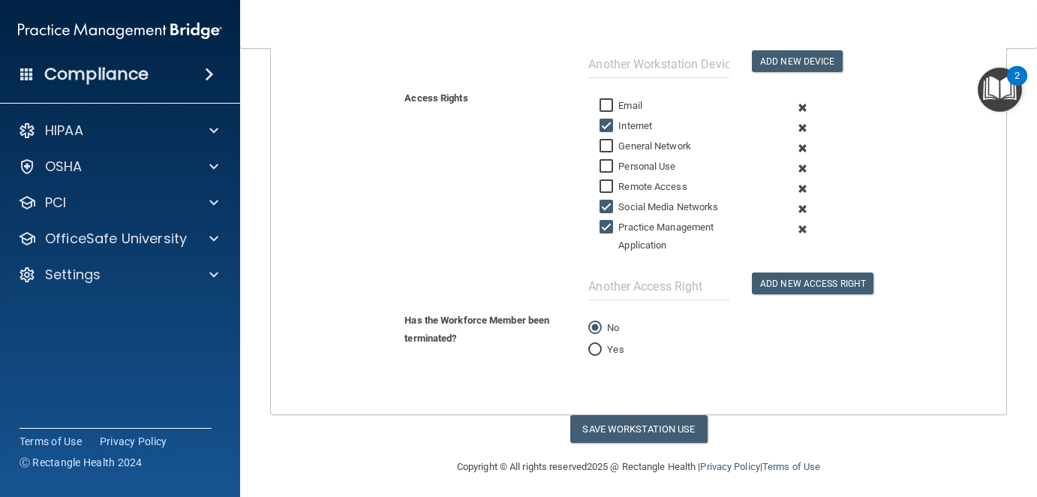
scroll to position [137, 0]
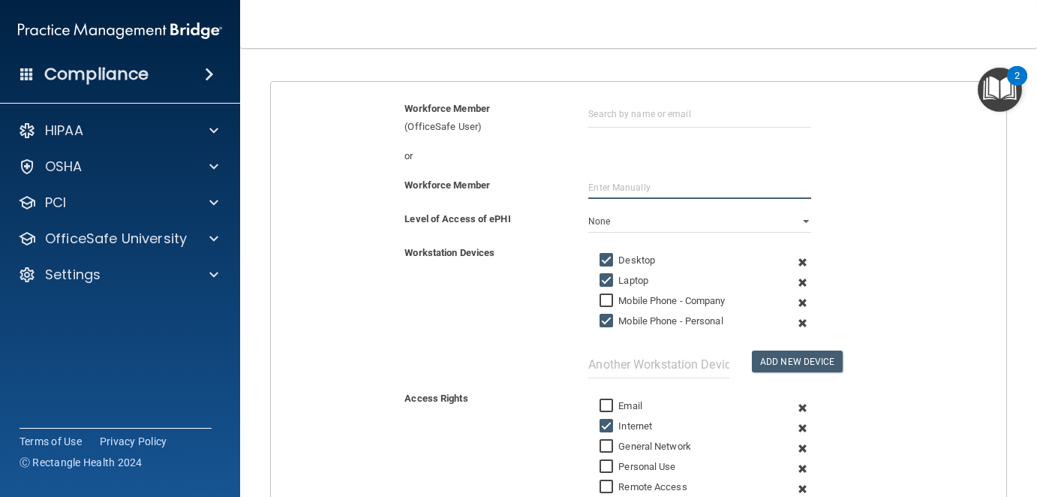
click at [588, 183] on input "text" at bounding box center [699, 187] width 223 height 23
click at [603, 299] on input "Mobile Phone - Company" at bounding box center [608, 301] width 17 height 12
checkbox input "true"
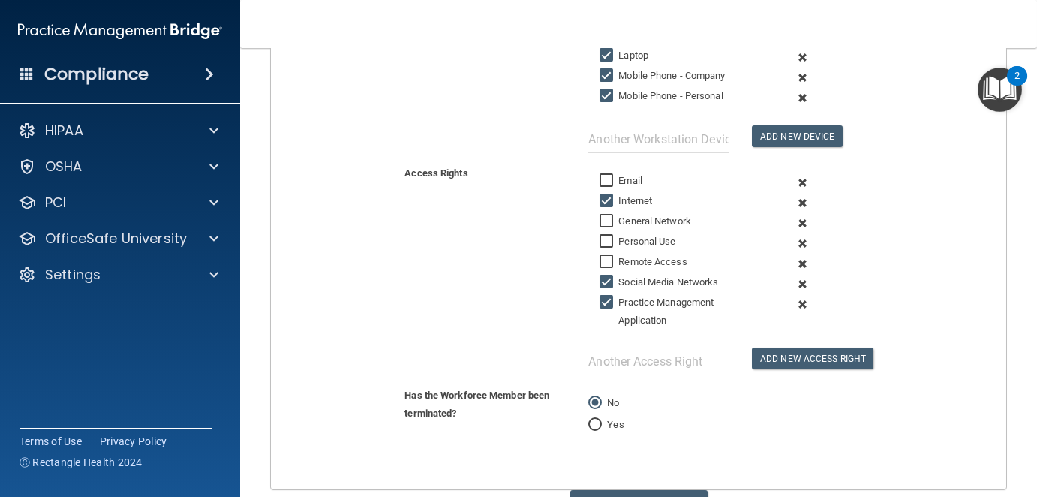
click at [600, 256] on input "Remote Access" at bounding box center [608, 262] width 17 height 12
checkbox input "true"
click at [602, 236] on input "Personal Use" at bounding box center [608, 242] width 17 height 12
checkbox input "true"
drag, startPoint x: 601, startPoint y: 217, endPoint x: 603, endPoint y: 206, distance: 10.6
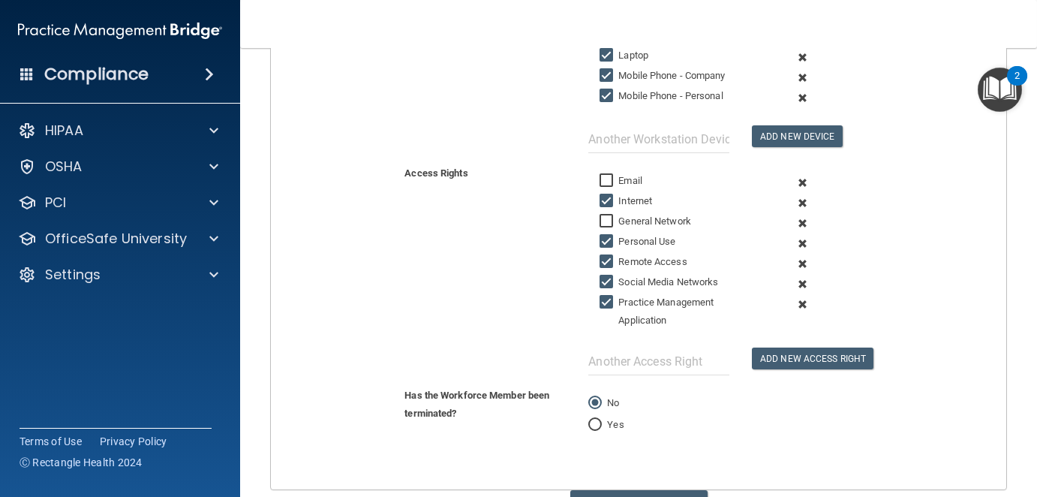
click at [602, 215] on input "General Network" at bounding box center [608, 221] width 17 height 12
checkbox input "true"
click at [602, 175] on input "Email" at bounding box center [608, 181] width 17 height 12
checkbox input "true"
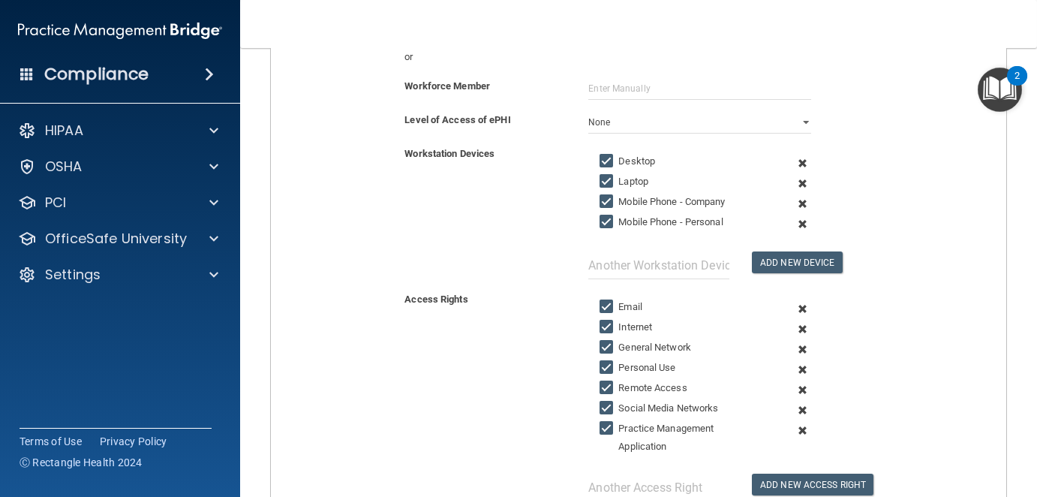
scroll to position [62, 0]
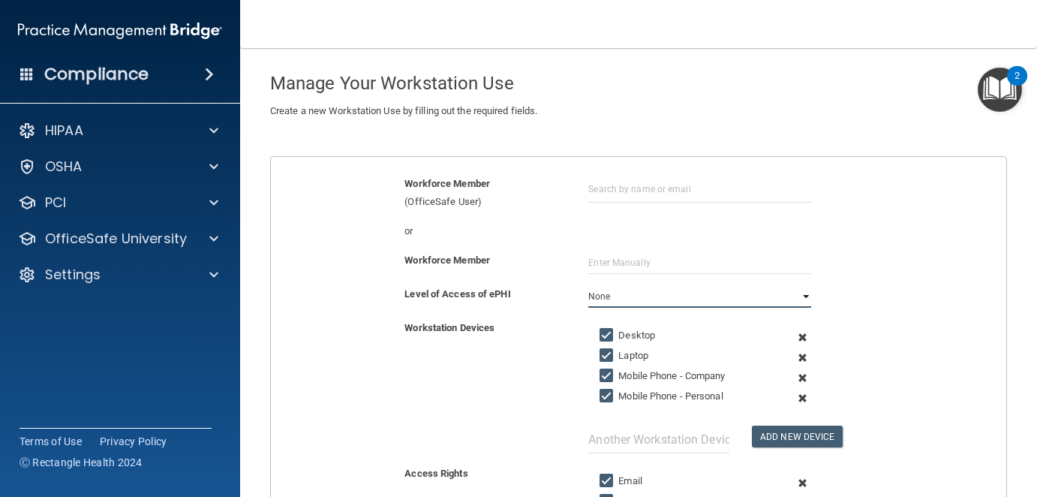
click at [796, 295] on select "Full Limited None" at bounding box center [699, 296] width 223 height 23
select select "0"
click at [588, 285] on select "Full Limited None" at bounding box center [699, 296] width 223 height 23
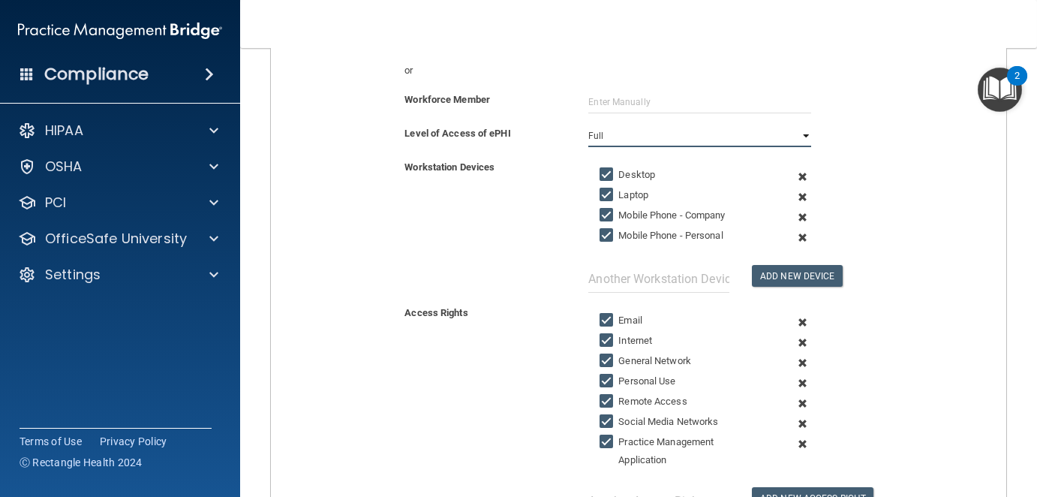
scroll to position [212, 0]
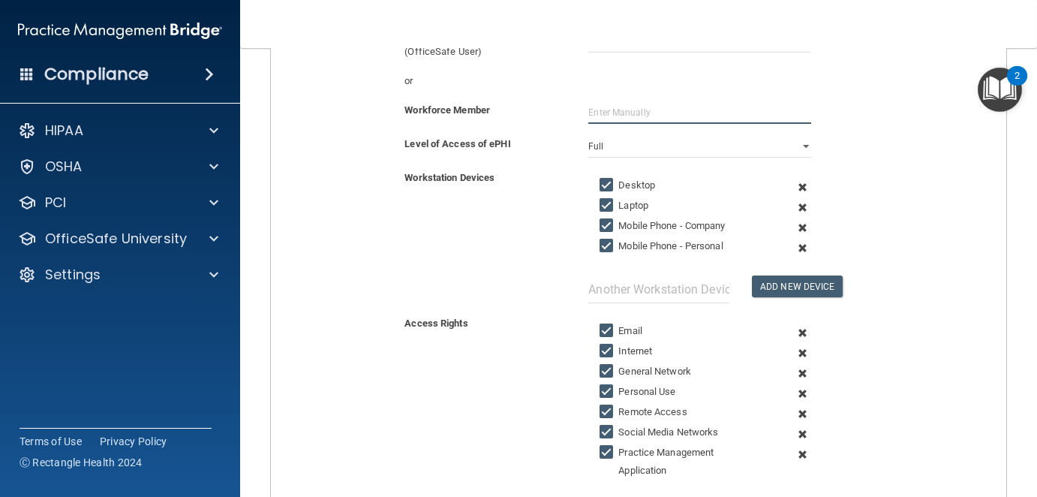
click at [594, 110] on input "text" at bounding box center [699, 112] width 223 height 23
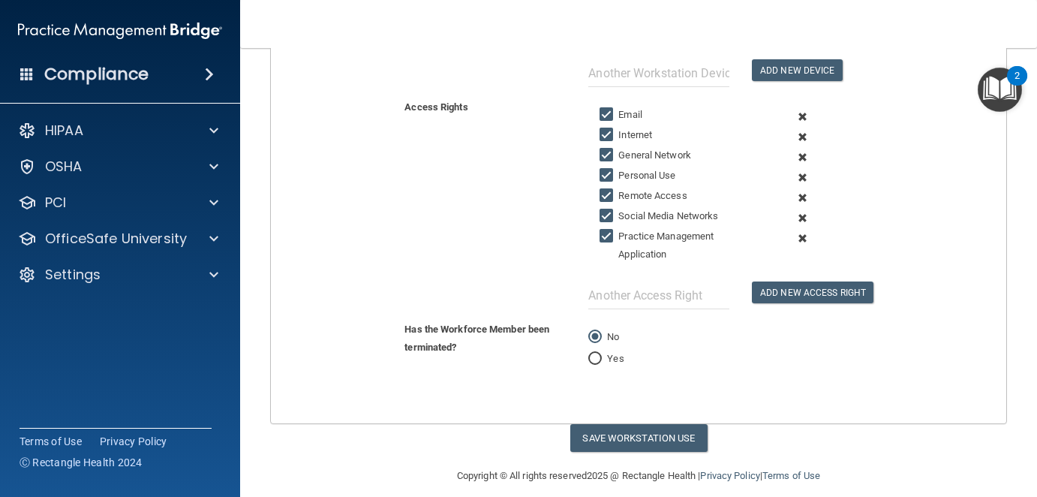
scroll to position [438, 0]
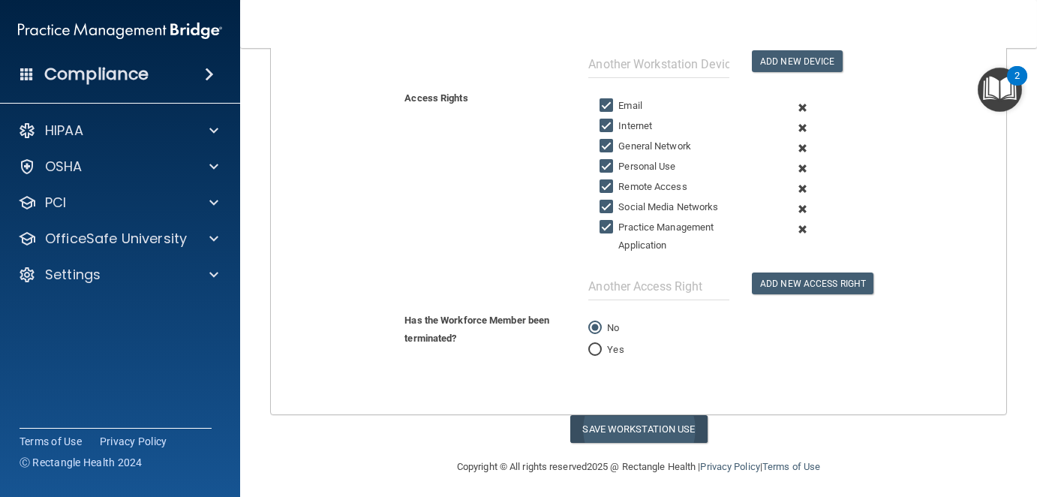
type input "Decole Lucy"
click at [644, 421] on button "Save Workstation Use" at bounding box center [638, 429] width 137 height 28
select select "? string:Full ?"
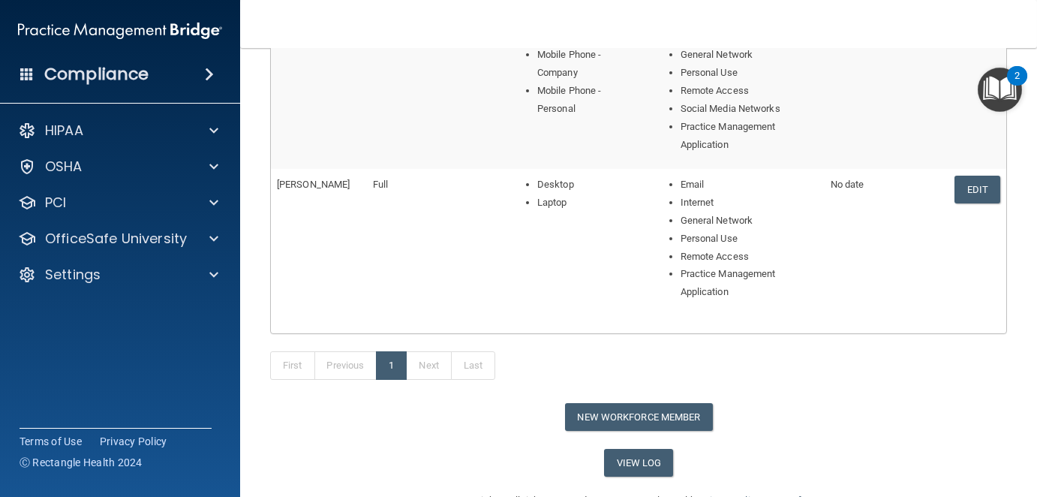
scroll to position [327, 0]
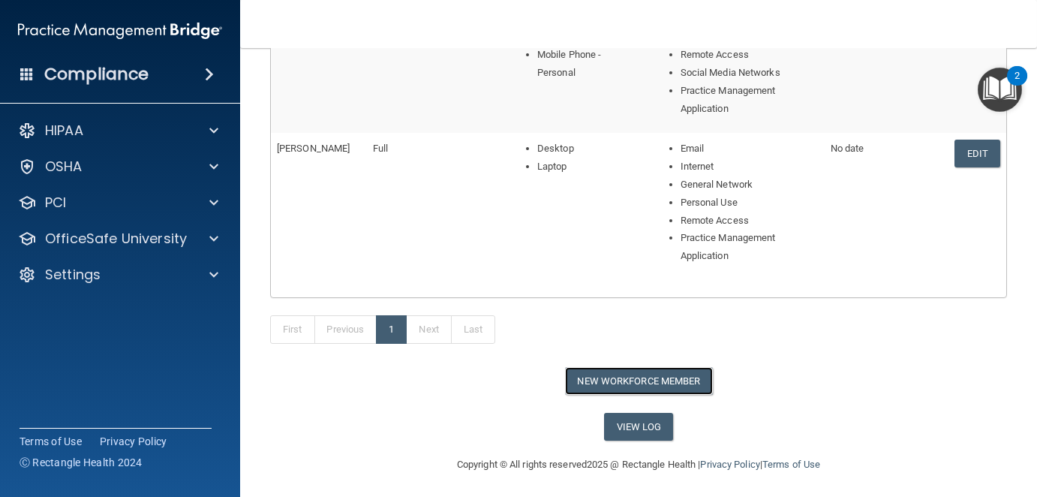
click at [664, 372] on button "New Workforce Member" at bounding box center [639, 381] width 148 height 28
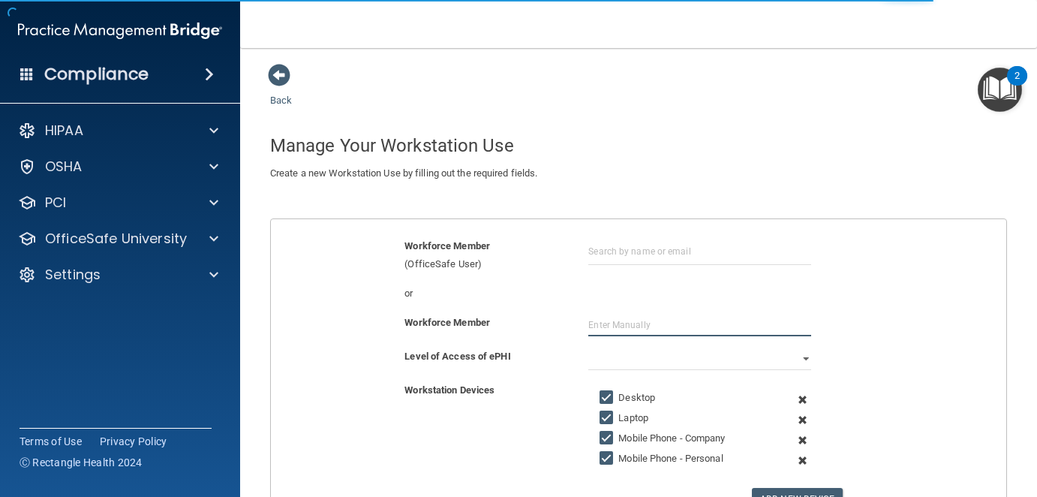
click at [621, 322] on input "text" at bounding box center [699, 325] width 223 height 23
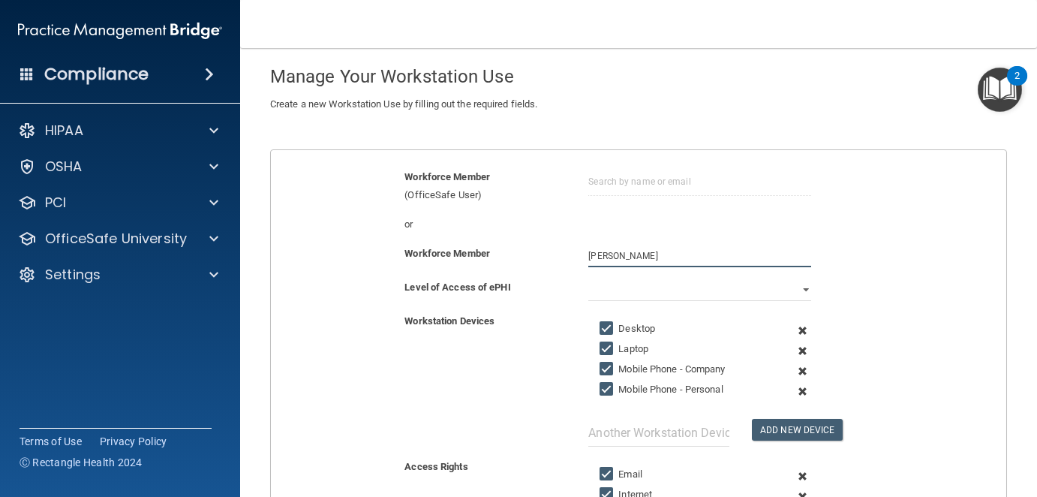
scroll to position [150, 0]
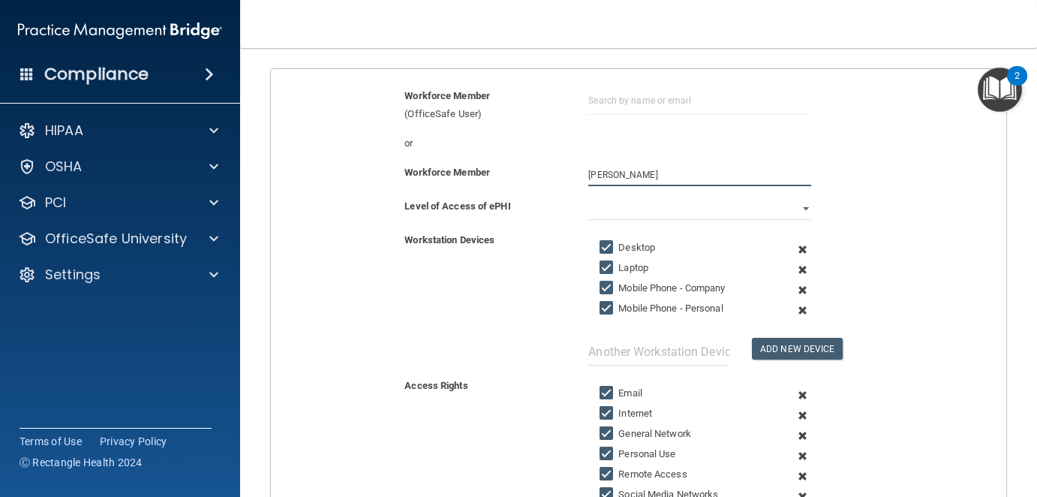
type input "[PERSON_NAME]"
click at [793, 200] on select "Full Limited None" at bounding box center [699, 208] width 223 height 23
click at [588, 197] on select "Full Limited None" at bounding box center [699, 208] width 223 height 23
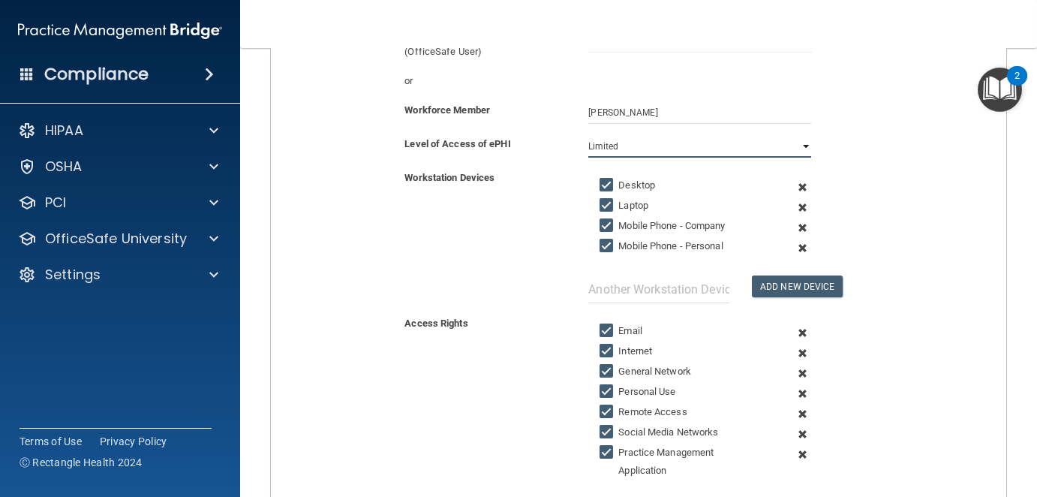
scroll to position [438, 0]
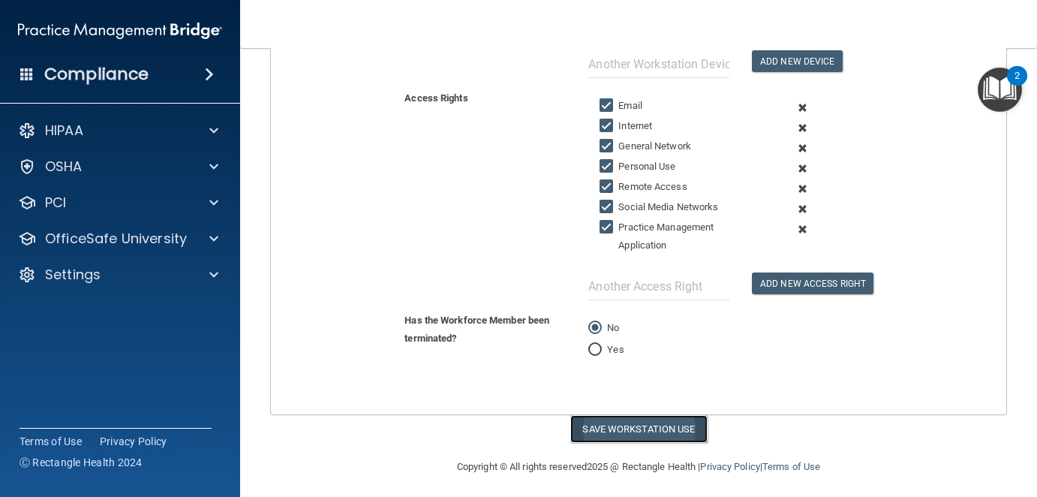
click at [675, 420] on button "Save Workstation Use" at bounding box center [638, 429] width 137 height 28
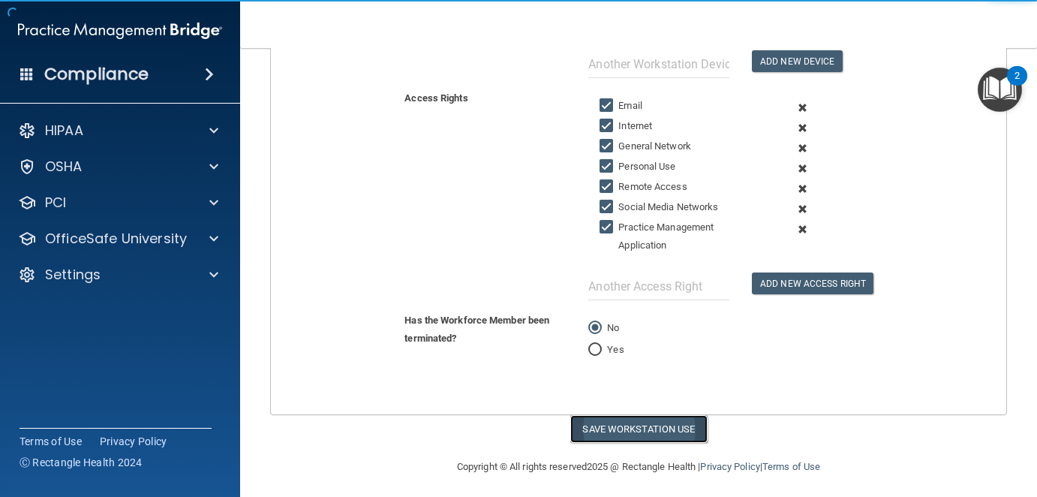
select select "? string:Full ?"
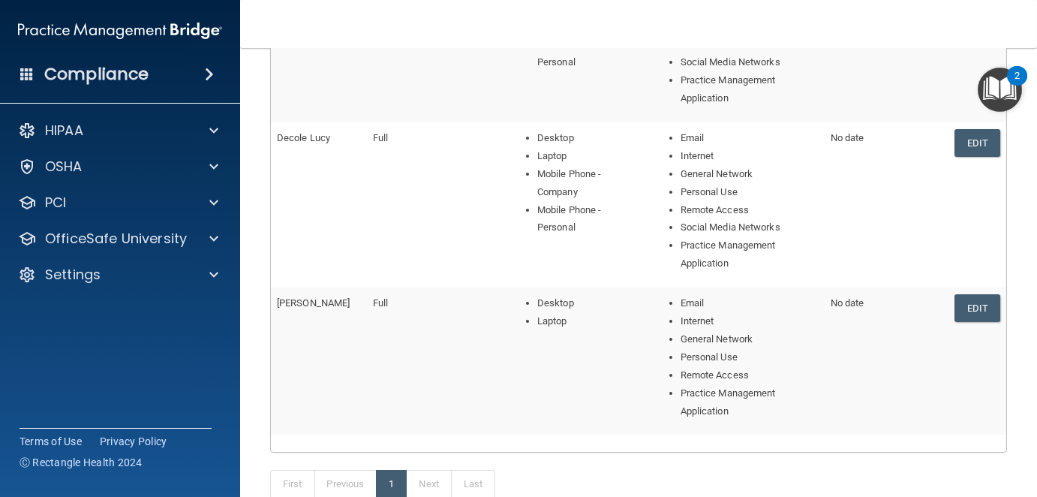
scroll to position [462, 0]
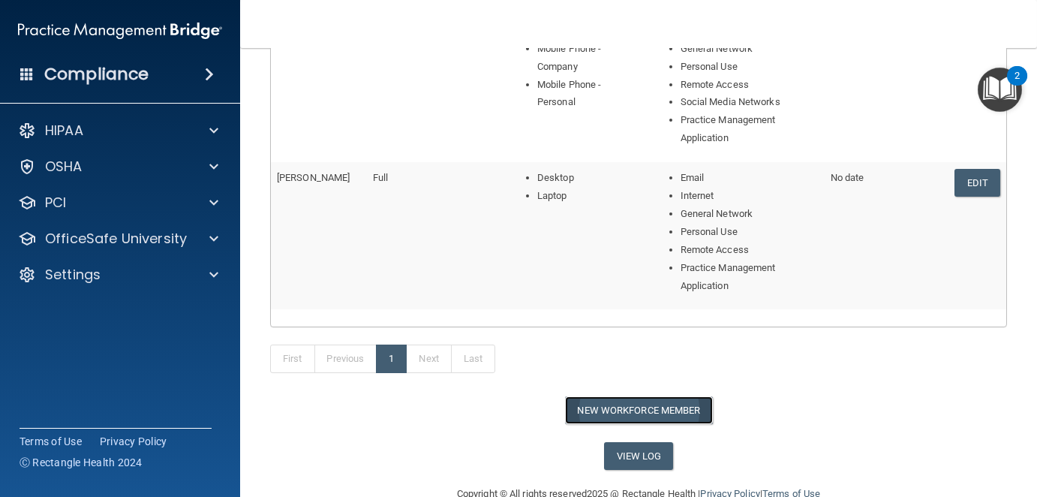
click at [674, 406] on button "New Workforce Member" at bounding box center [639, 410] width 148 height 28
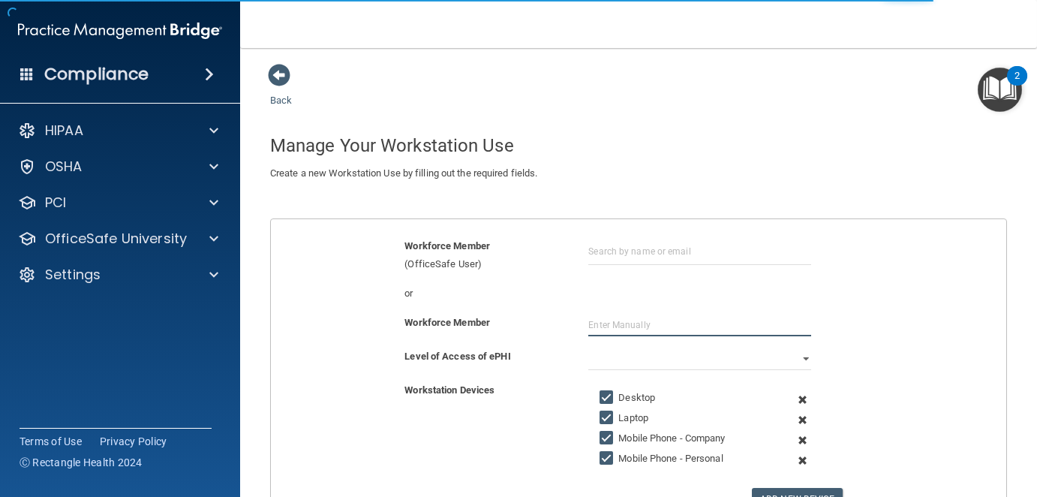
click at [615, 321] on input "text" at bounding box center [699, 325] width 223 height 23
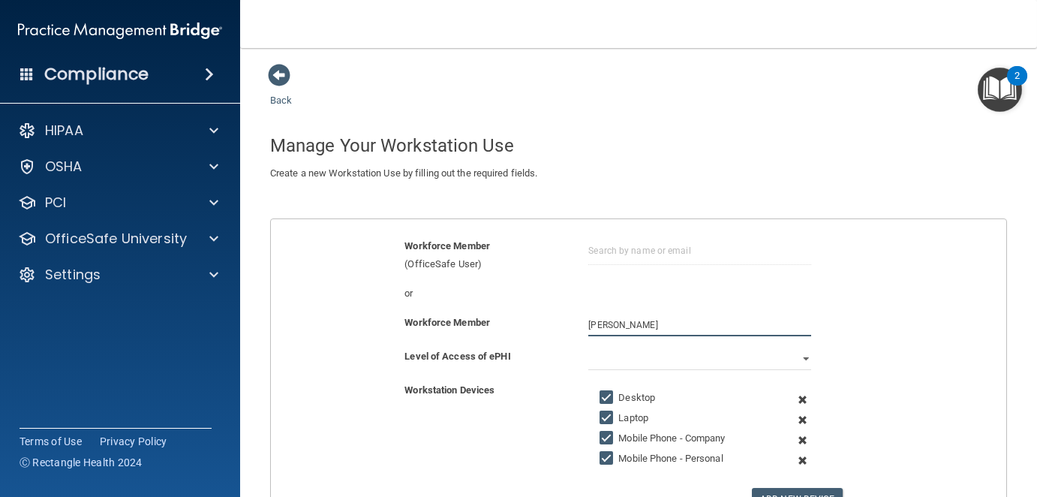
type input "[PERSON_NAME]"
click at [799, 358] on select "Full Limited None" at bounding box center [699, 359] width 223 height 23
click at [588, 348] on select "Full Limited None" at bounding box center [699, 359] width 223 height 23
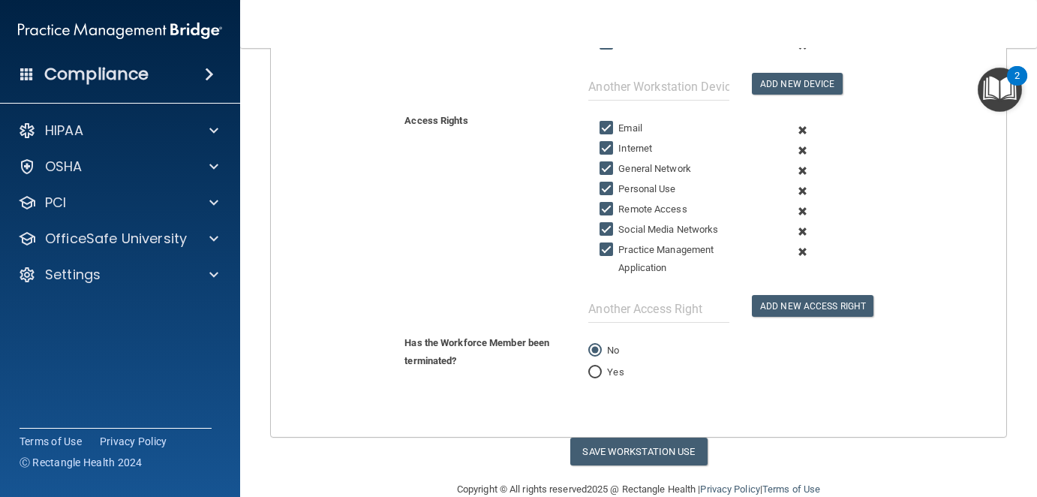
scroll to position [438, 0]
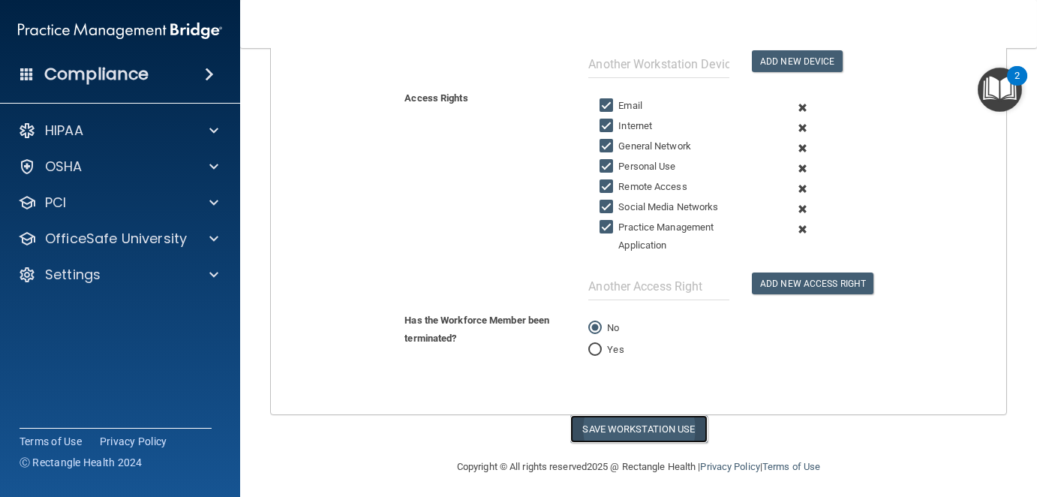
click at [646, 425] on button "Save Workstation Use" at bounding box center [638, 429] width 137 height 28
select select "? string:Full ?"
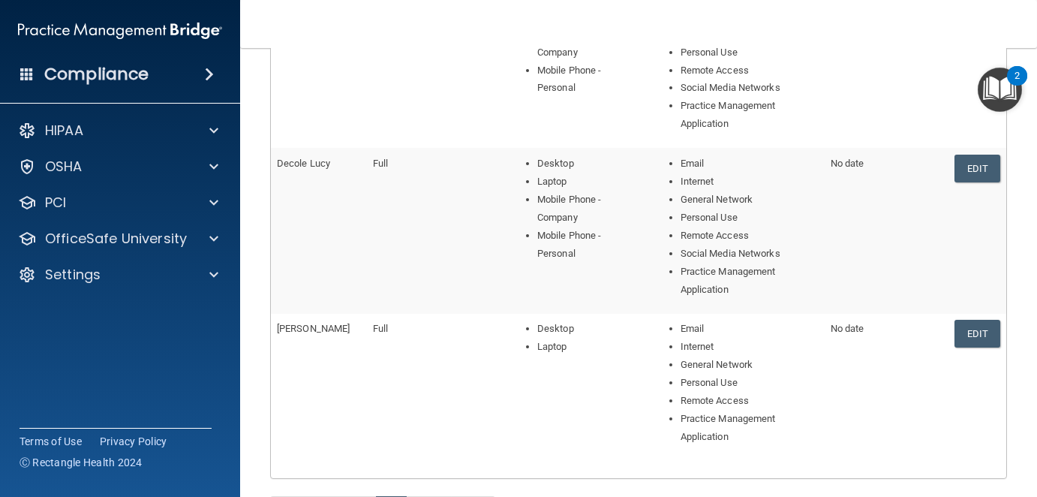
scroll to position [658, 0]
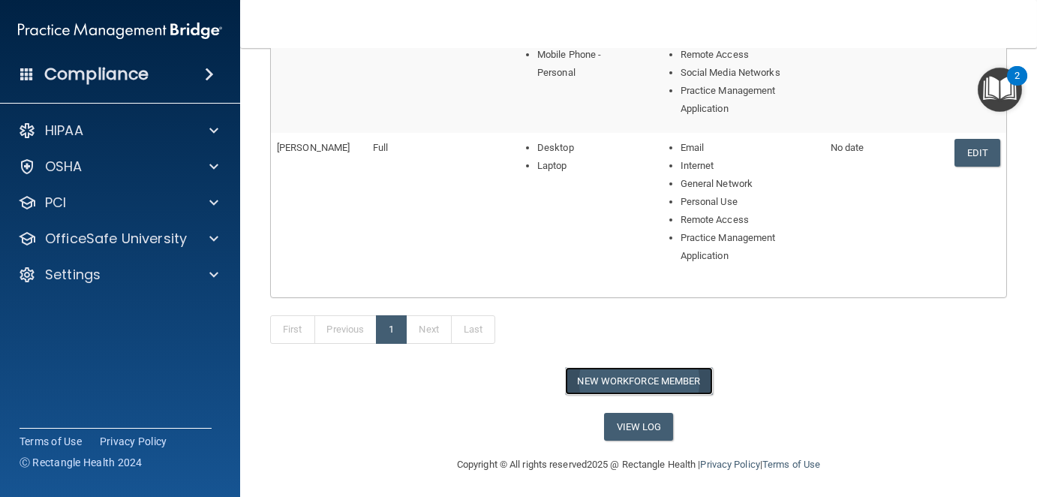
click at [658, 379] on button "New Workforce Member" at bounding box center [639, 381] width 148 height 28
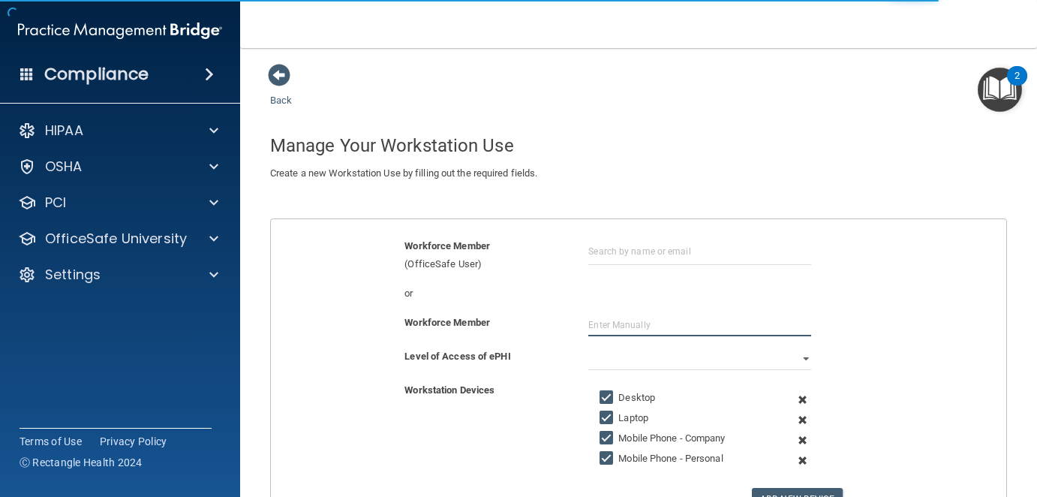
click at [642, 318] on input "text" at bounding box center [699, 325] width 223 height 23
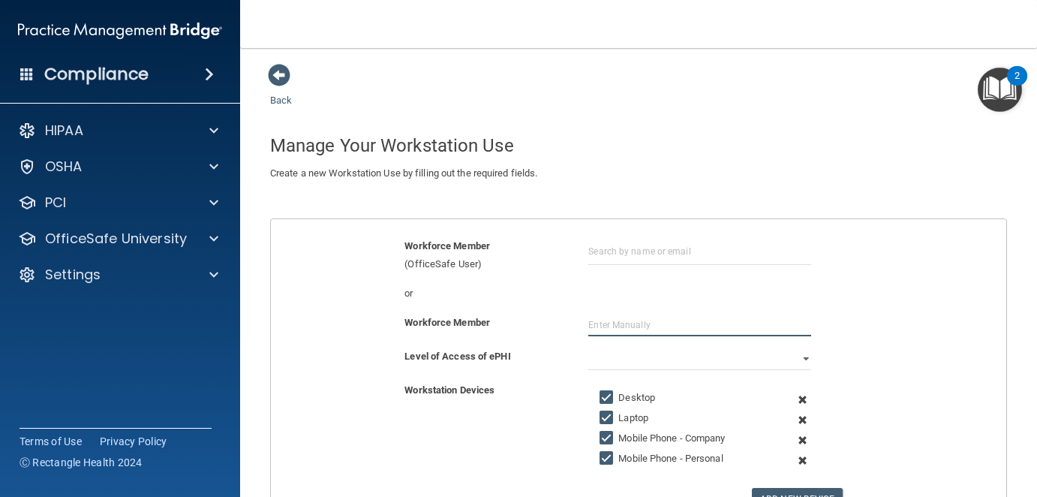
type input "y"
type input "Y"
type input "[PERSON_NAME]"
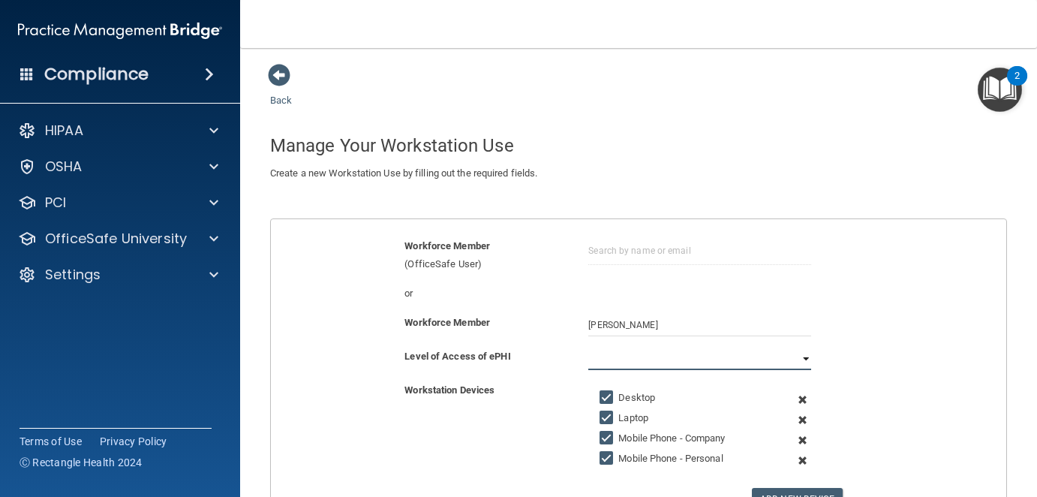
click at [777, 350] on select "Full Limited None" at bounding box center [699, 359] width 223 height 23
select select "1"
click at [588, 348] on select "Full Limited None" at bounding box center [699, 359] width 223 height 23
click at [935, 345] on div "Workforce Member [PERSON_NAME]" at bounding box center [639, 331] width 758 height 34
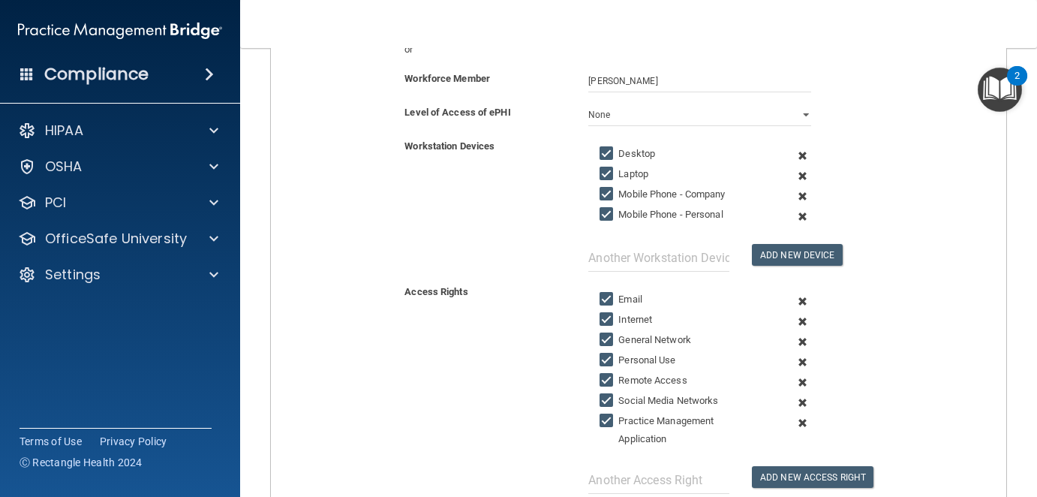
scroll to position [300, 0]
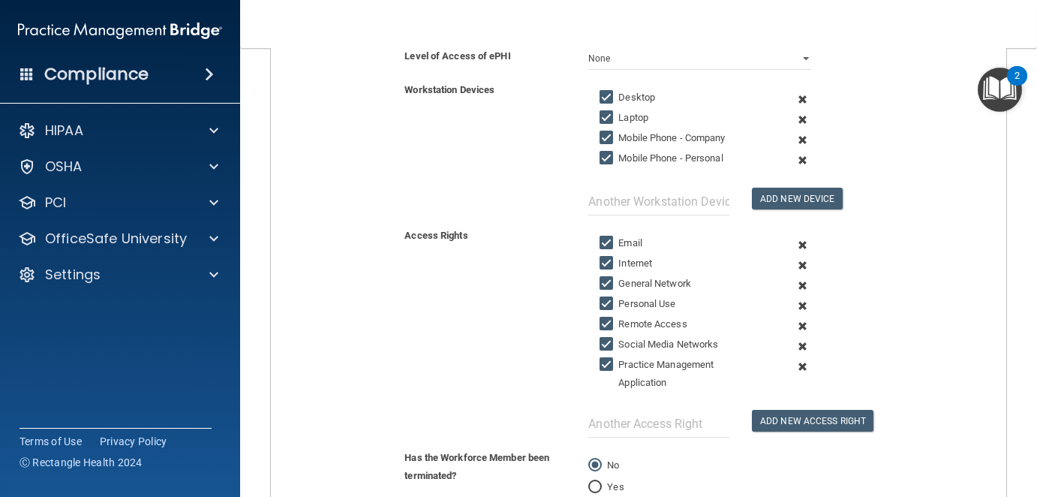
click at [600, 298] on input "Personal Use" at bounding box center [608, 304] width 17 height 12
checkbox input "false"
click at [600, 319] on input "Remote Access" at bounding box center [608, 324] width 17 height 12
checkbox input "false"
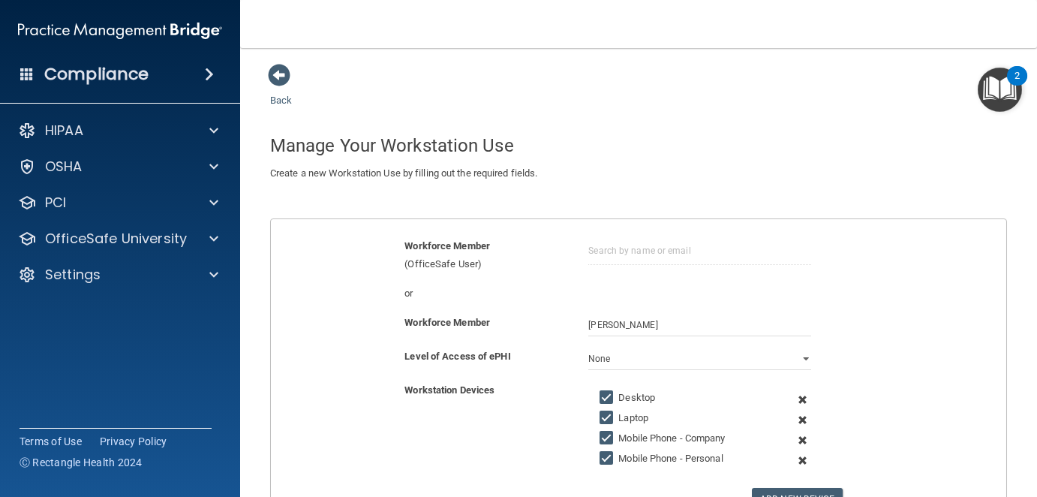
scroll to position [150, 0]
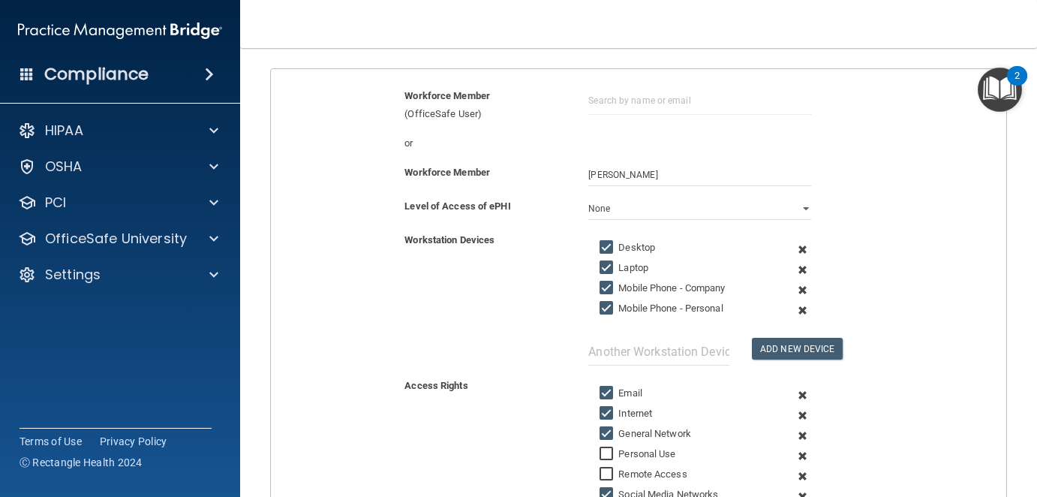
click at [600, 307] on input "Mobile Phone - Personal" at bounding box center [608, 308] width 17 height 12
checkbox input "false"
click at [600, 287] on input "Mobile Phone - Company" at bounding box center [608, 288] width 17 height 12
checkbox input "false"
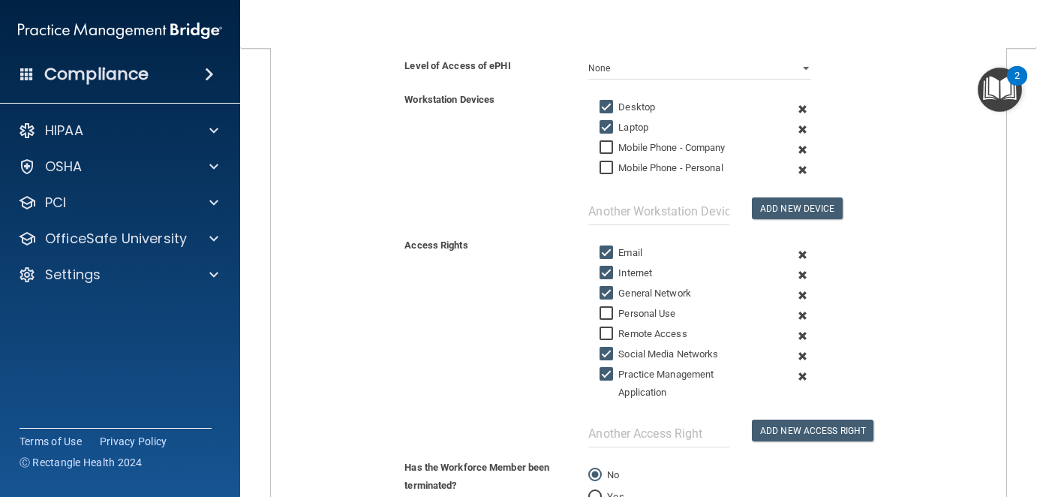
scroll to position [375, 0]
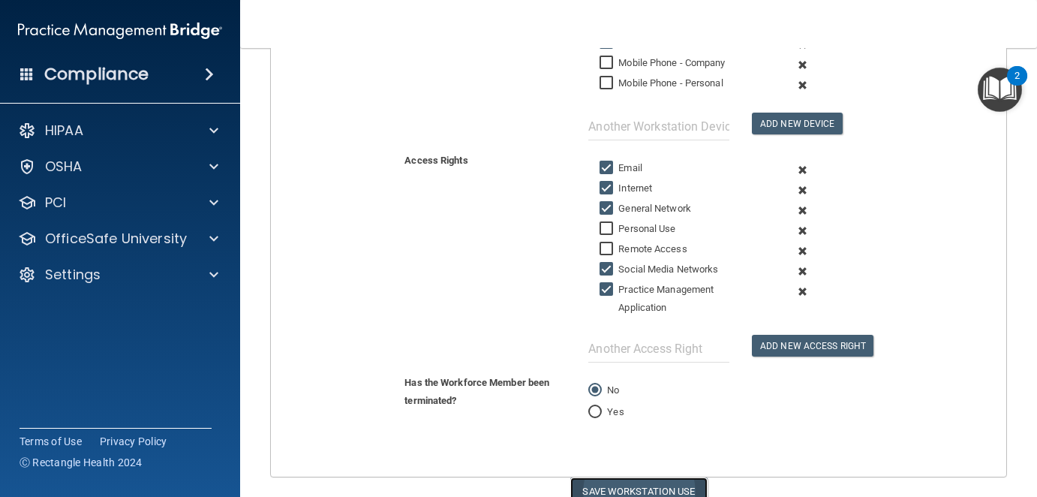
click at [652, 479] on button "Save Workstation Use" at bounding box center [638, 491] width 137 height 28
select select "? string:Limited ?"
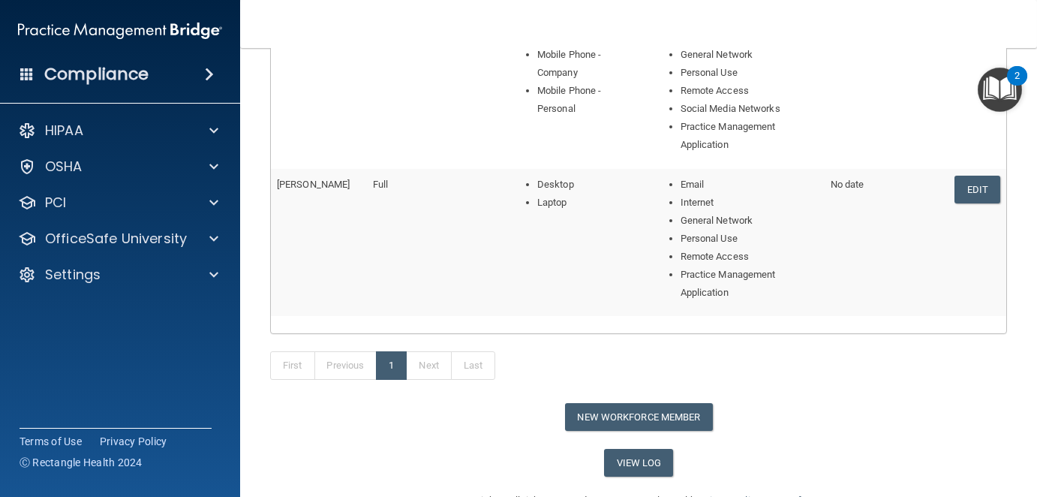
scroll to position [787, 0]
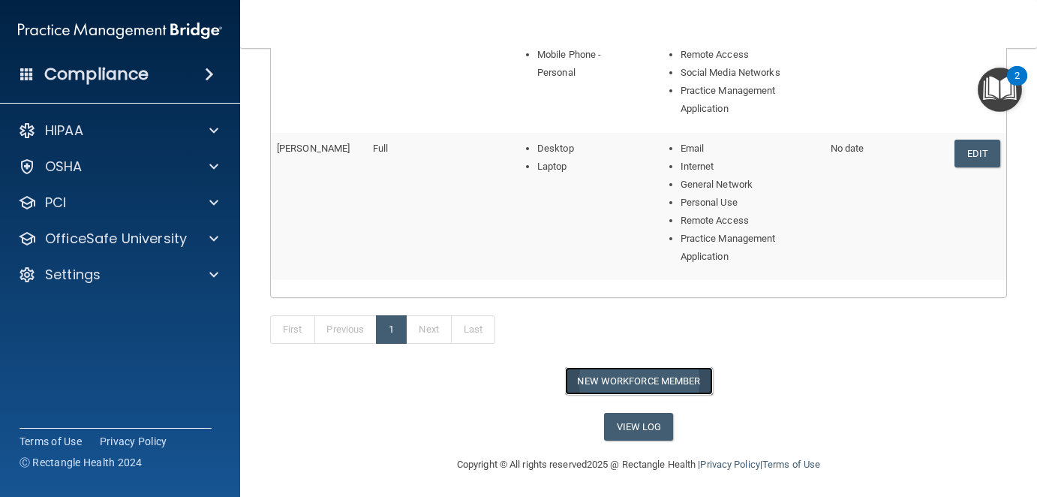
click at [652, 381] on button "New Workforce Member" at bounding box center [639, 381] width 148 height 28
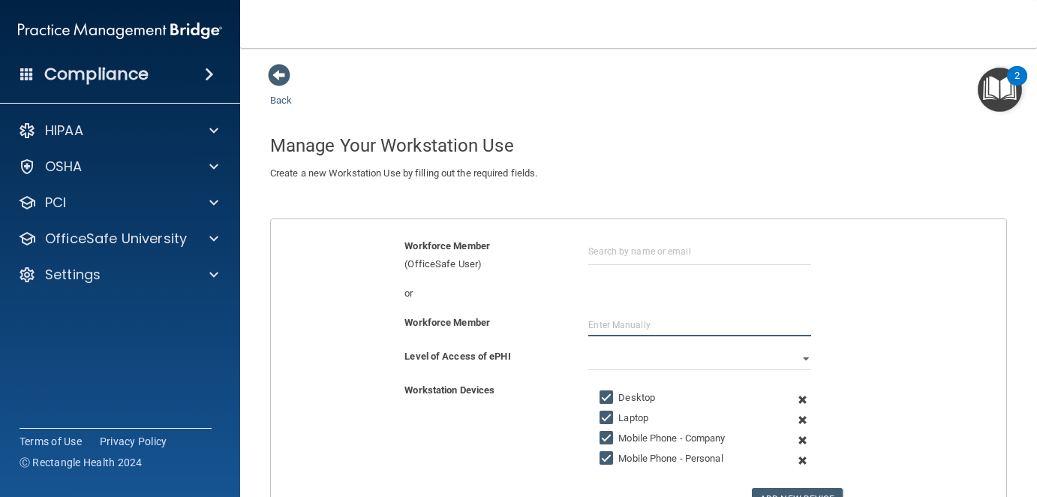
click at [634, 327] on input "text" at bounding box center [699, 325] width 223 height 23
type input "[PERSON_NAME]"
click at [794, 356] on select "Full Limited None" at bounding box center [699, 359] width 223 height 23
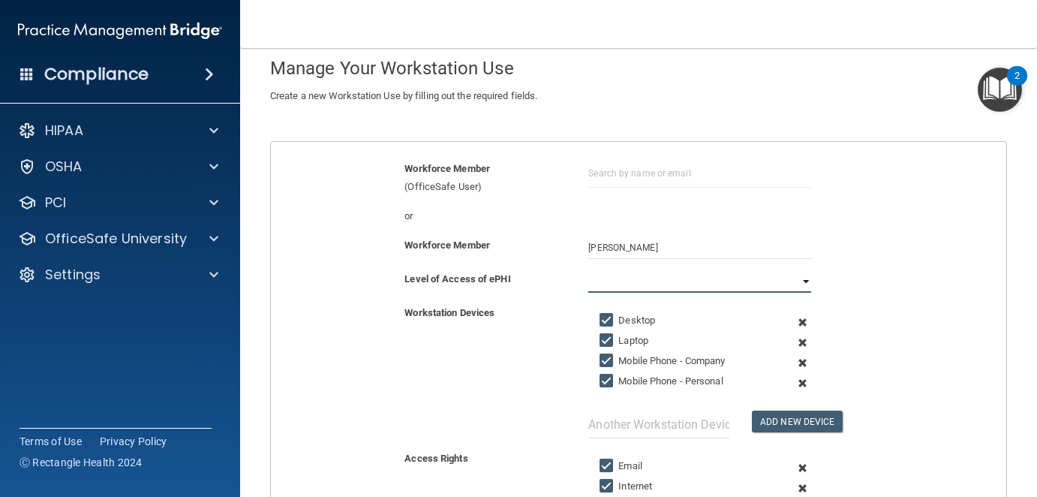
scroll to position [150, 0]
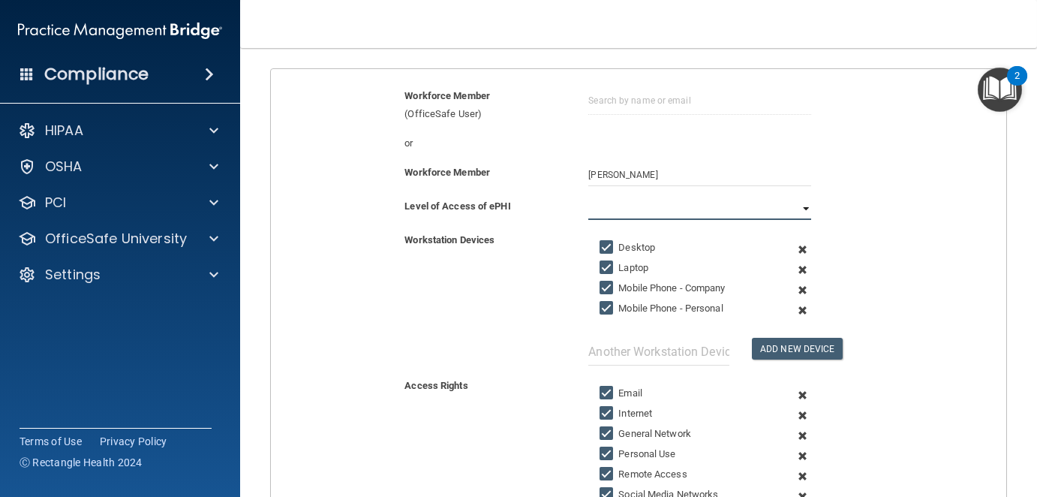
click at [767, 200] on select "Full Limited None" at bounding box center [699, 208] width 223 height 23
select select "1"
click at [588, 197] on select "Full Limited None" at bounding box center [699, 208] width 223 height 23
click at [1013, 260] on main "Back Manage Your Workstation Use Create a new Workstation Use by filling out th…" at bounding box center [638, 272] width 797 height 449
click at [608, 299] on label "Mobile Phone - Personal" at bounding box center [661, 308] width 123 height 18
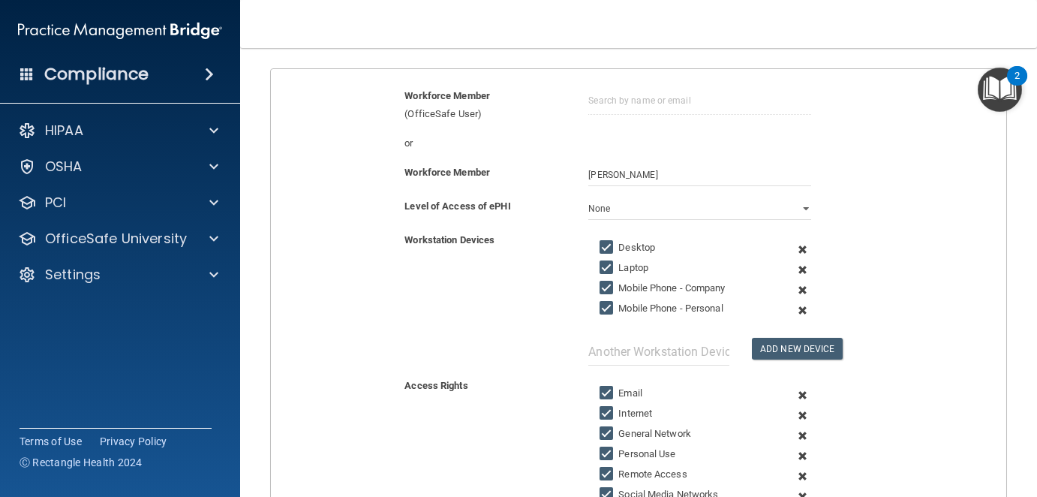
click at [608, 302] on input "Mobile Phone - Personal" at bounding box center [608, 308] width 17 height 12
checkbox input "false"
click at [606, 288] on input "Mobile Phone - Company" at bounding box center [608, 288] width 17 height 12
checkbox input "false"
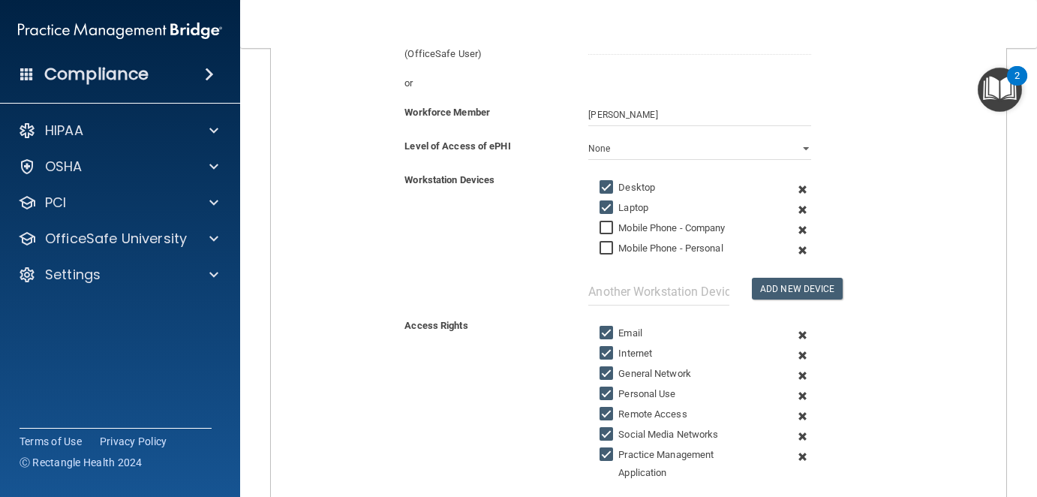
scroll to position [300, 0]
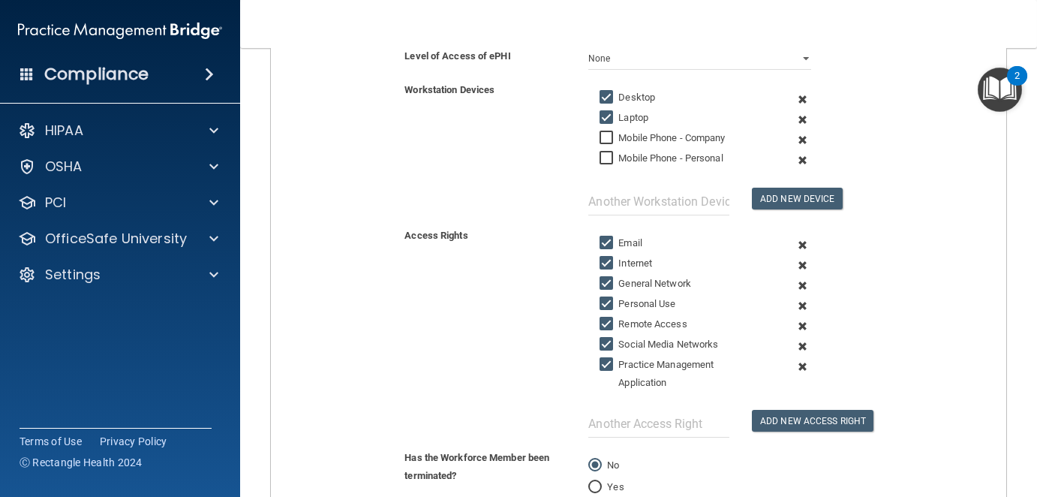
drag, startPoint x: 600, startPoint y: 294, endPoint x: 597, endPoint y: 314, distance: 19.7
click at [600, 298] on input "Personal Use" at bounding box center [608, 304] width 17 height 12
checkbox input "false"
click at [600, 318] on input "Remote Access" at bounding box center [608, 324] width 17 height 12
checkbox input "false"
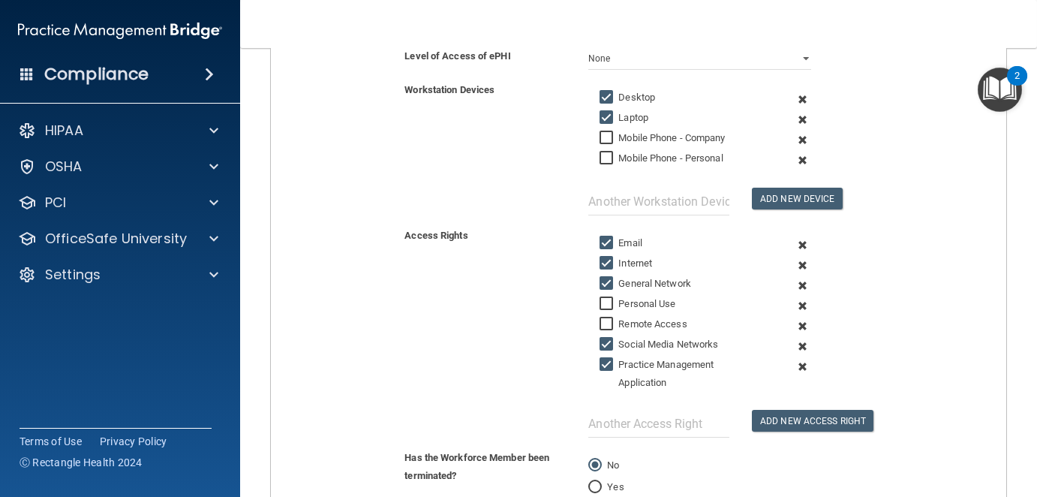
scroll to position [438, 0]
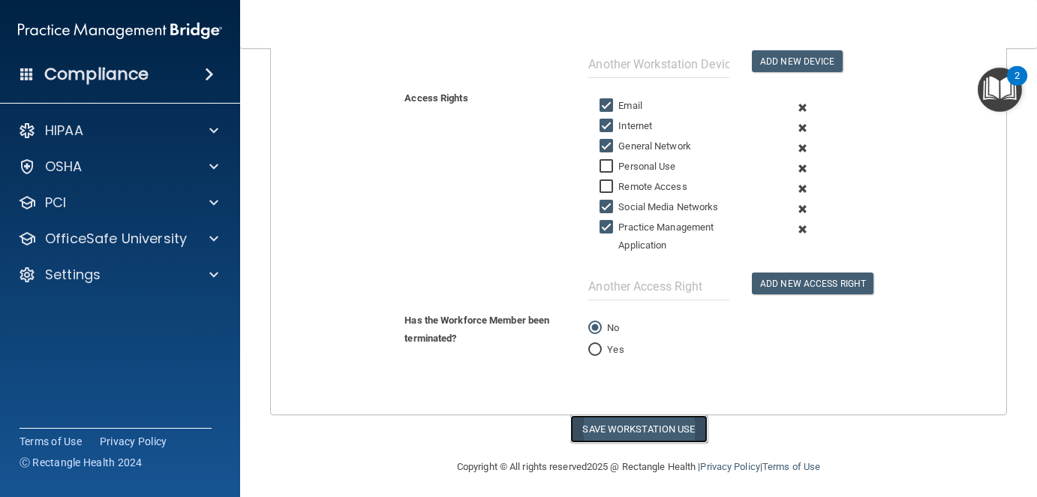
click at [666, 431] on button "Save Workstation Use" at bounding box center [638, 429] width 137 height 28
select select "? string:Limited ?"
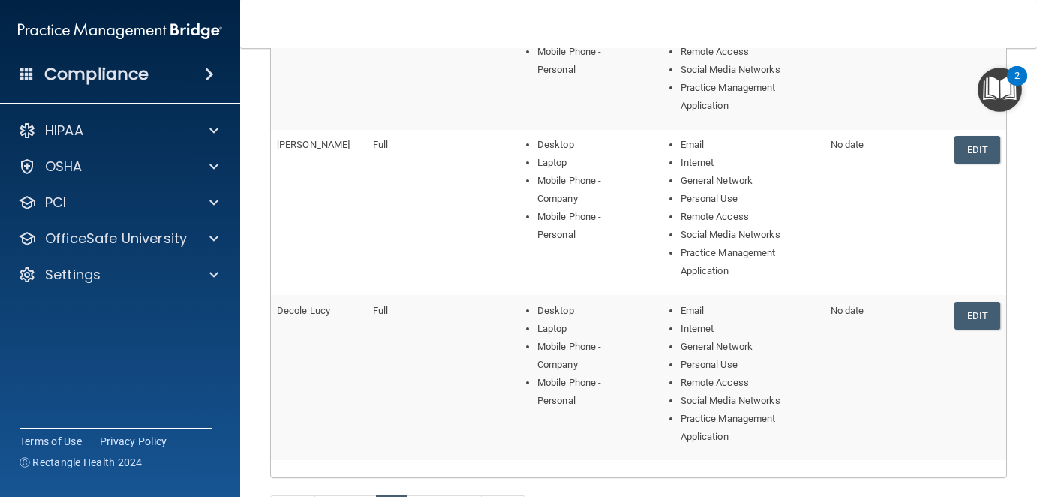
scroll to position [769, 0]
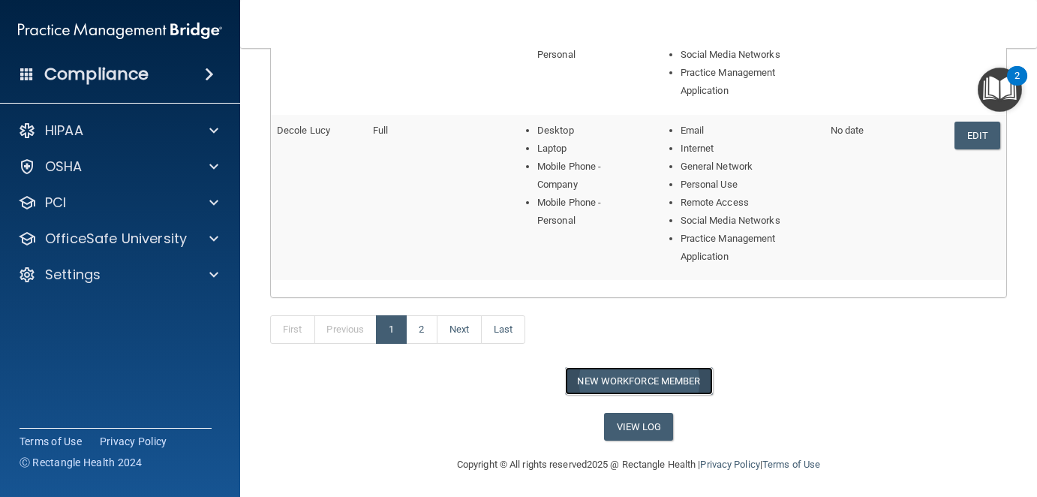
click at [667, 372] on button "New Workforce Member" at bounding box center [639, 381] width 148 height 28
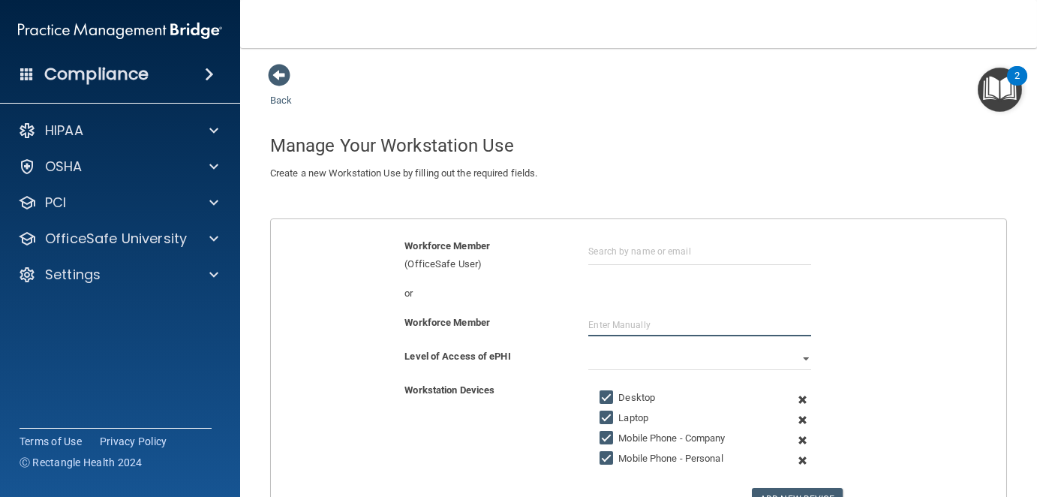
click at [618, 325] on input "text" at bounding box center [699, 325] width 223 height 23
type input "[PERSON_NAME]"
click at [794, 356] on select "Full Limited None" at bounding box center [699, 359] width 223 height 23
select select "1"
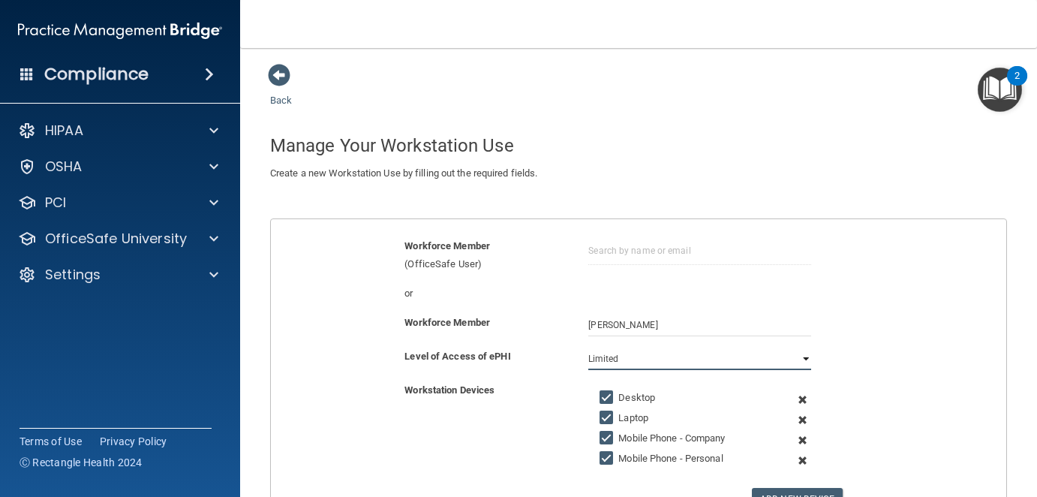
click at [588, 348] on select "Full Limited None" at bounding box center [699, 359] width 223 height 23
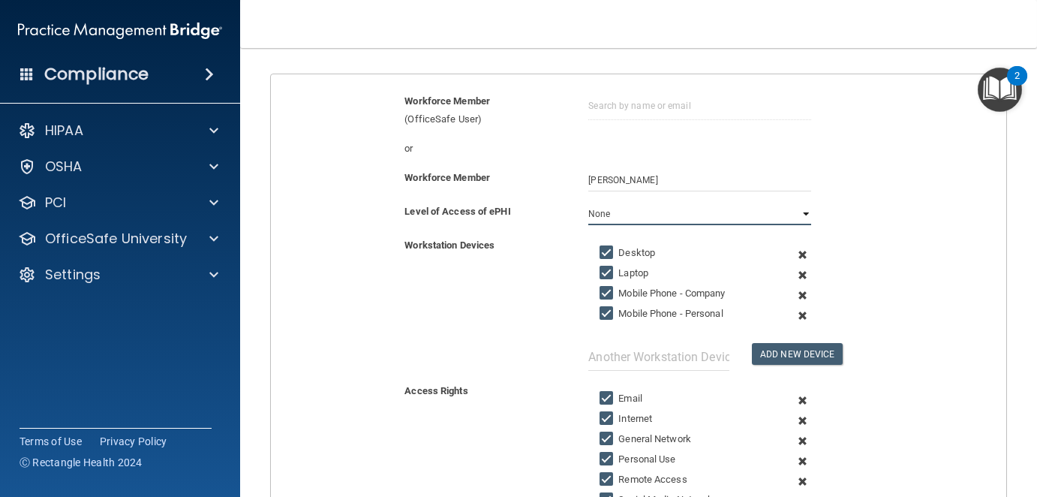
scroll to position [150, 0]
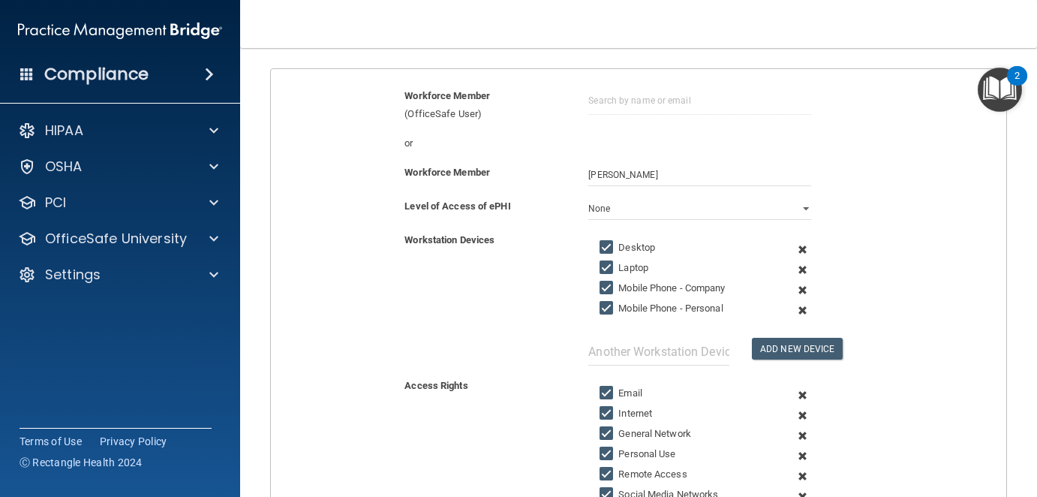
click at [662, 279] on label "Mobile Phone - Company" at bounding box center [662, 288] width 125 height 18
click at [617, 282] on input "Mobile Phone - Company" at bounding box center [608, 288] width 17 height 12
checkbox input "false"
click at [667, 302] on label "Mobile Phone - Personal" at bounding box center [661, 308] width 123 height 18
click at [617, 302] on input "Mobile Phone - Personal" at bounding box center [608, 308] width 17 height 12
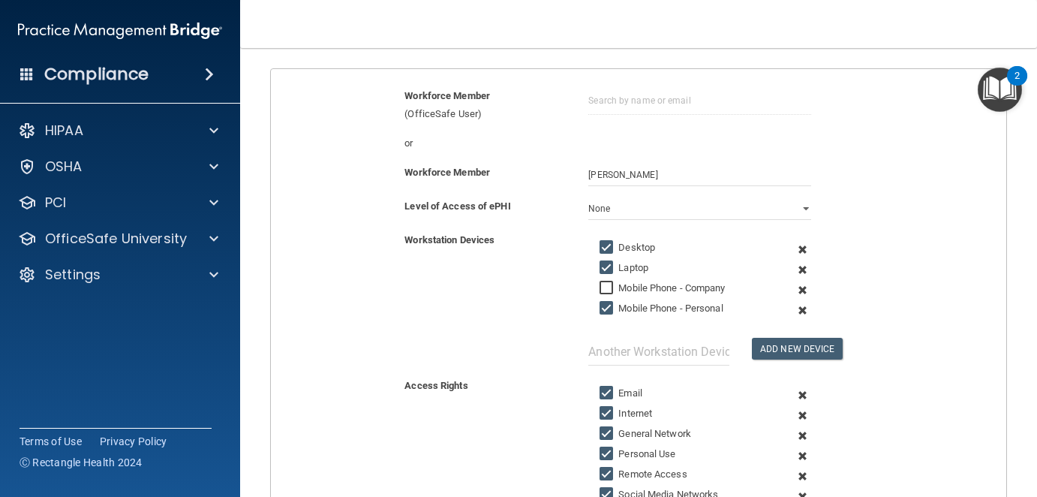
checkbox input "false"
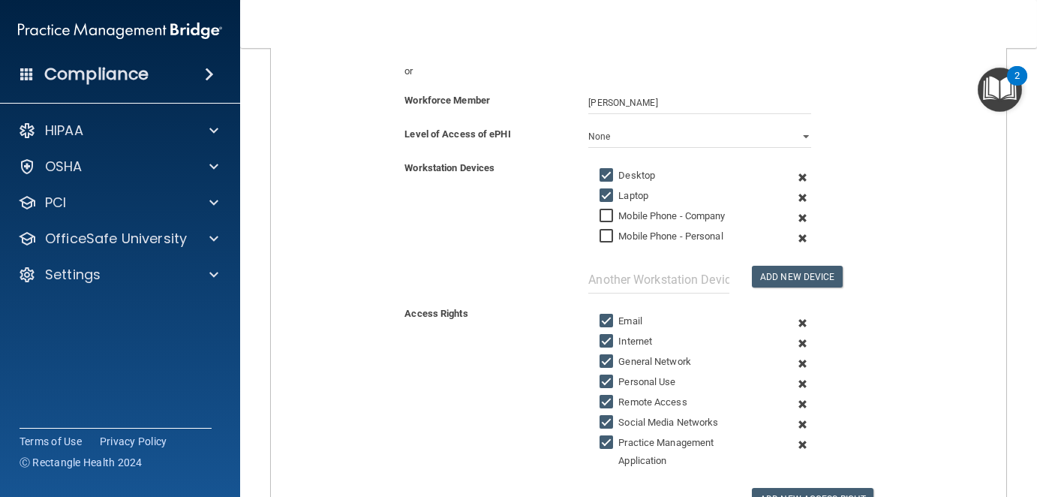
scroll to position [300, 0]
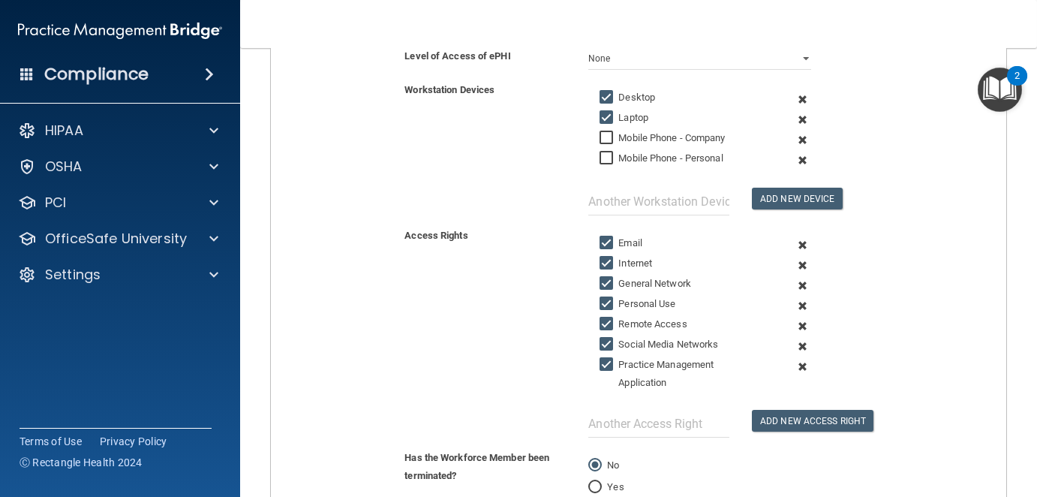
click at [652, 296] on label "Personal Use" at bounding box center [638, 304] width 76 height 18
click at [617, 298] on input "Personal Use" at bounding box center [608, 304] width 17 height 12
checkbox input "false"
click at [653, 319] on label "Remote Access" at bounding box center [643, 324] width 87 height 18
click at [617, 319] on input "Remote Access" at bounding box center [608, 324] width 17 height 12
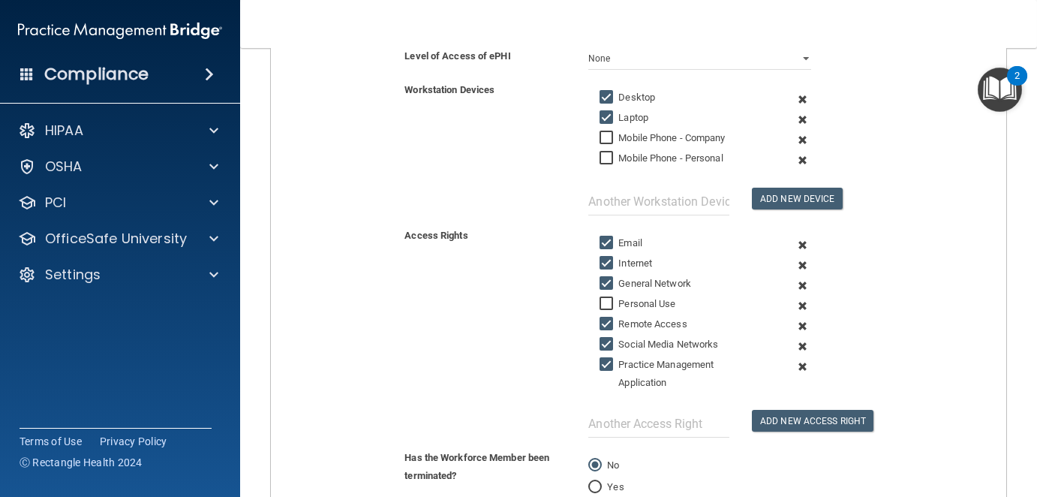
checkbox input "false"
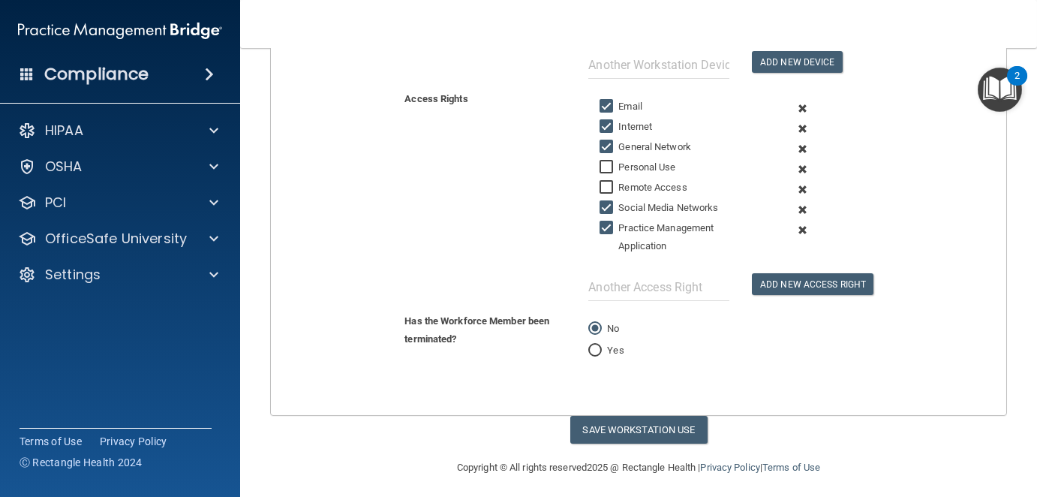
scroll to position [438, 0]
click at [672, 417] on button "Save Workstation Use" at bounding box center [638, 429] width 137 height 28
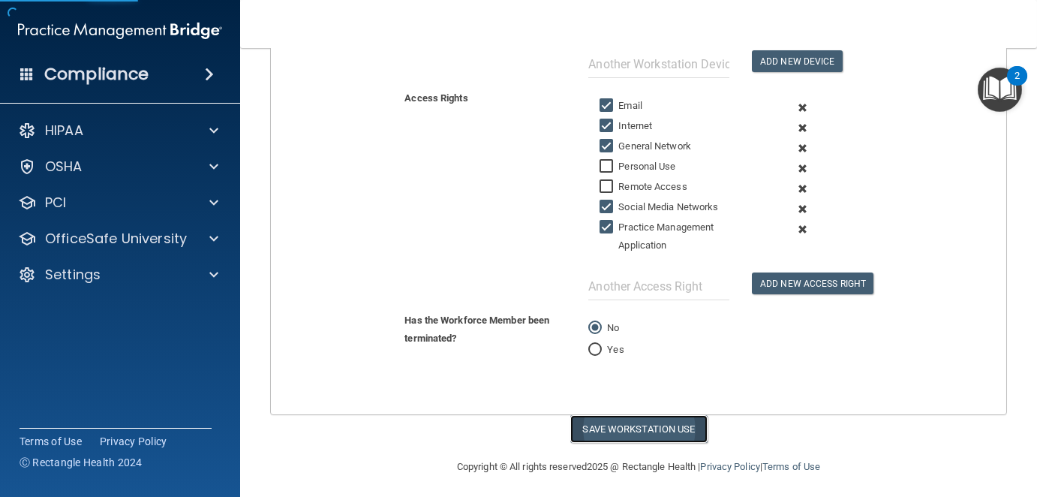
select select "? string:Limited ?"
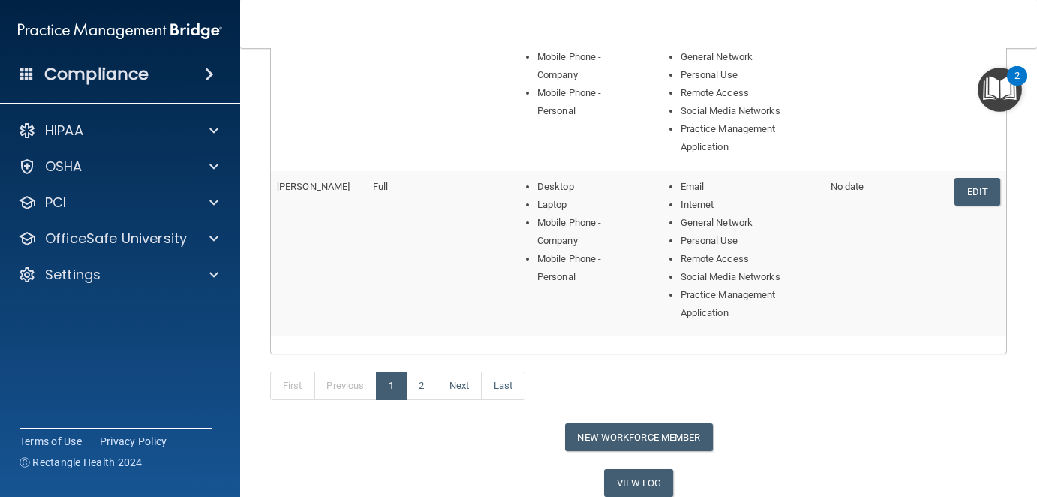
scroll to position [733, 0]
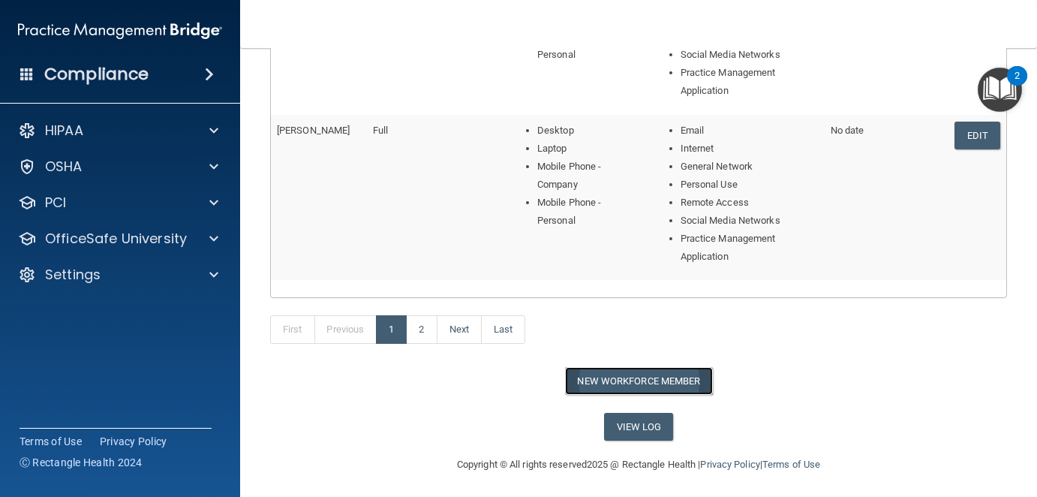
click at [667, 376] on button "New Workforce Member" at bounding box center [639, 381] width 148 height 28
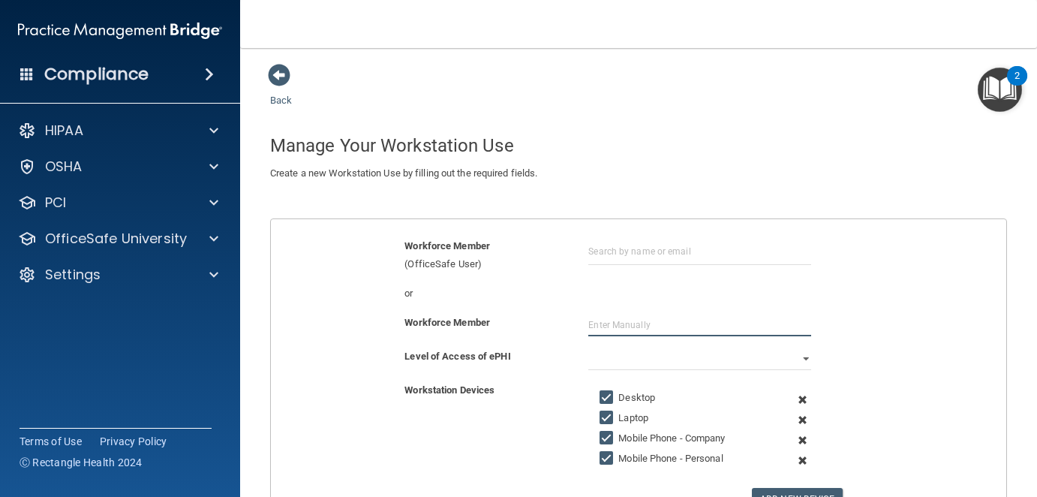
click at [691, 315] on input "text" at bounding box center [699, 325] width 223 height 23
type input "[PERSON_NAME]"
click at [794, 349] on select "Full Limited None" at bounding box center [699, 359] width 223 height 23
select select "1"
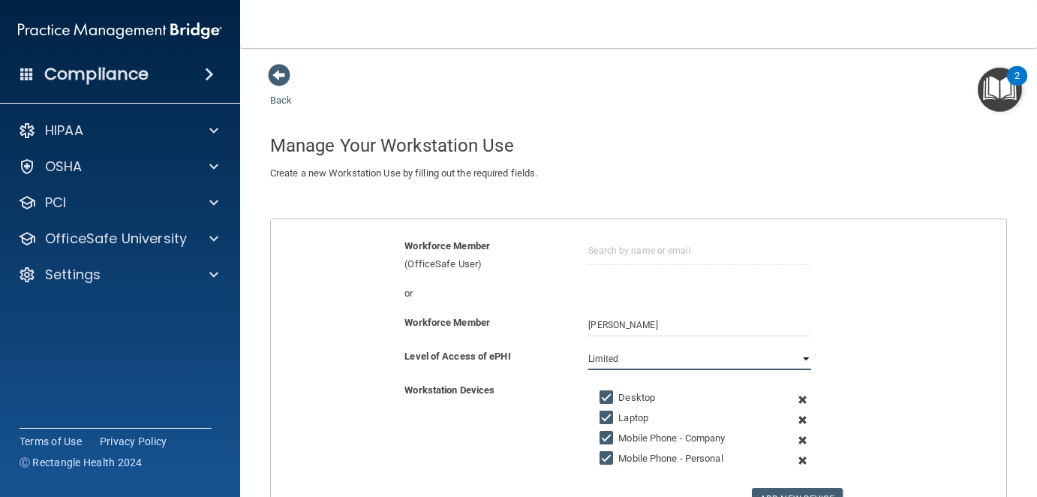
click at [588, 348] on select "Full Limited None" at bounding box center [699, 359] width 223 height 23
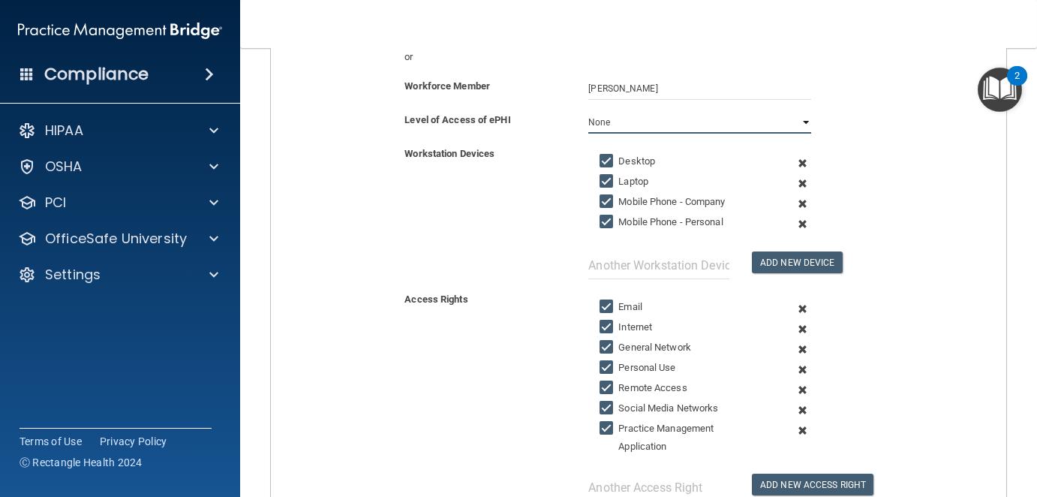
scroll to position [300, 0]
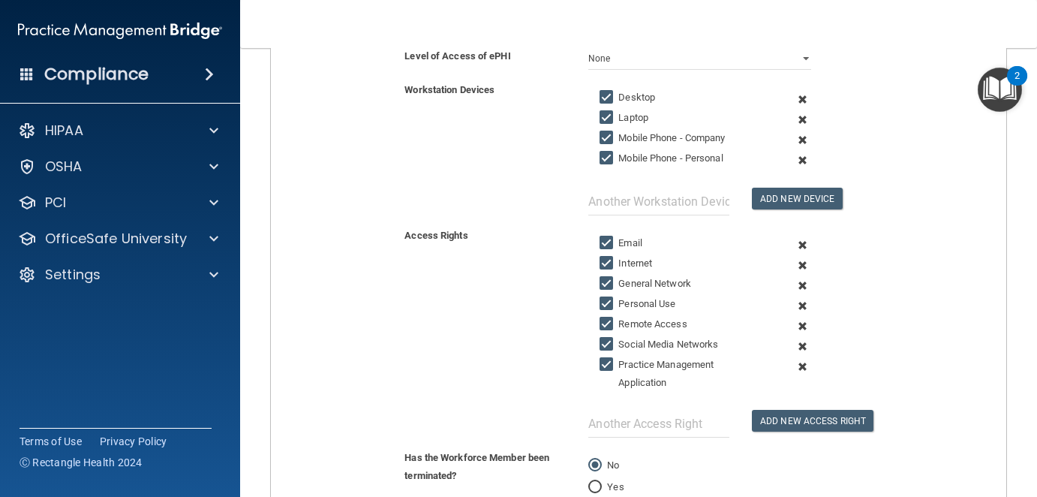
drag, startPoint x: 602, startPoint y: 133, endPoint x: 604, endPoint y: 156, distance: 23.4
click at [602, 134] on input "Mobile Phone - Company" at bounding box center [608, 138] width 17 height 12
checkbox input "false"
click at [604, 154] on input "Mobile Phone - Personal" at bounding box center [608, 158] width 17 height 12
checkbox input "false"
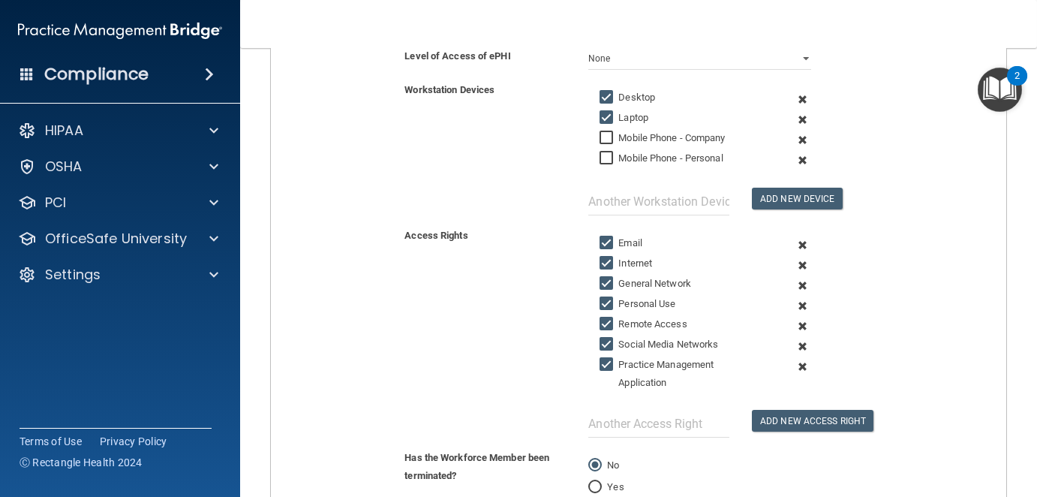
click at [600, 278] on input "General Network" at bounding box center [608, 284] width 17 height 12
checkbox input "false"
click at [603, 299] on input "Personal Use" at bounding box center [608, 304] width 17 height 12
checkbox input "false"
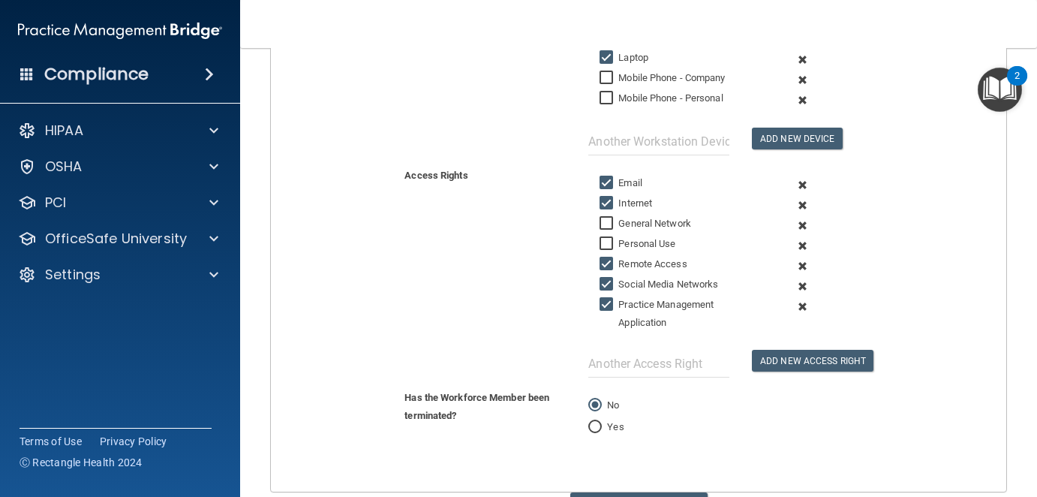
scroll to position [438, 0]
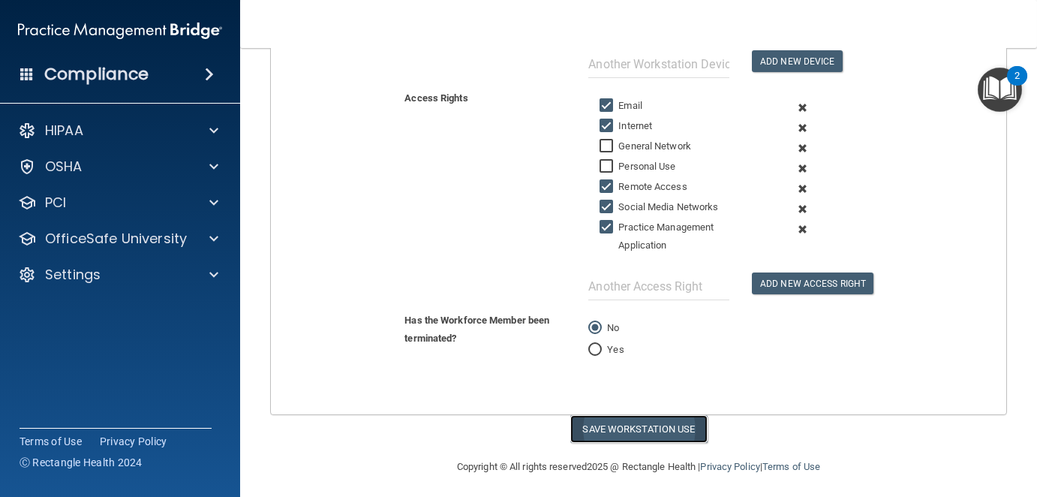
click at [671, 425] on button "Save Workstation Use" at bounding box center [638, 429] width 137 height 28
select select "? string:Limited ?"
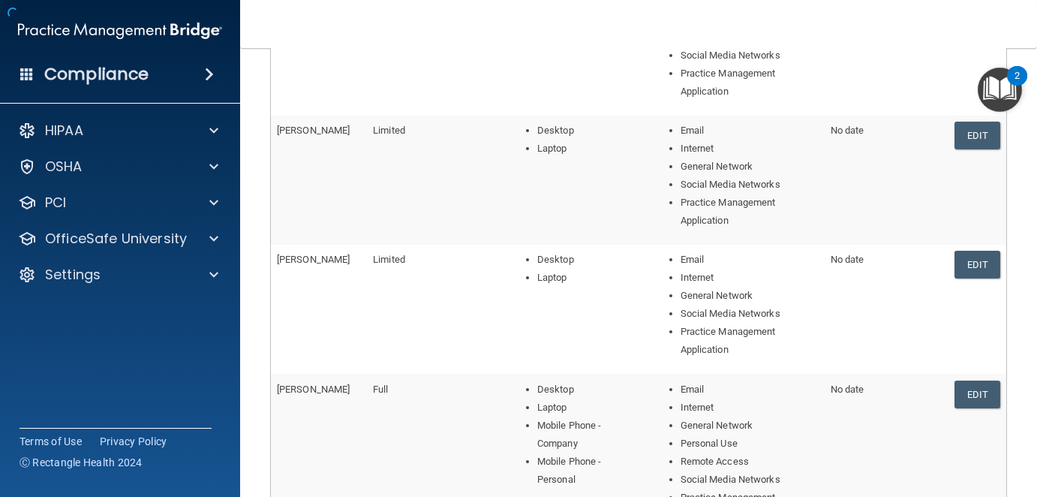
scroll to position [667, 0]
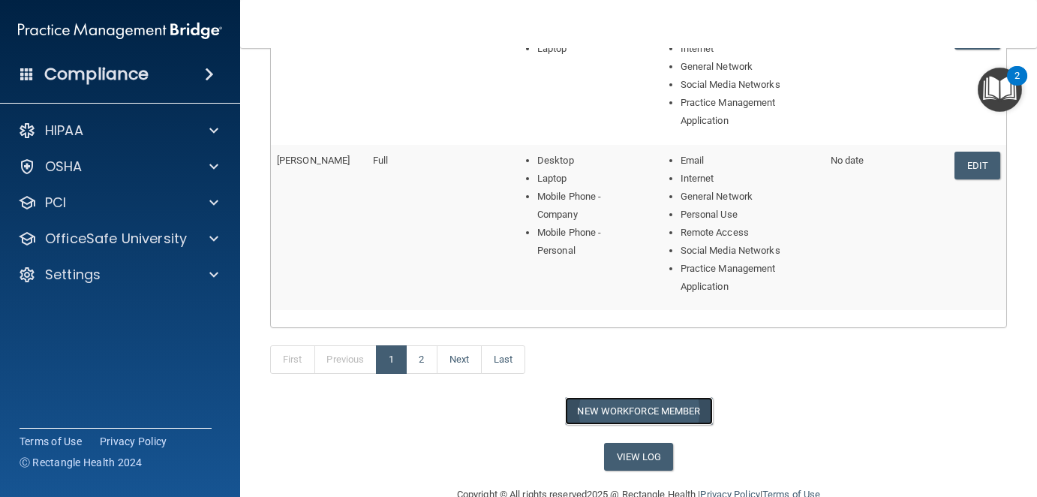
click at [667, 412] on button "New Workforce Member" at bounding box center [639, 411] width 148 height 28
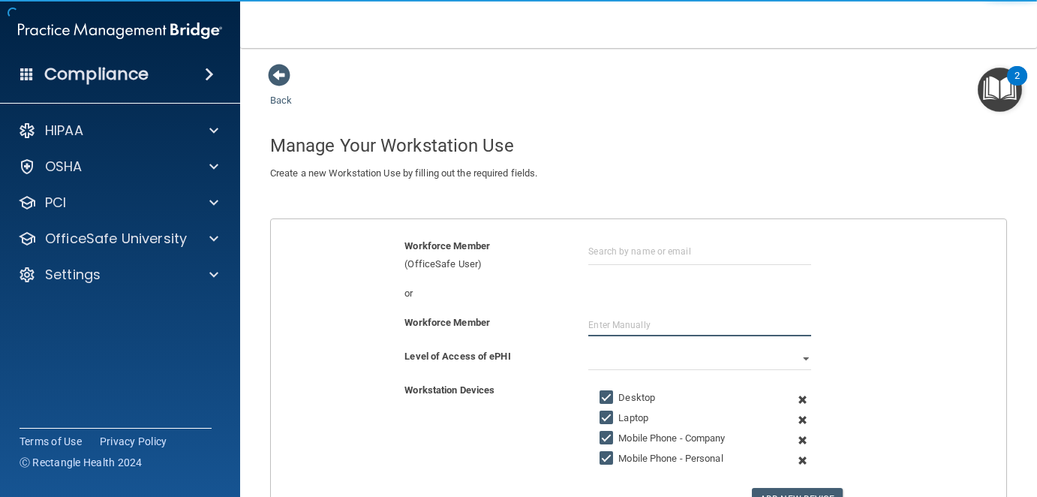
click at [625, 324] on input "text" at bounding box center [699, 325] width 223 height 23
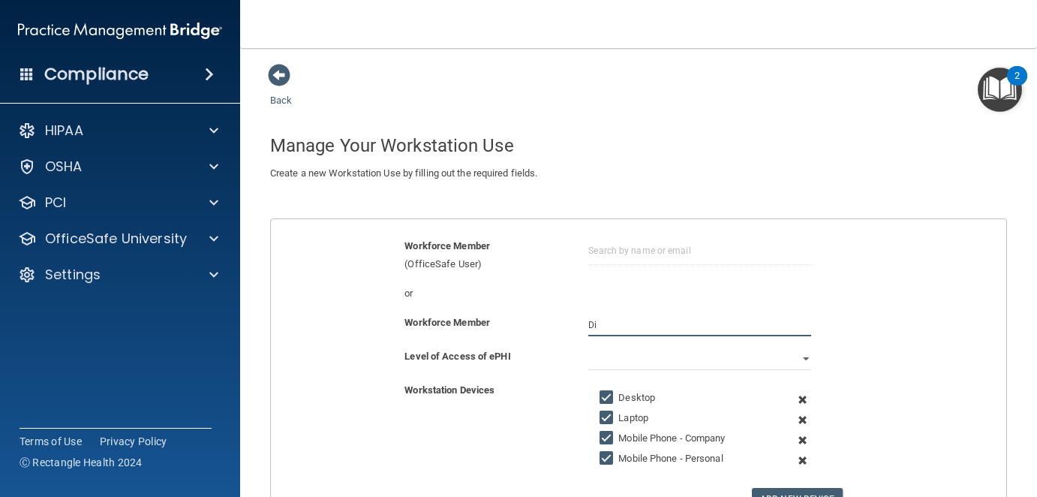
type input "D"
type input "[PERSON_NAME]"
click at [778, 360] on select "Full Limited None" at bounding box center [699, 359] width 223 height 23
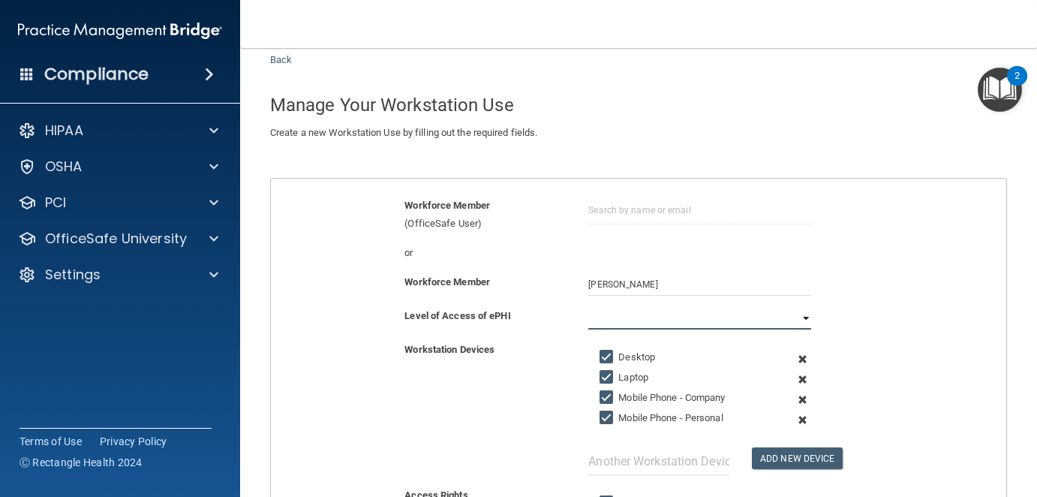
scroll to position [75, 0]
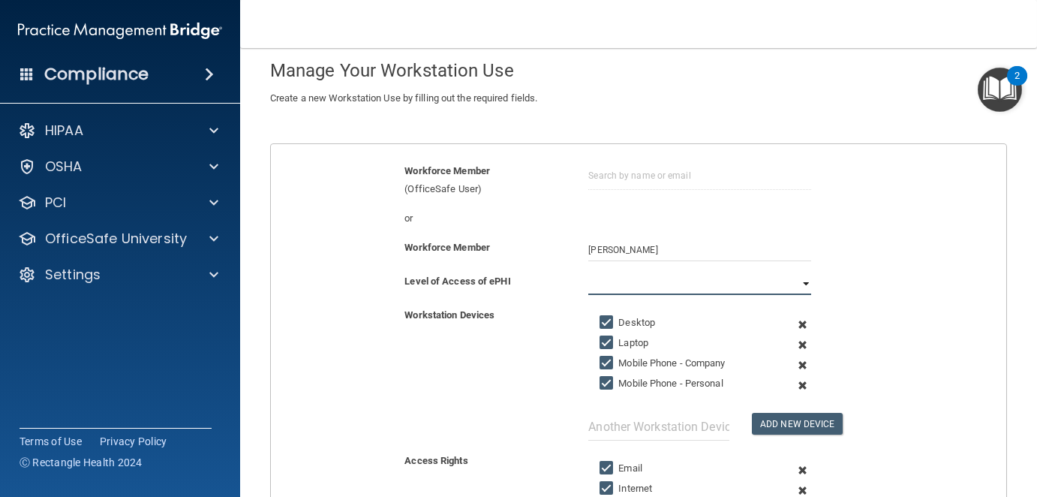
click at [766, 273] on select "Full Limited None" at bounding box center [699, 283] width 223 height 23
select select "1"
click at [588, 272] on select "Full Limited None" at bounding box center [699, 283] width 223 height 23
click at [1014, 288] on main "Back Manage Your Workstation Use Create a new Workstation Use by filling out th…" at bounding box center [638, 272] width 797 height 449
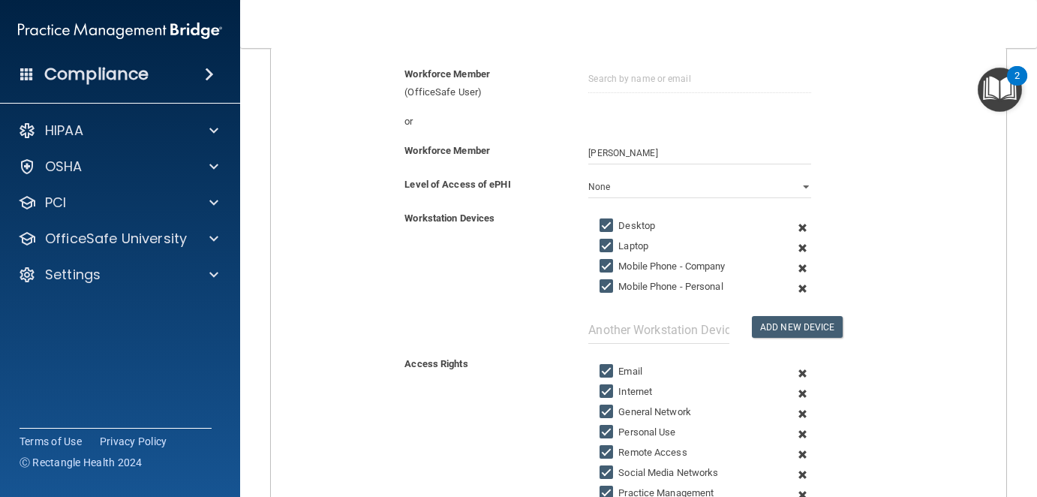
scroll to position [225, 0]
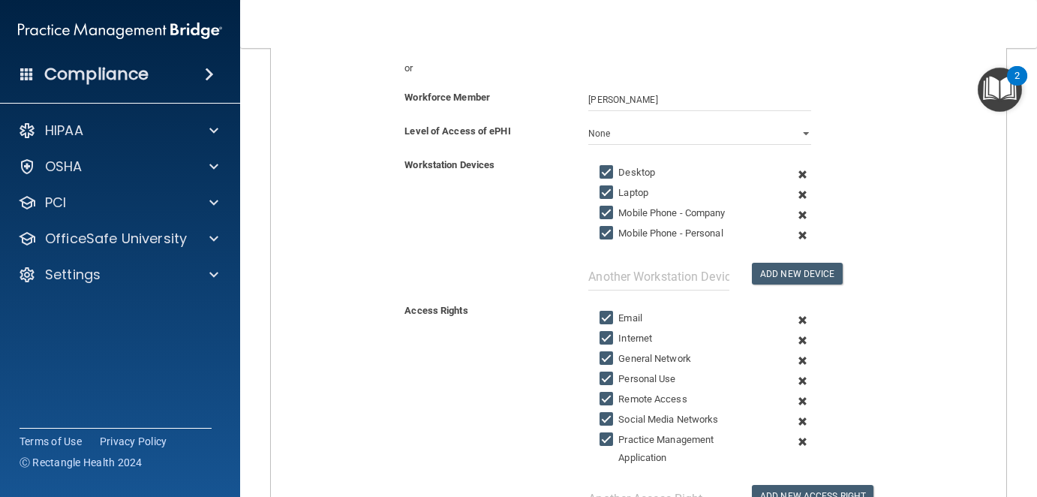
drag, startPoint x: 660, startPoint y: 208, endPoint x: 660, endPoint y: 231, distance: 23.3
click at [661, 209] on label "Mobile Phone - Company" at bounding box center [662, 213] width 125 height 18
click at [662, 224] on label "Mobile Phone - Personal" at bounding box center [661, 233] width 123 height 18
click at [617, 227] on input "Mobile Phone - Personal" at bounding box center [608, 233] width 17 height 12
checkbox input "false"
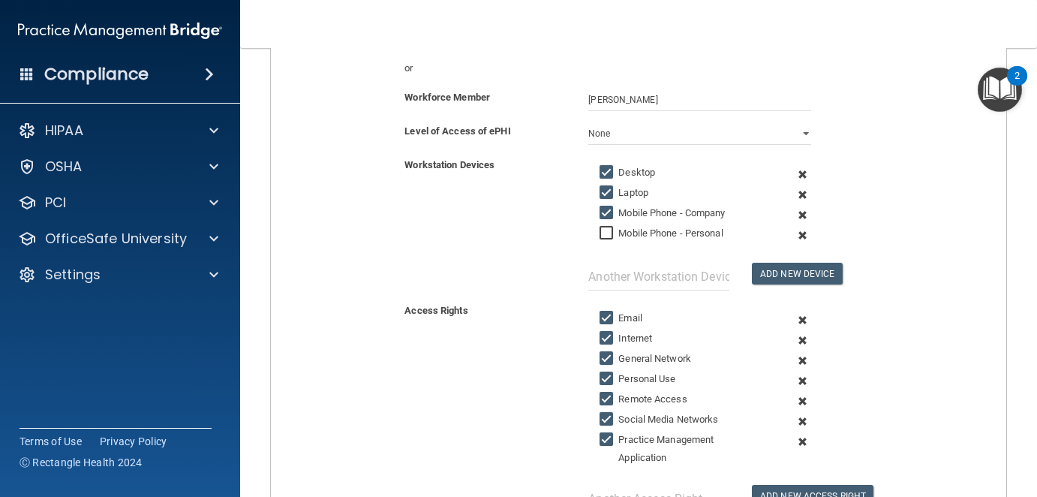
click at [649, 215] on label "Mobile Phone - Company" at bounding box center [662, 213] width 125 height 18
click at [617, 215] on input "Mobile Phone - Company" at bounding box center [608, 213] width 17 height 12
checkbox input "false"
click at [631, 373] on label "Personal Use" at bounding box center [638, 379] width 76 height 18
click at [617, 373] on input "Personal Use" at bounding box center [608, 379] width 17 height 12
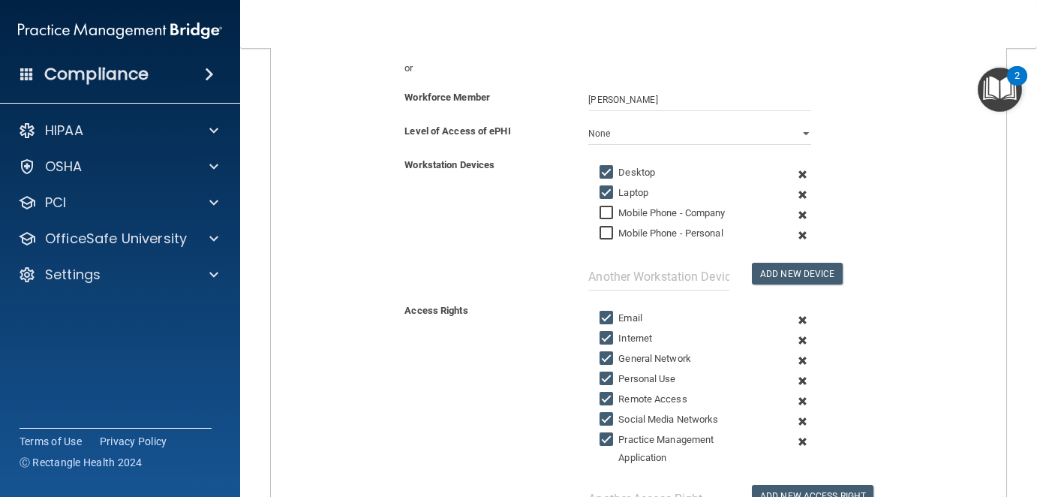
checkbox input "false"
click at [638, 390] on label "Remote Access" at bounding box center [643, 399] width 87 height 18
click at [617, 393] on input "Remote Access" at bounding box center [608, 399] width 17 height 12
checkbox input "false"
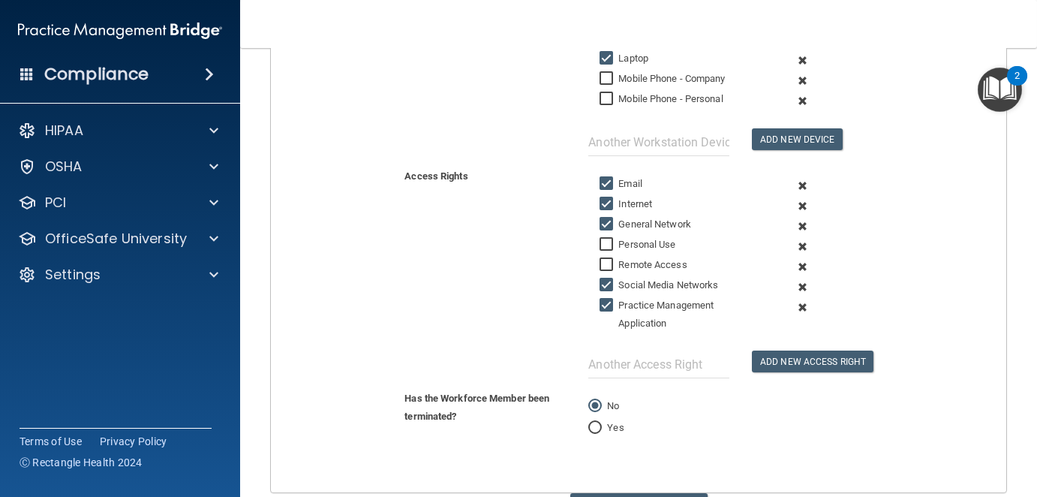
scroll to position [438, 0]
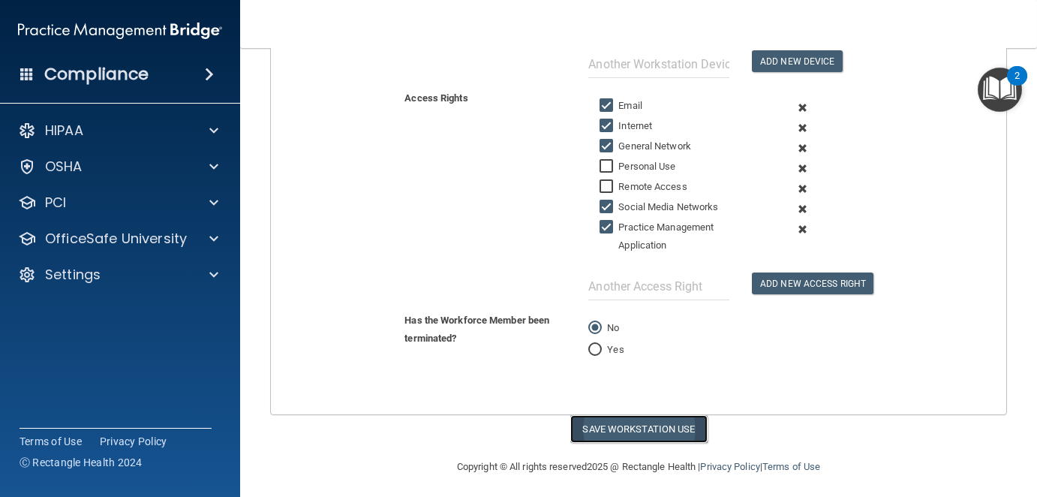
click at [654, 420] on button "Save Workstation Use" at bounding box center [638, 429] width 137 height 28
select select "? string:Limited ?"
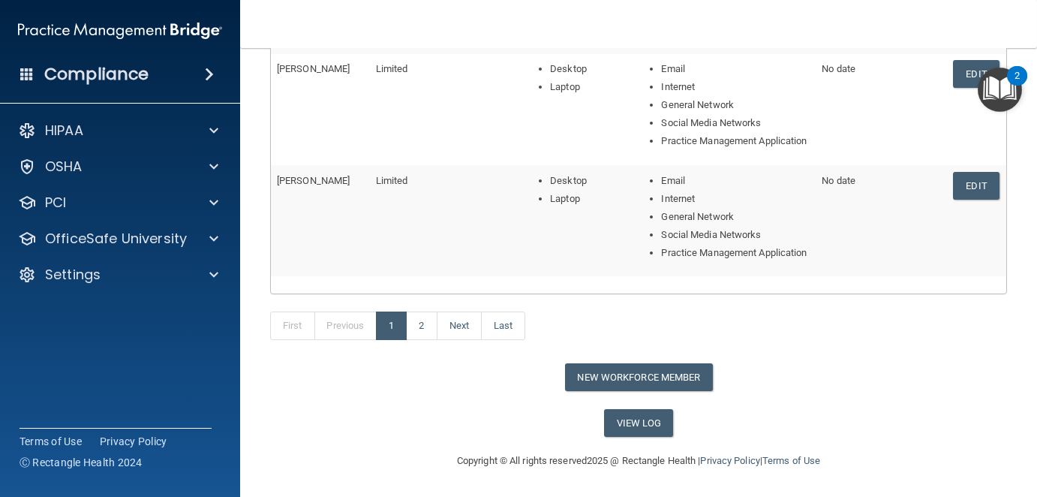
scroll to position [661, 0]
click at [633, 372] on button "New Workforce Member" at bounding box center [639, 377] width 148 height 28
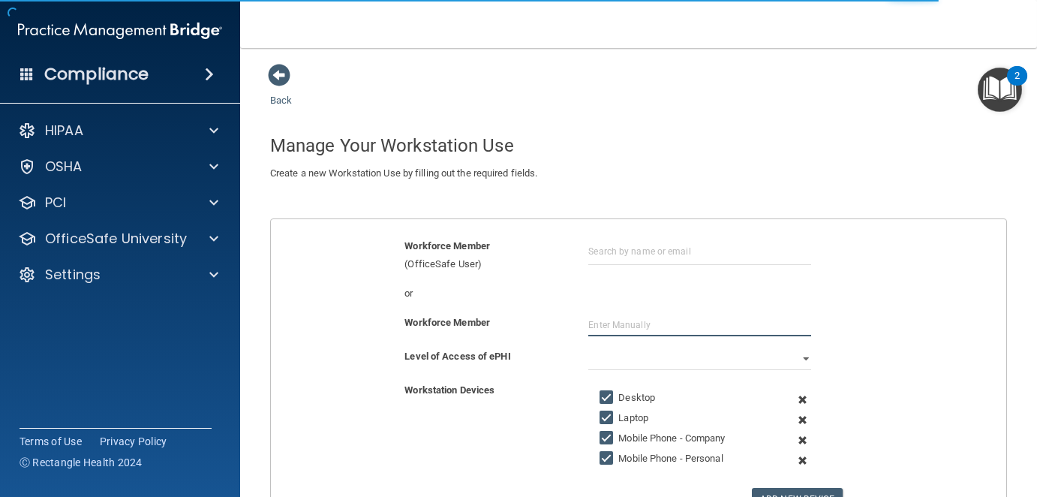
click at [646, 325] on input "text" at bounding box center [699, 325] width 223 height 23
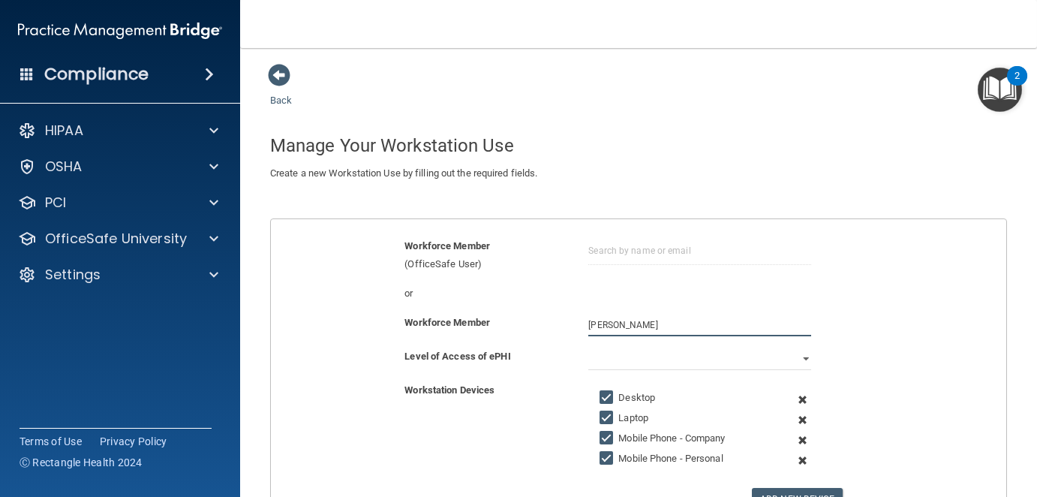
type input "[PERSON_NAME]"
click at [787, 352] on select "Full Limited None" at bounding box center [699, 359] width 223 height 23
select select "1"
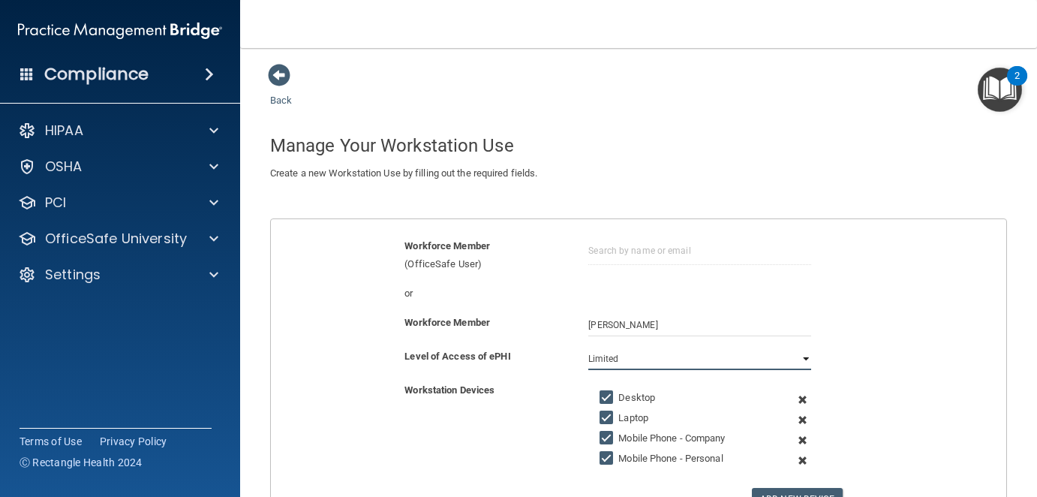
click at [588, 348] on select "Full Limited None" at bounding box center [699, 359] width 223 height 23
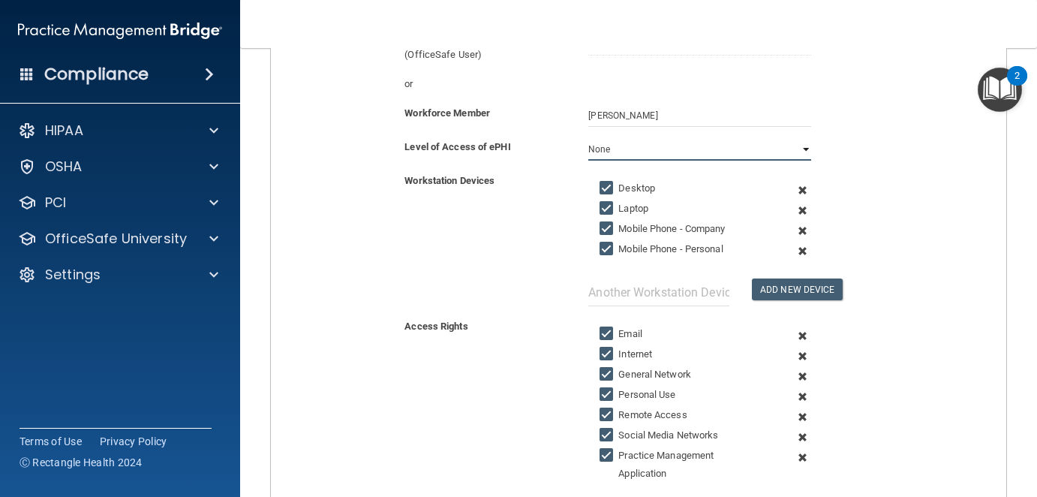
scroll to position [300, 0]
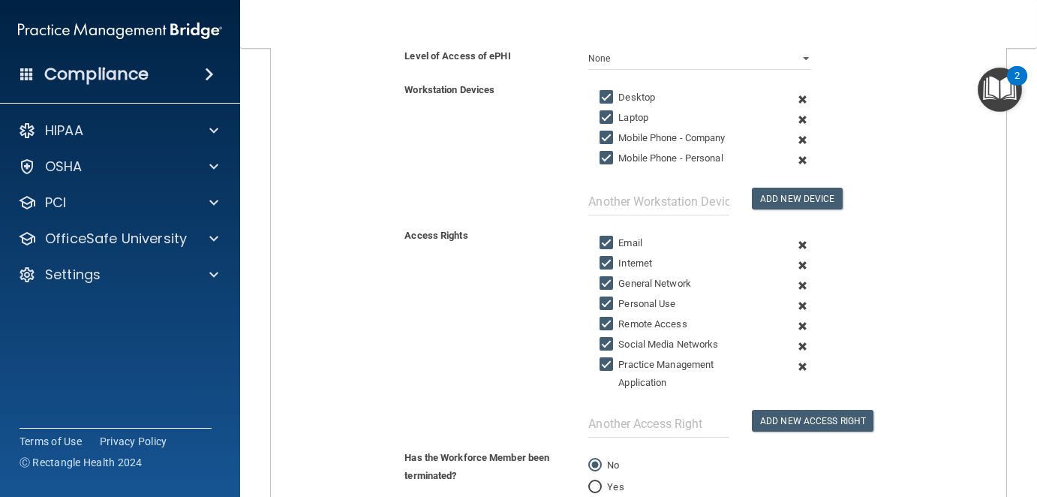
click at [657, 133] on label "Mobile Phone - Company" at bounding box center [662, 138] width 125 height 18
click at [617, 133] on input "Mobile Phone - Company" at bounding box center [608, 138] width 17 height 12
checkbox input "false"
click at [668, 152] on label "Mobile Phone - Personal" at bounding box center [661, 158] width 123 height 18
click at [617, 152] on input "Mobile Phone - Personal" at bounding box center [608, 158] width 17 height 12
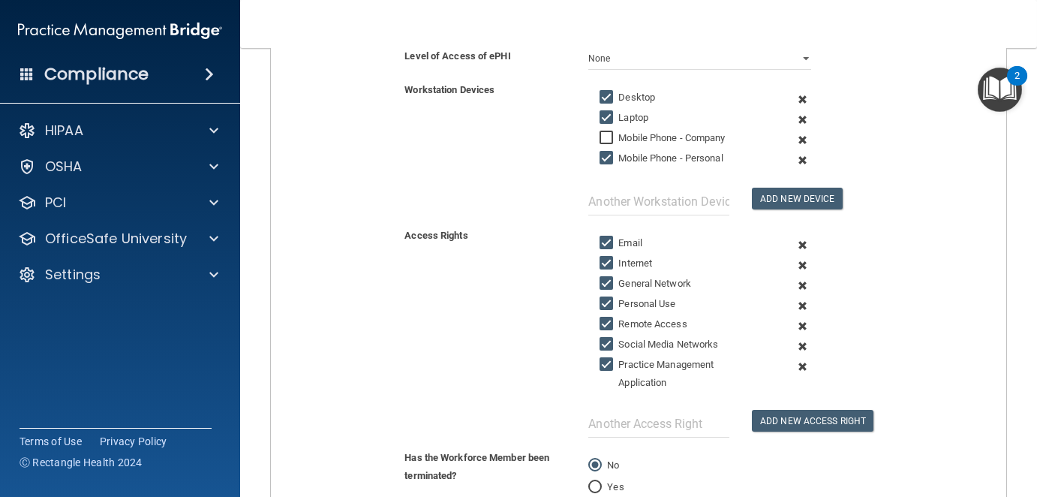
checkbox input "false"
click at [646, 281] on label "General Network" at bounding box center [646, 284] width 92 height 18
click at [617, 281] on input "General Network" at bounding box center [608, 284] width 17 height 12
checkbox input "false"
click at [652, 298] on label "Personal Use" at bounding box center [638, 304] width 76 height 18
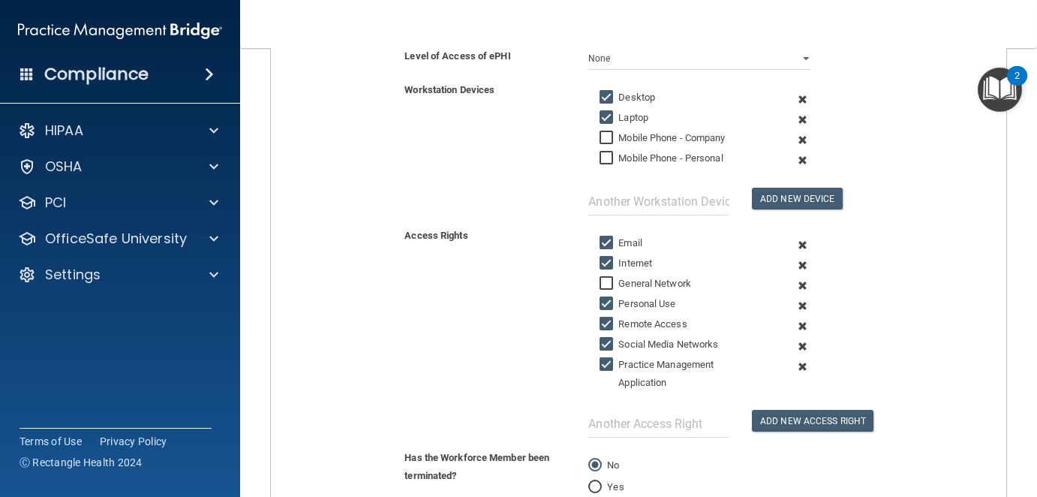
click at [617, 298] on input "Personal Use" at bounding box center [608, 304] width 17 height 12
checkbox input "false"
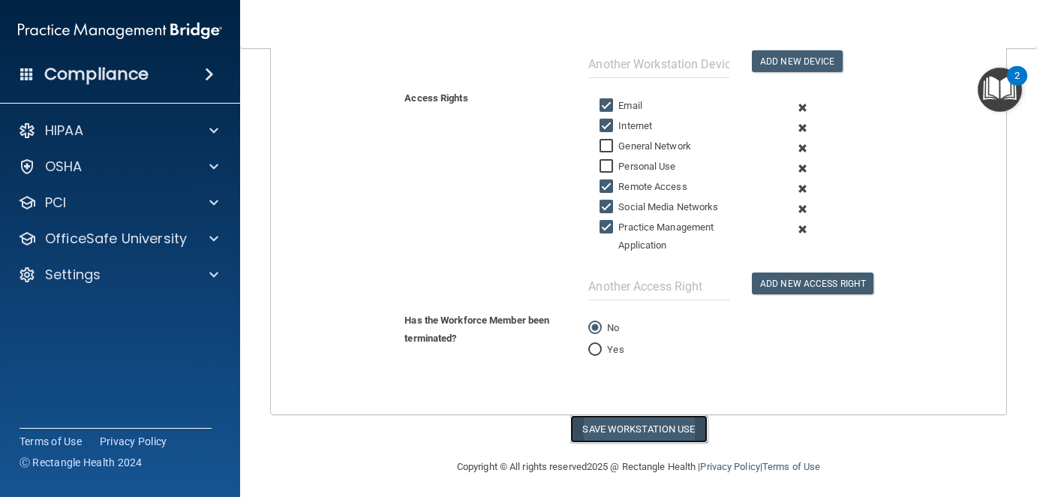
click at [658, 427] on button "Save Workstation Use" at bounding box center [638, 429] width 137 height 28
select select "? string:Limited ?"
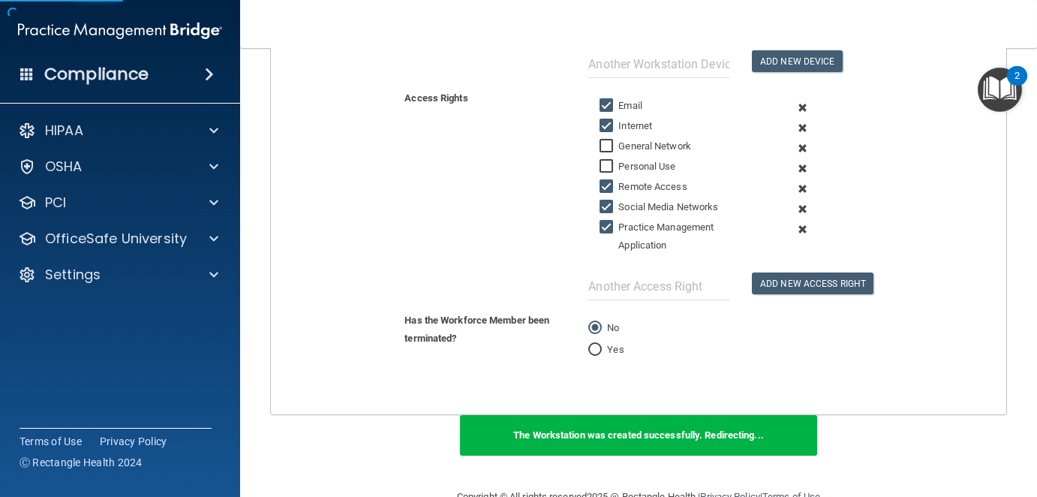
scroll to position [631, 0]
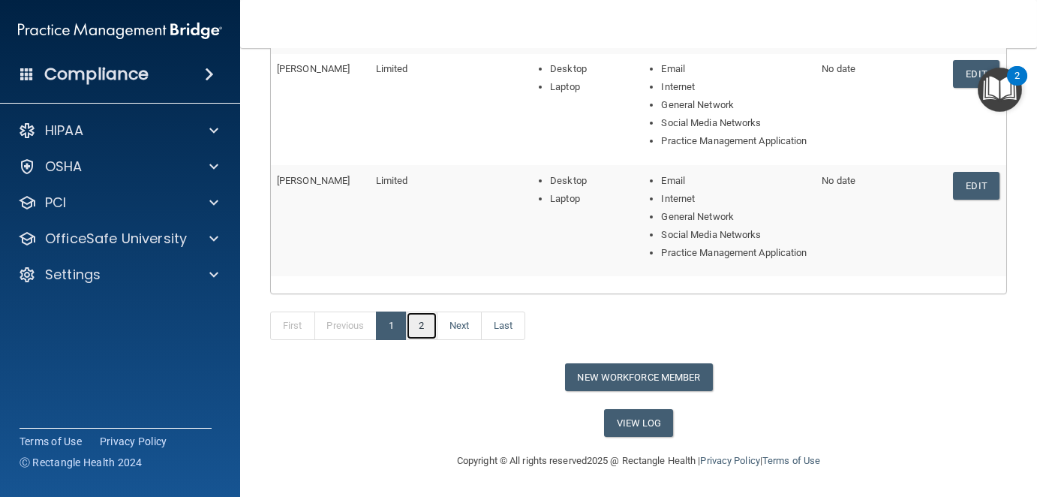
drag, startPoint x: 425, startPoint y: 354, endPoint x: 435, endPoint y: 323, distance: 32.3
click at [425, 340] on link "2" at bounding box center [421, 326] width 31 height 29
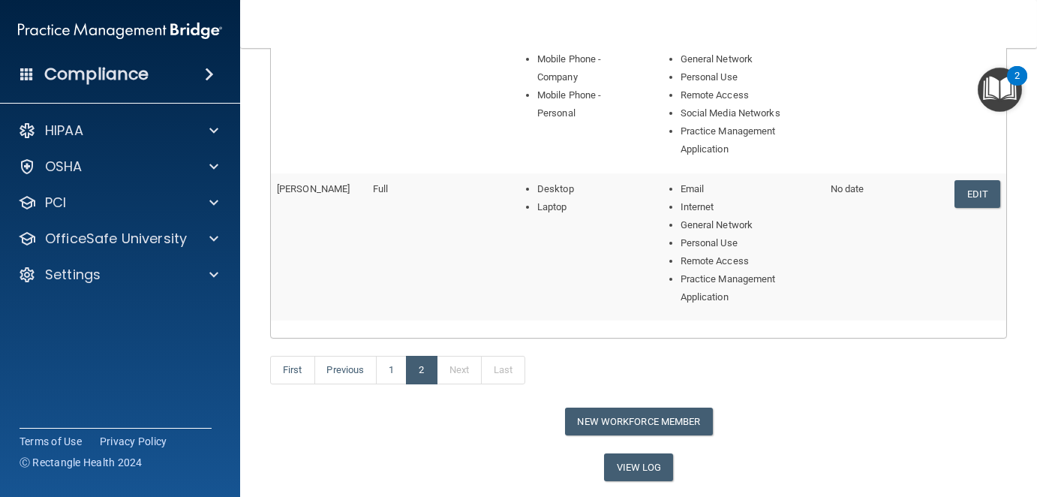
scroll to position [751, 0]
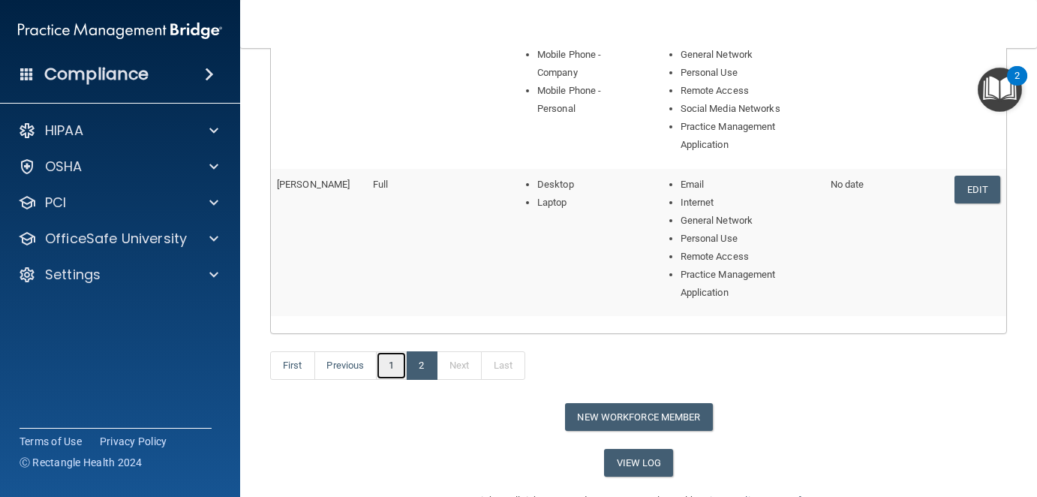
click at [399, 366] on link "1" at bounding box center [391, 365] width 31 height 29
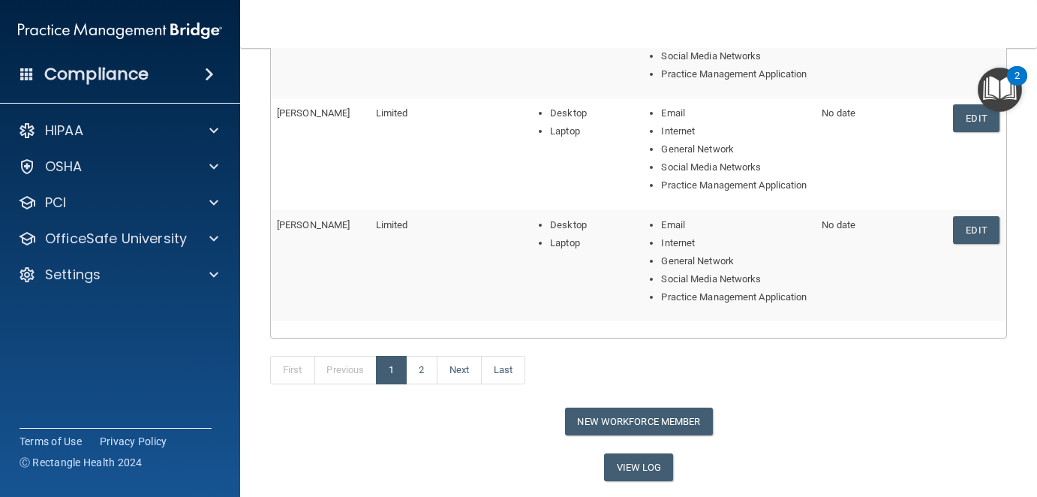
scroll to position [661, 0]
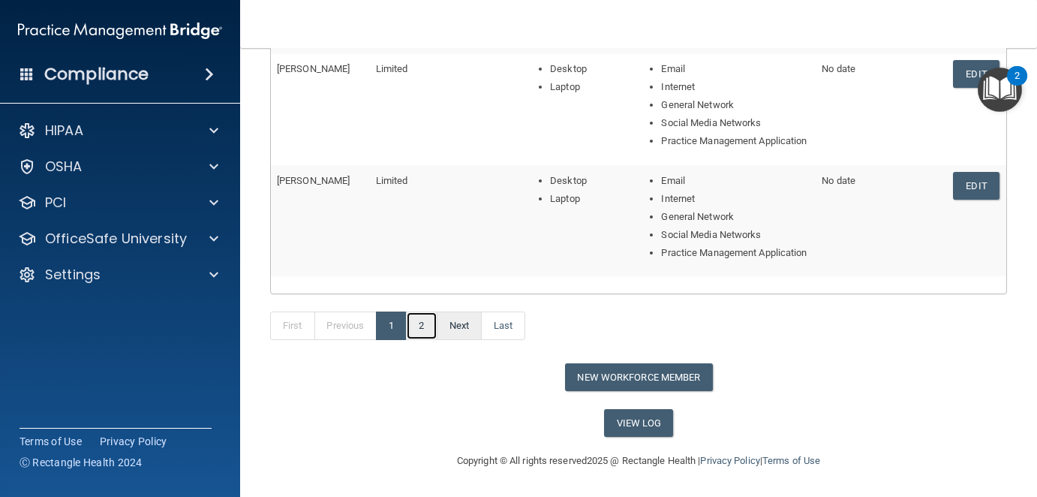
drag, startPoint x: 429, startPoint y: 323, endPoint x: 444, endPoint y: 315, distance: 16.1
click at [429, 323] on link "2" at bounding box center [421, 326] width 31 height 29
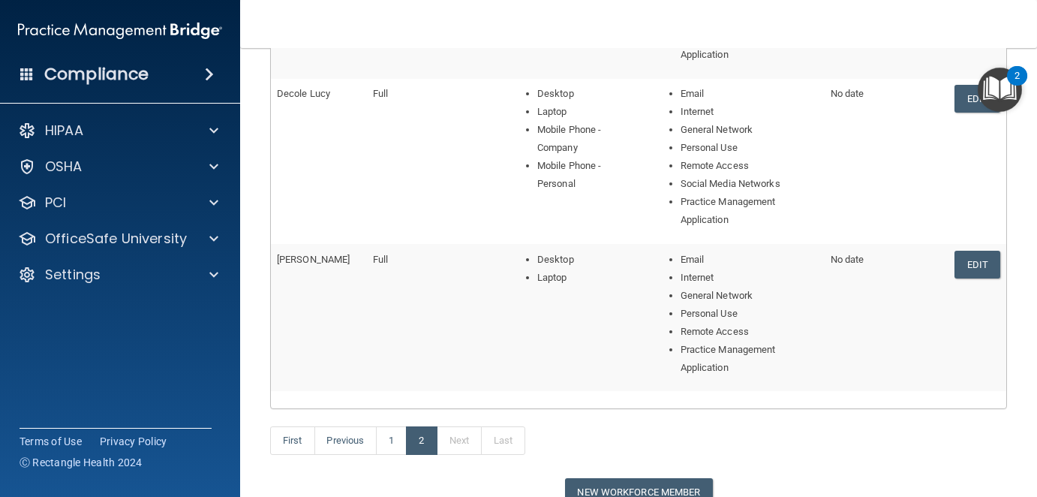
scroll to position [787, 0]
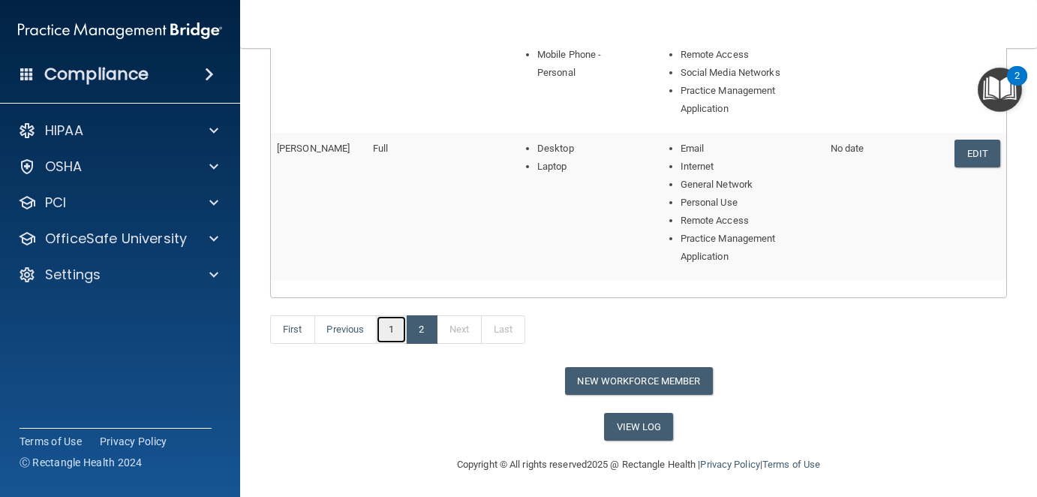
click at [392, 323] on link "1" at bounding box center [391, 329] width 31 height 29
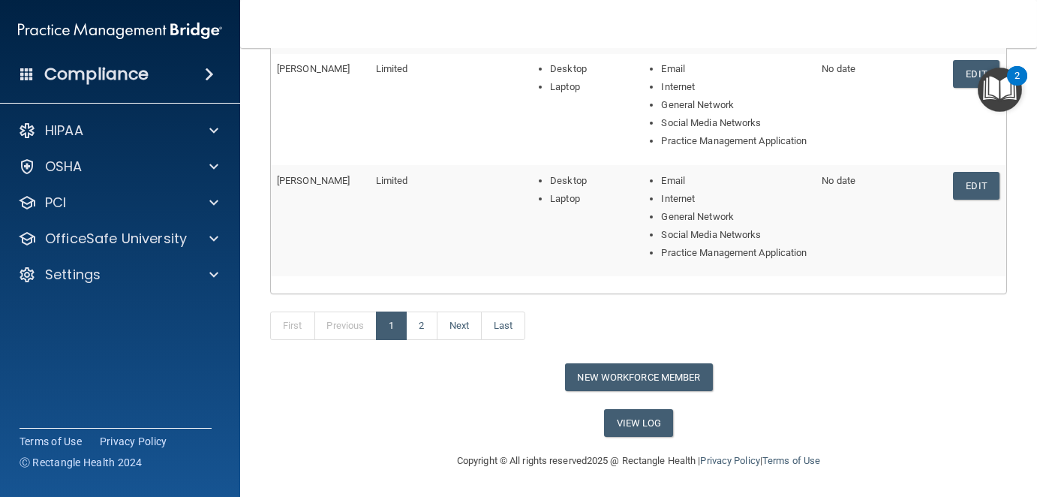
scroll to position [661, 0]
click at [413, 327] on link "2" at bounding box center [421, 326] width 31 height 29
